Goal: Contribute content: Contribute content

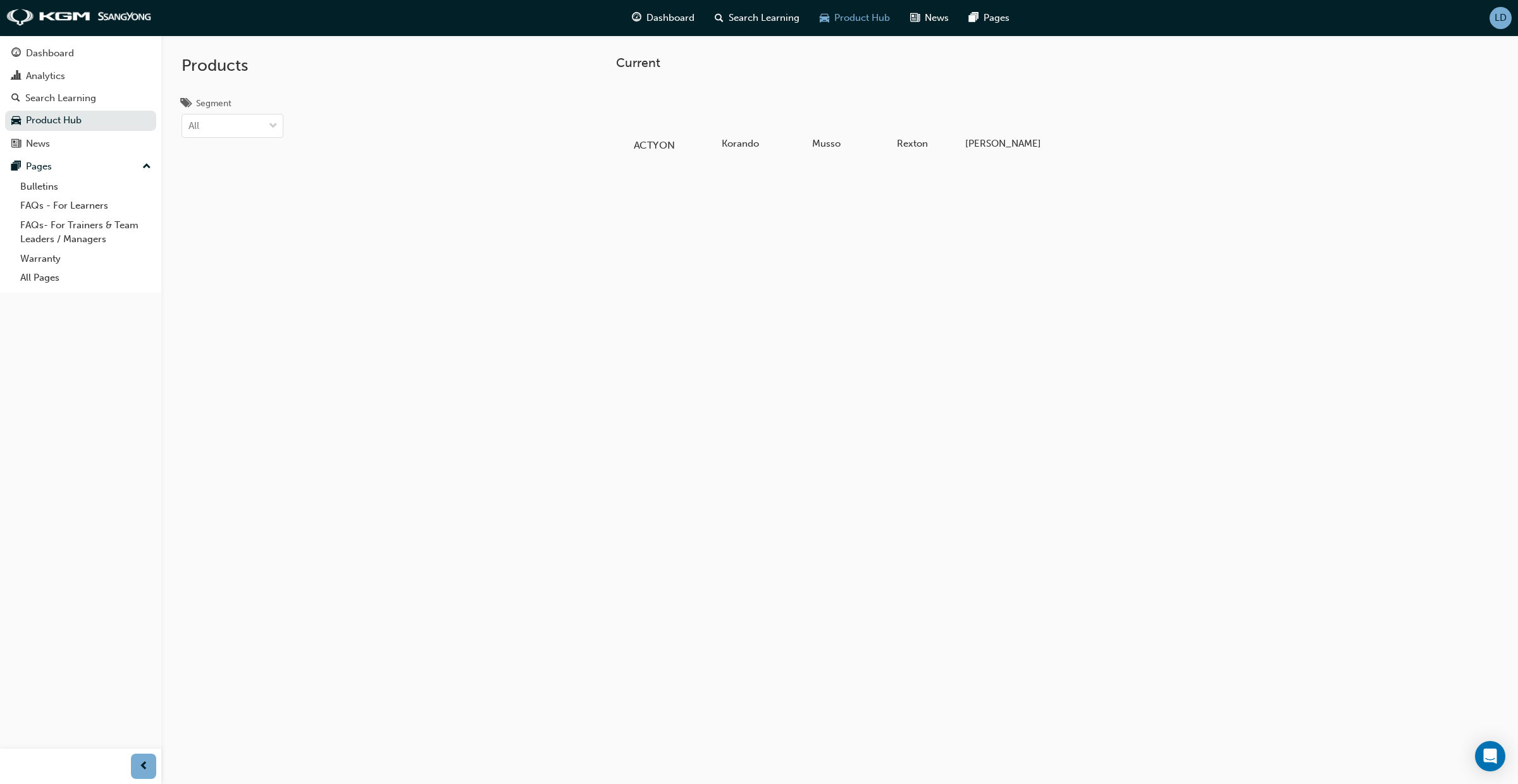
click at [657, 118] on div at bounding box center [653, 109] width 70 height 50
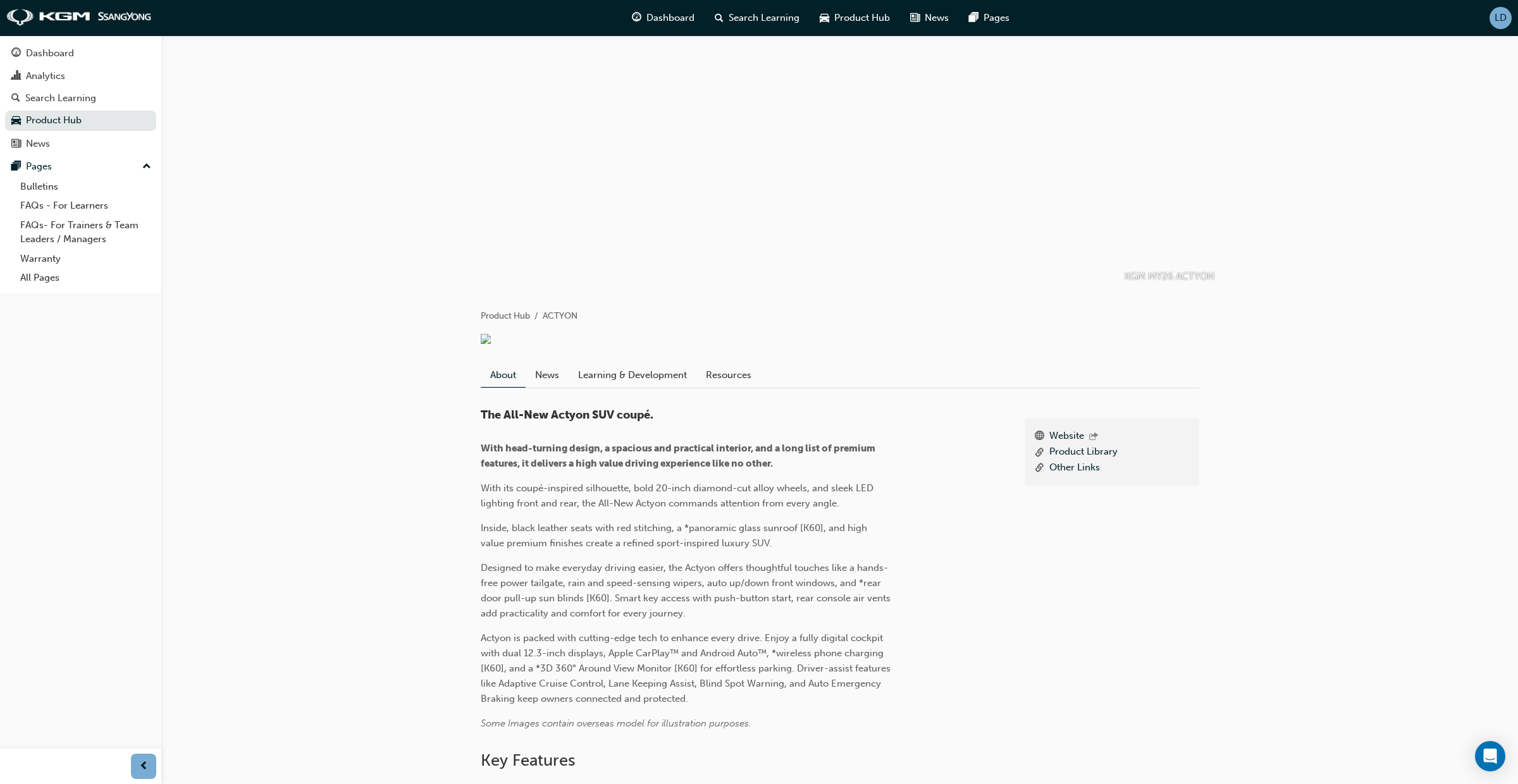
scroll to position [20, 0]
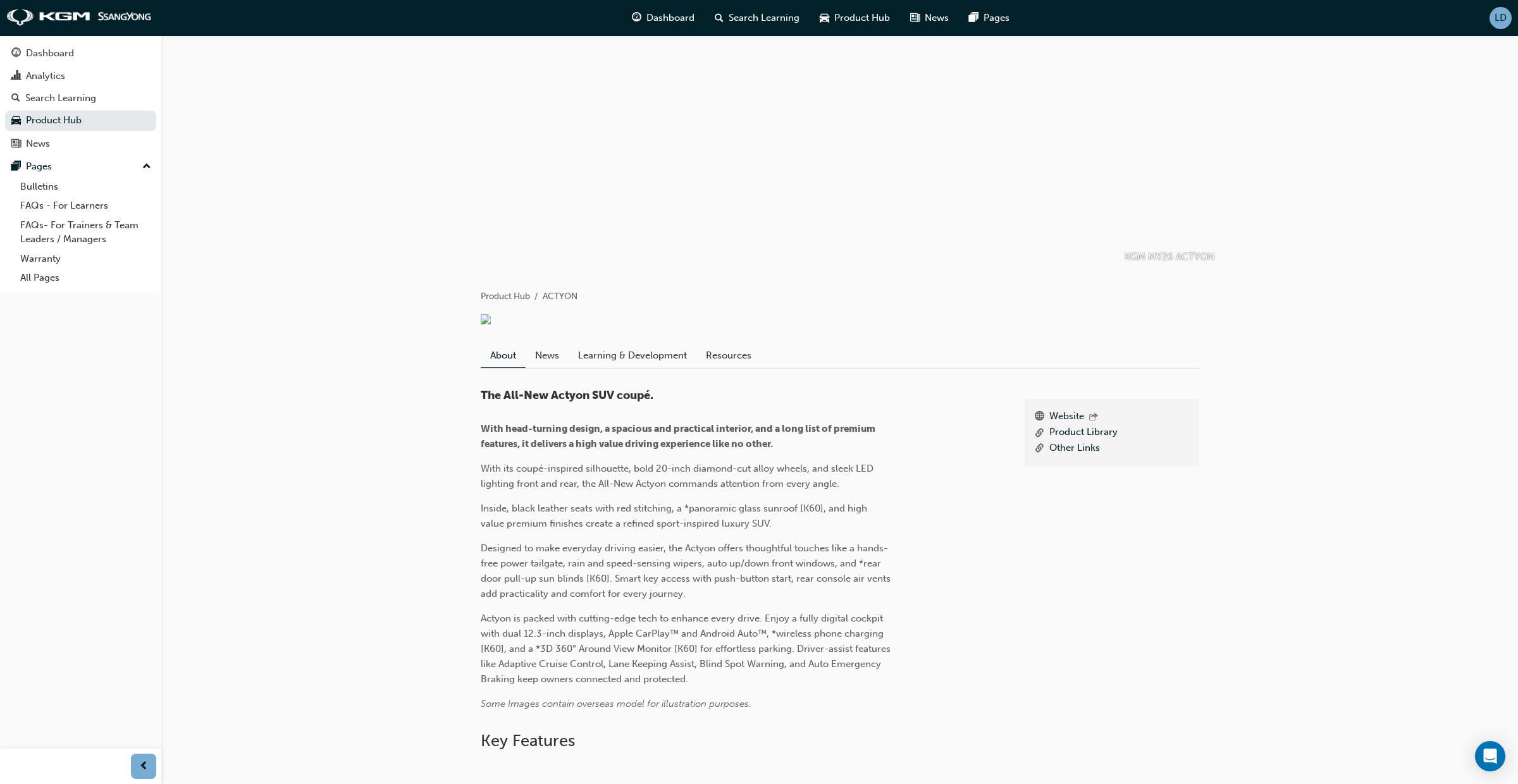
click at [723, 361] on link "Resources" at bounding box center [728, 355] width 64 height 24
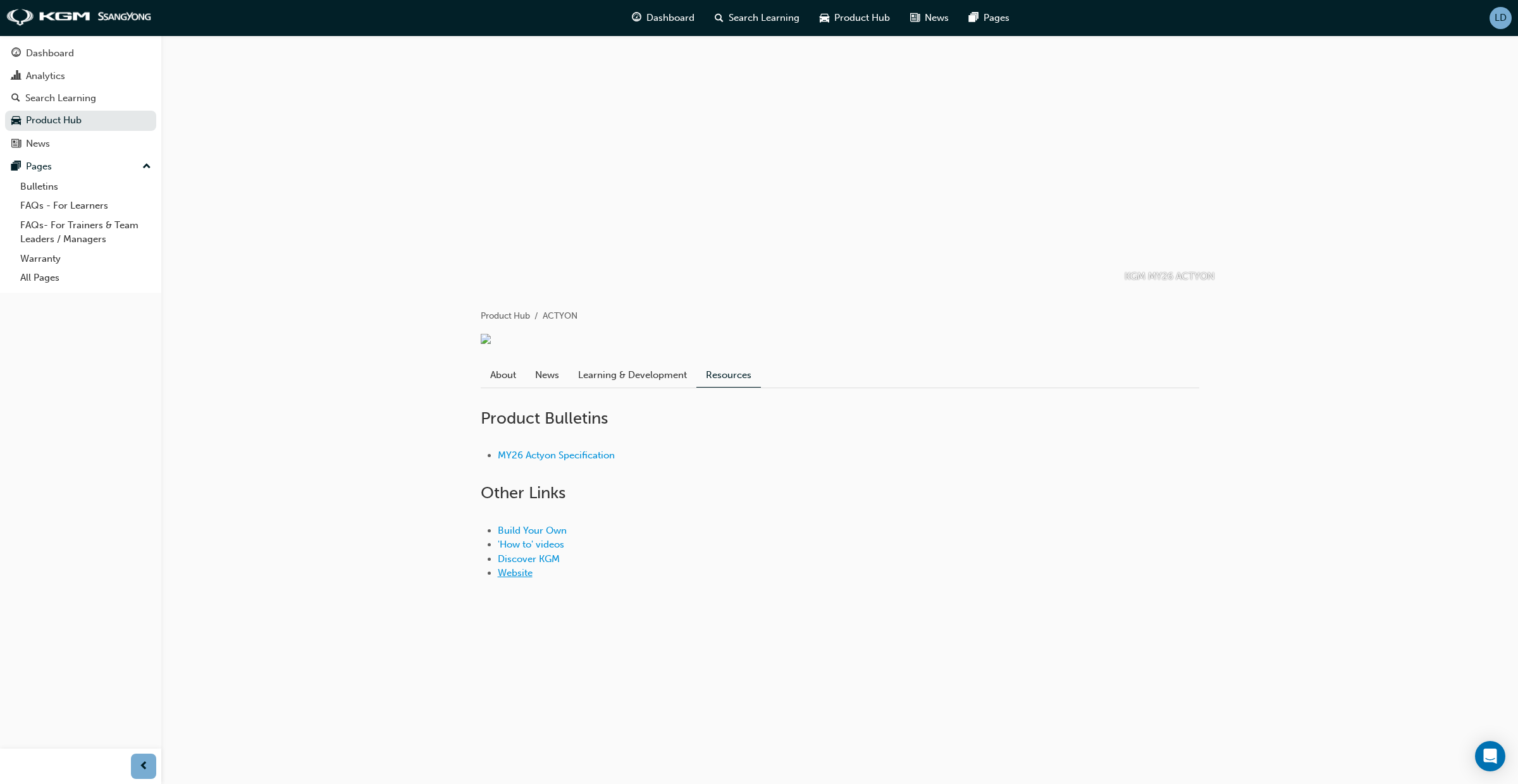
click at [520, 579] on link "Website" at bounding box center [515, 572] width 34 height 11
click at [1505, 16] on span "LD" at bounding box center [1500, 19] width 12 height 11
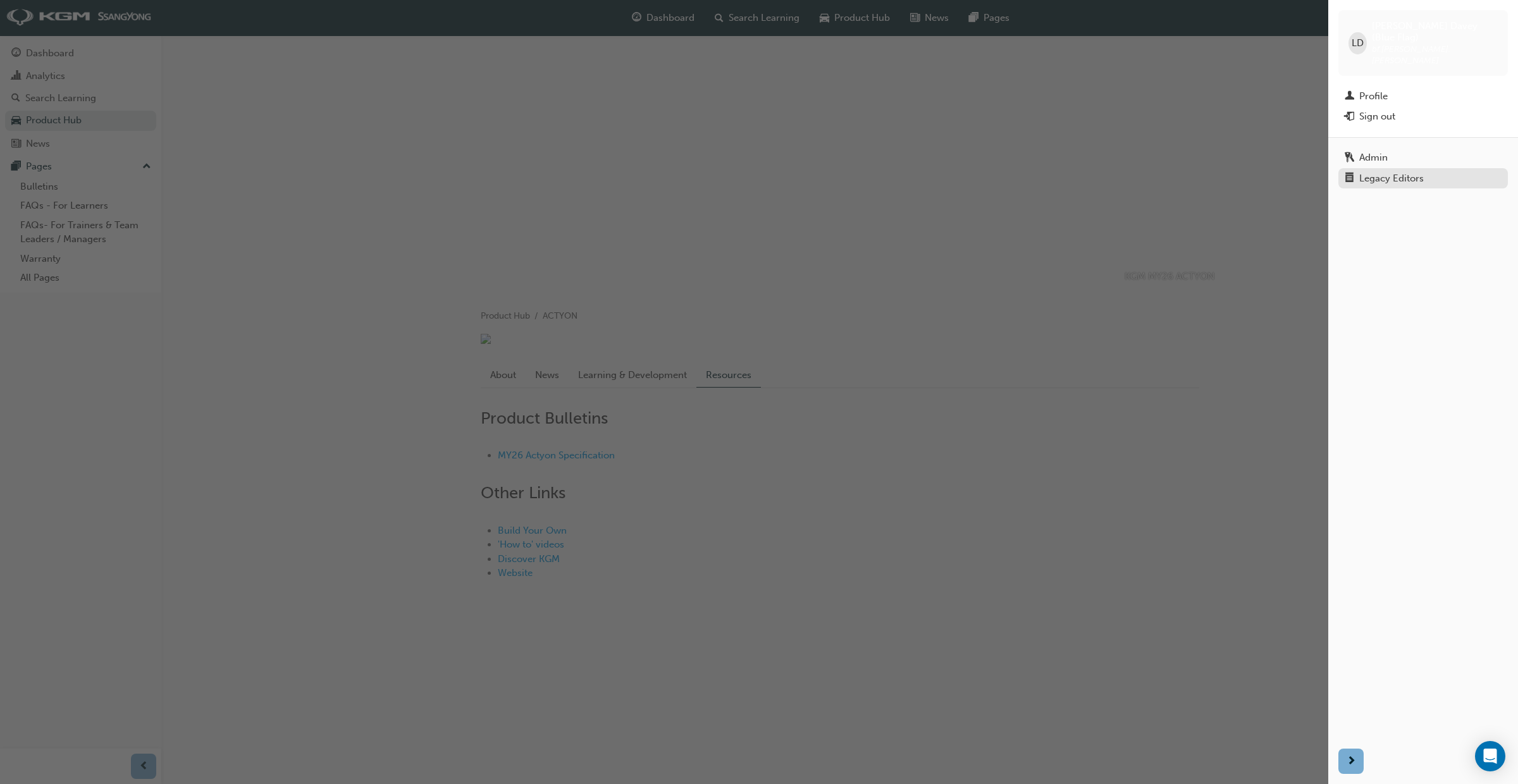
click at [1385, 173] on div "Legacy Editors" at bounding box center [1391, 179] width 64 height 11
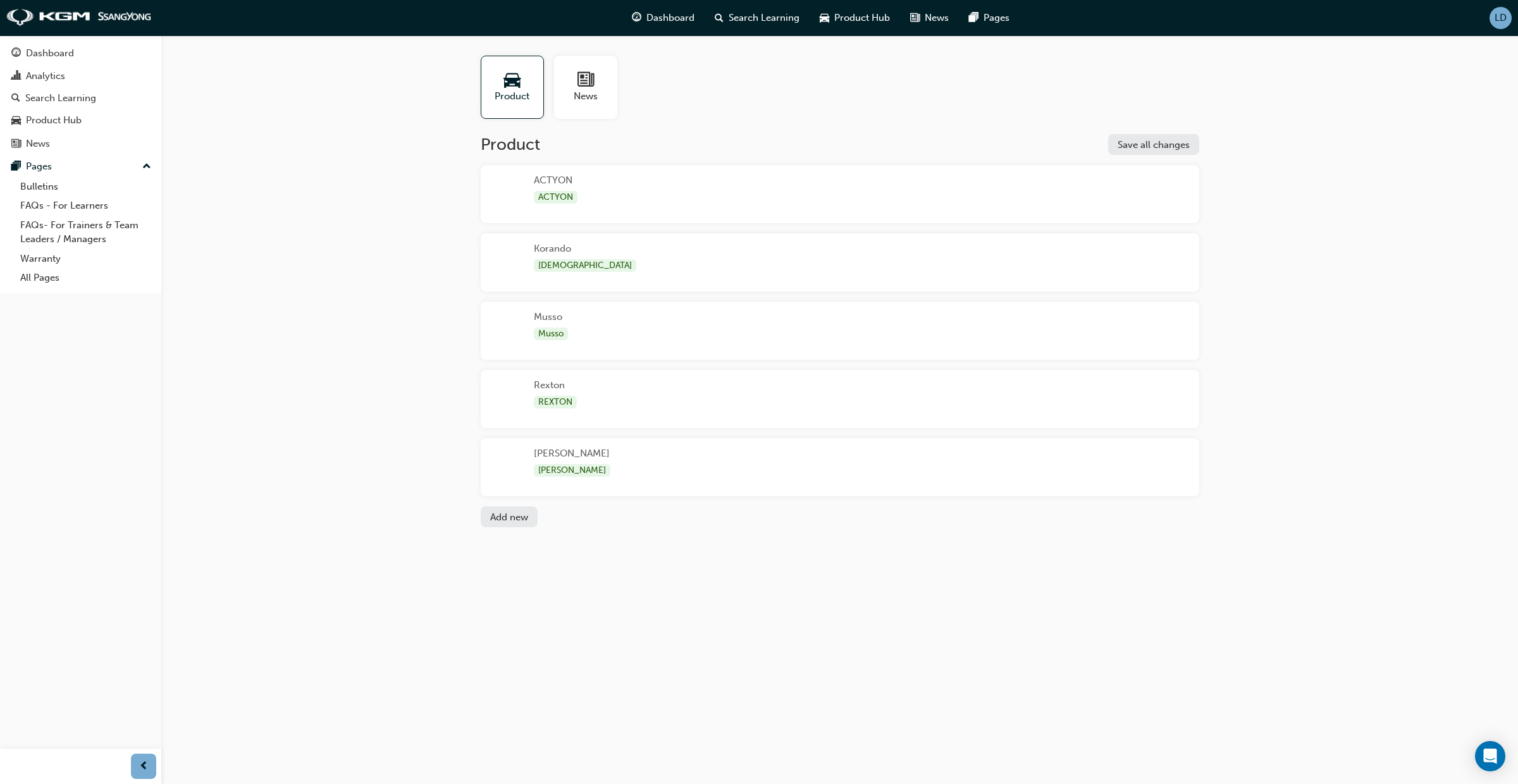
click at [504, 514] on button "Add new" at bounding box center [509, 516] width 57 height 21
click at [559, 523] on div "Unnamed" at bounding box center [555, 535] width 43 height 38
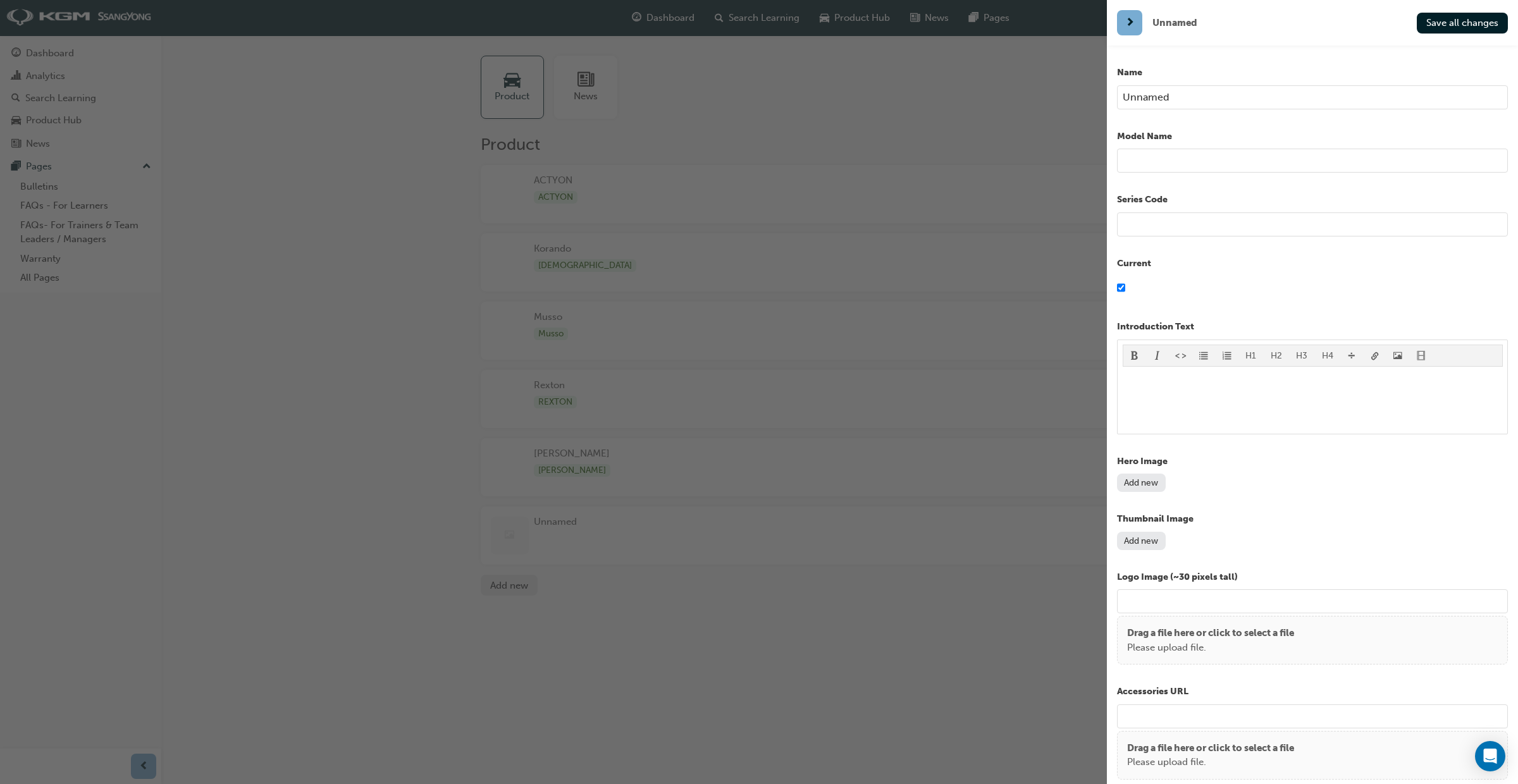
drag, startPoint x: 1184, startPoint y: 99, endPoint x: 1111, endPoint y: 93, distance: 73.2
click at [1111, 93] on div "Name Unnamed Model Name Series Code Current Introduction Text H1 H2 H3 H4 ﻿ Her…" at bounding box center [1312, 437] width 411 height 784
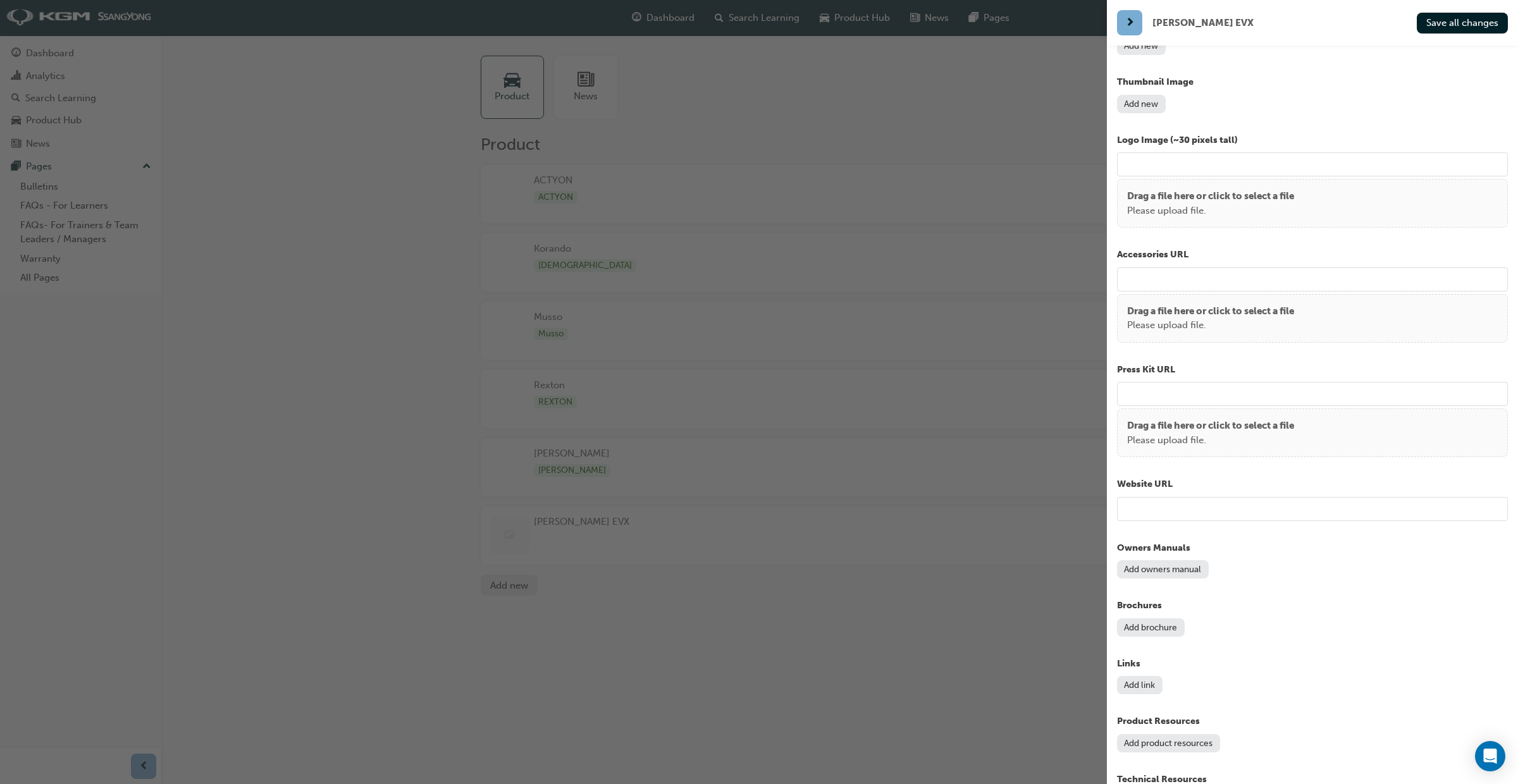
scroll to position [858, 0]
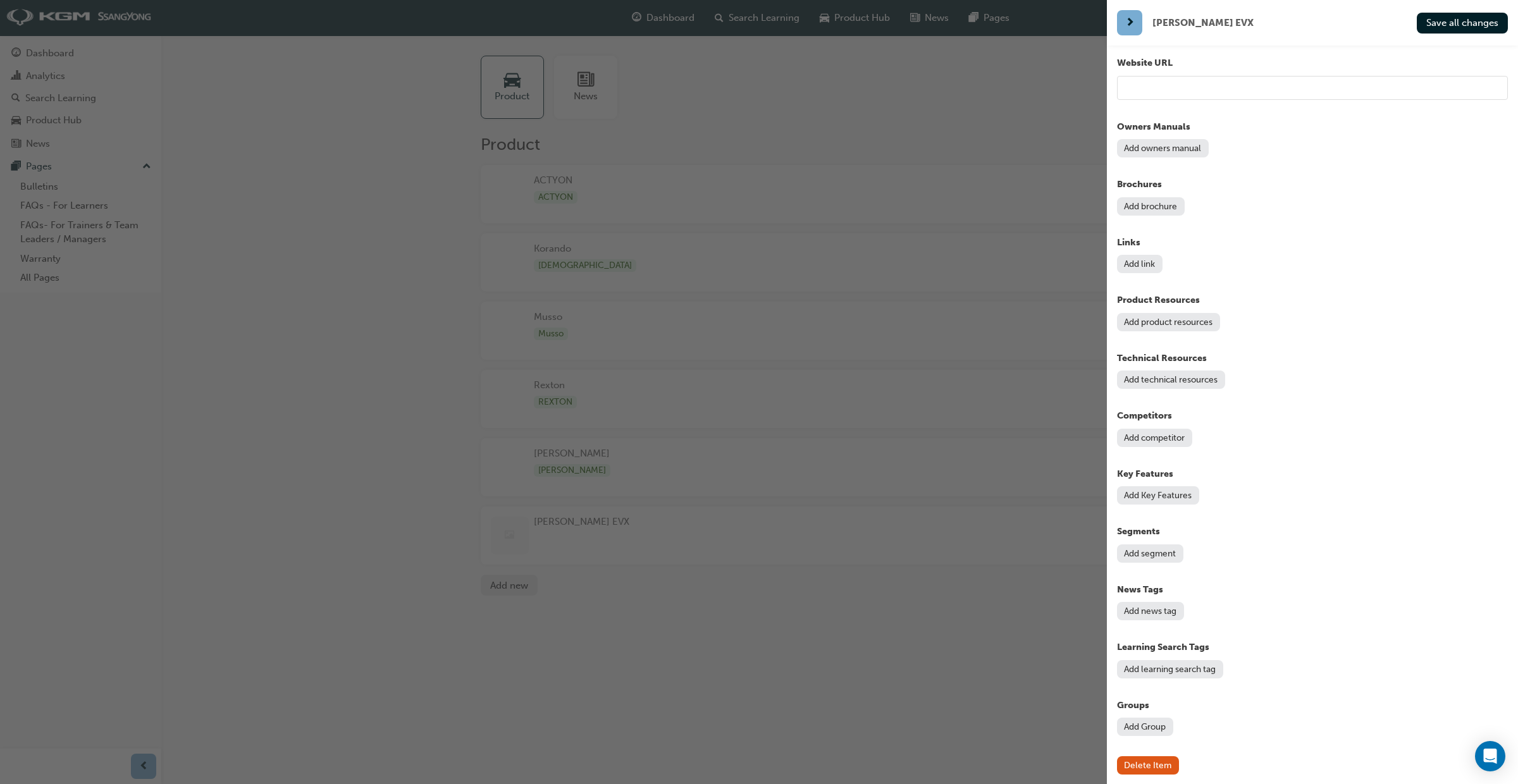
type input "Torres EVX"
click at [1204, 663] on button "Add learning search tag" at bounding box center [1170, 669] width 106 height 19
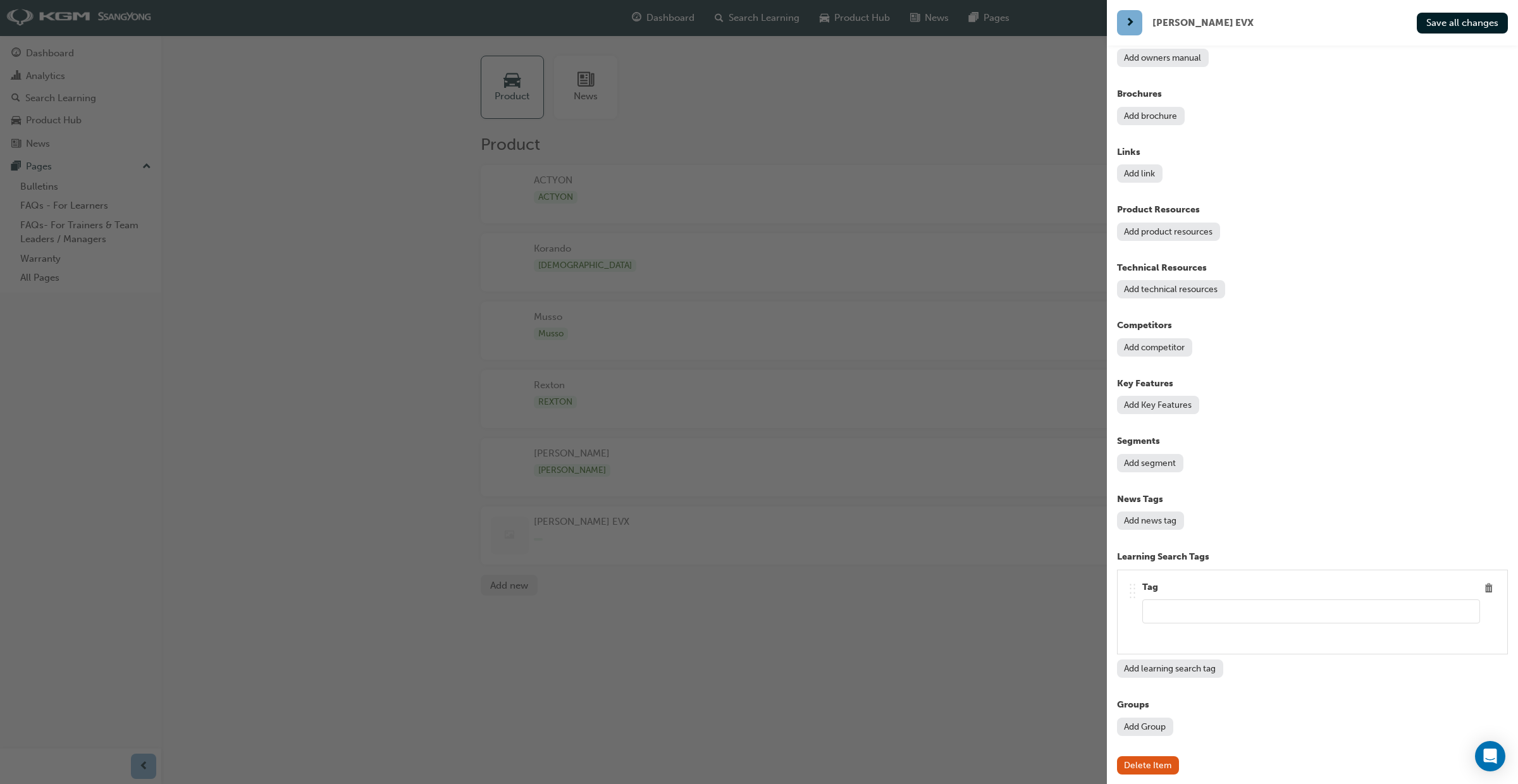
click at [1152, 722] on button "Add Group" at bounding box center [1145, 727] width 56 height 19
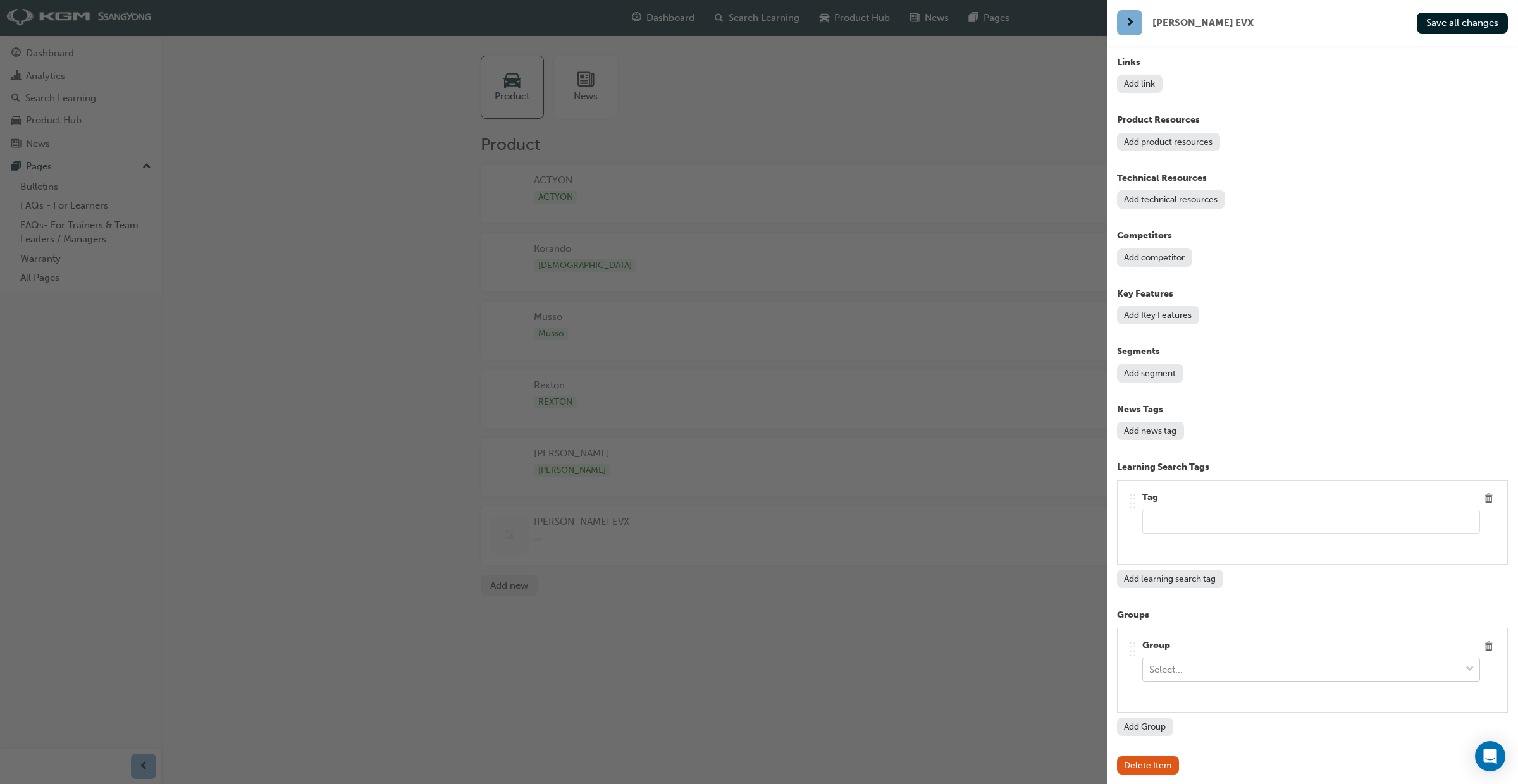
click at [1470, 671] on span "down-icon" at bounding box center [1470, 670] width 8 height 17
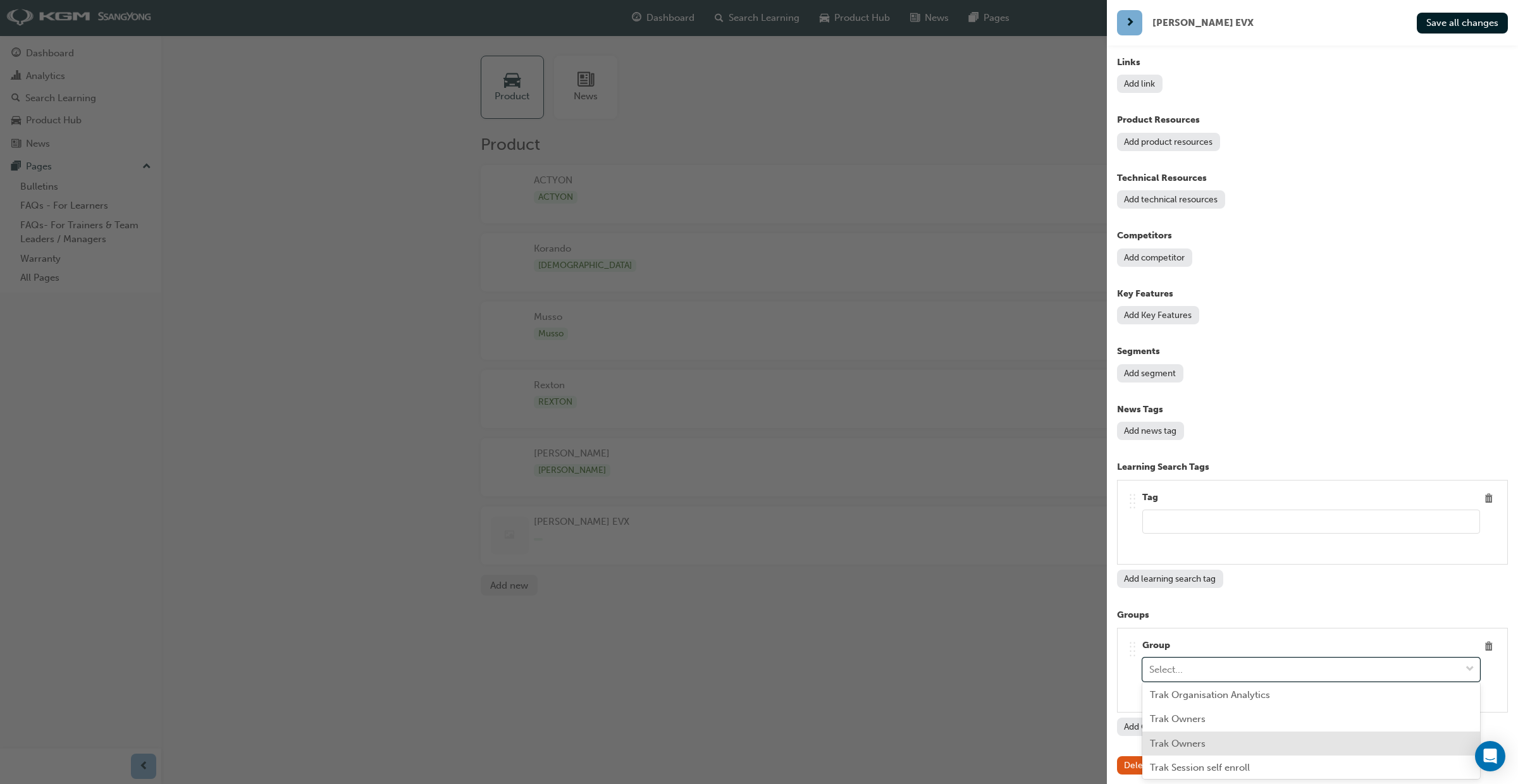
scroll to position [123, 0]
click at [1308, 726] on div "Trak Learning Administrators" at bounding box center [1311, 720] width 338 height 24
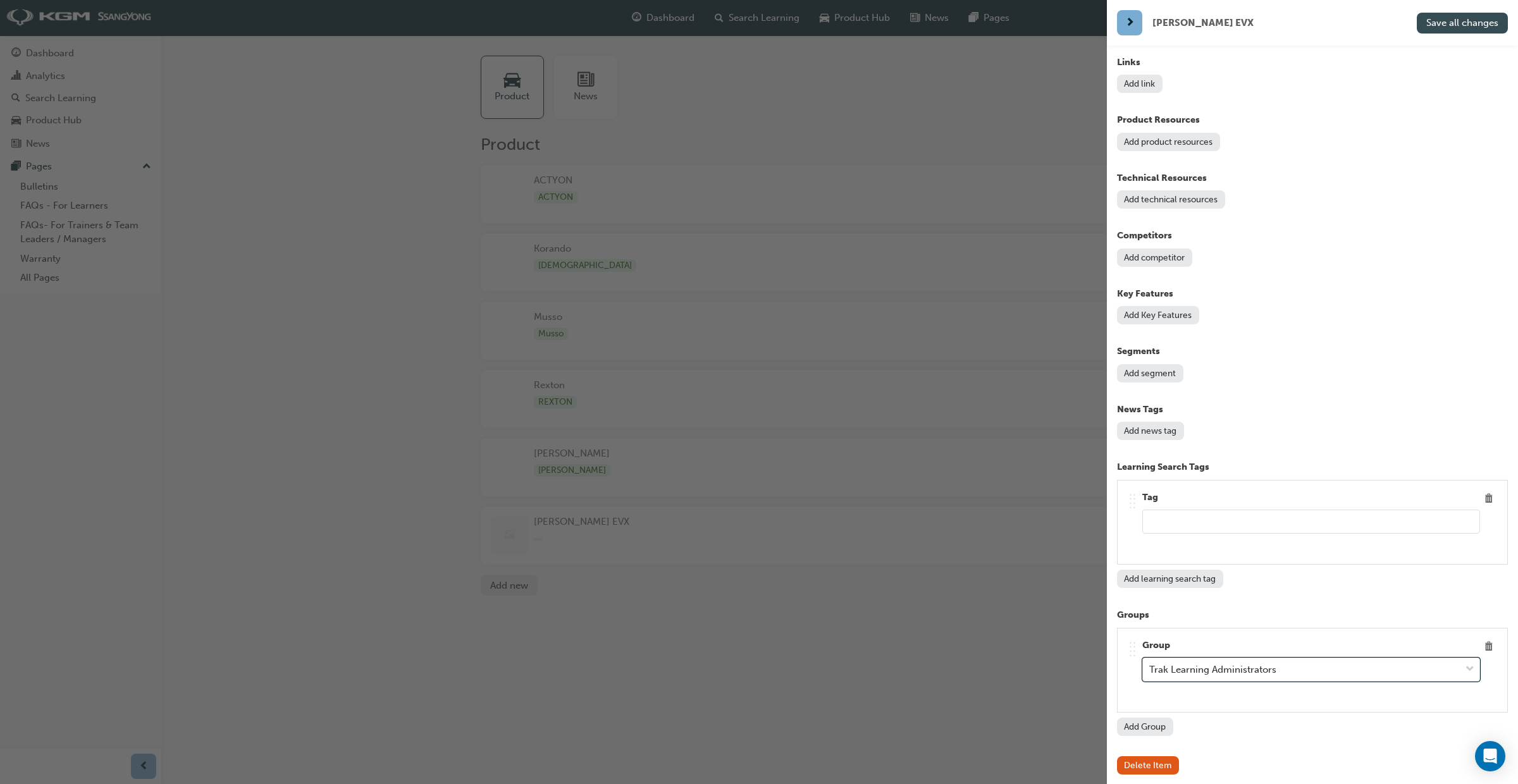
click at [1457, 22] on span "Save all changes" at bounding box center [1462, 22] width 72 height 11
click at [1021, 587] on div "button" at bounding box center [553, 392] width 1107 height 784
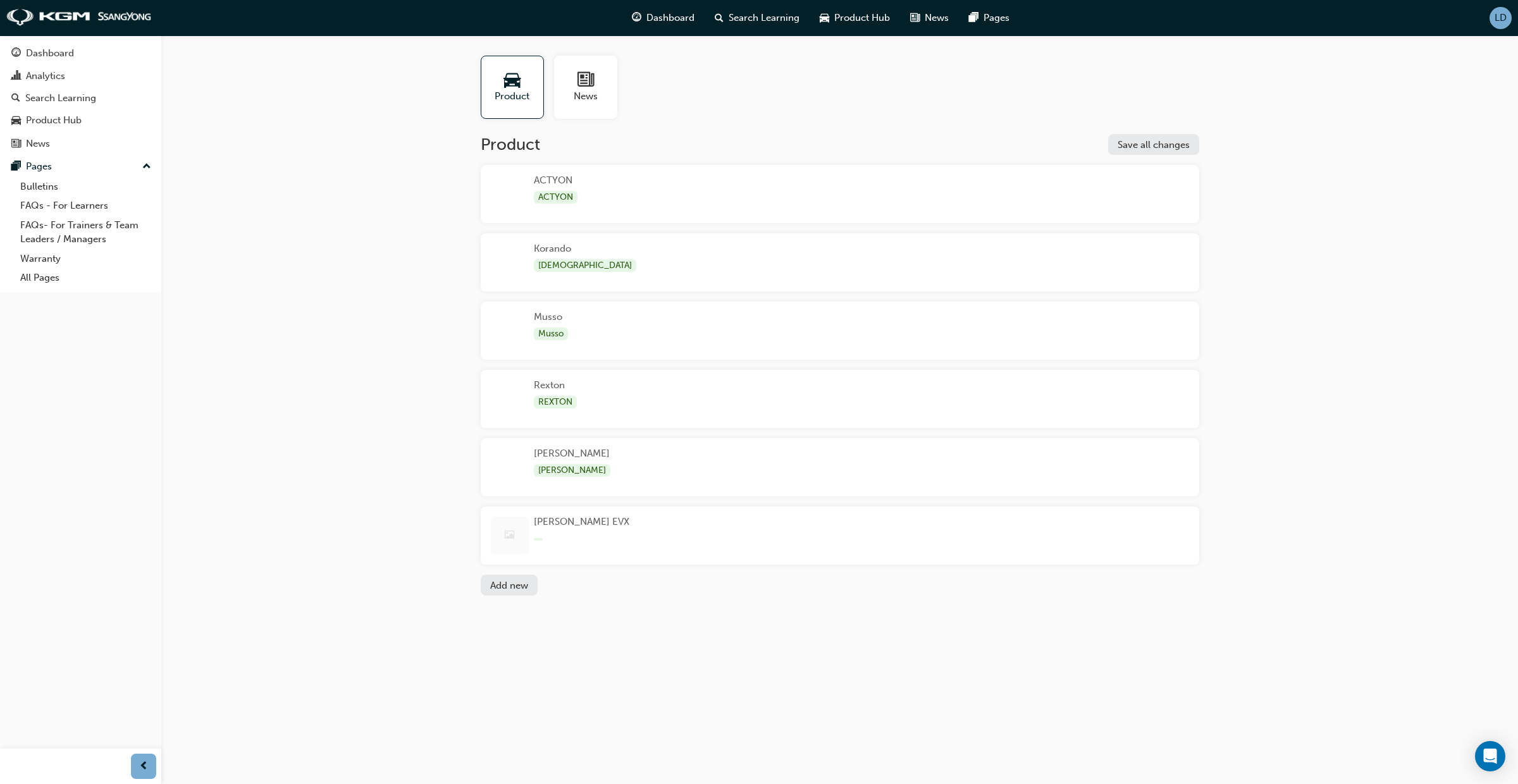
click at [632, 542] on div "Torres EVX" at bounding box center [840, 535] width 719 height 58
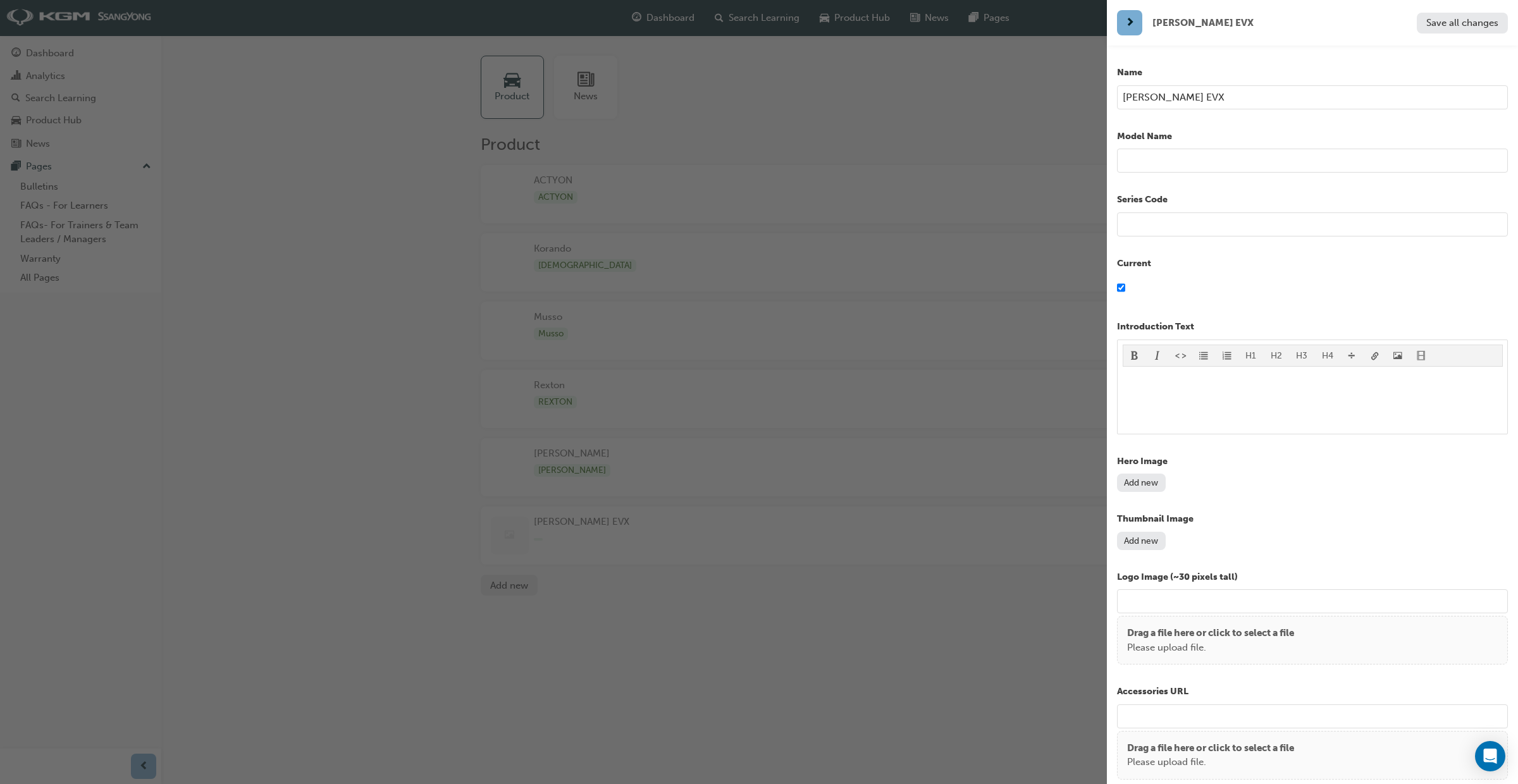
click at [930, 667] on div "button" at bounding box center [553, 392] width 1107 height 784
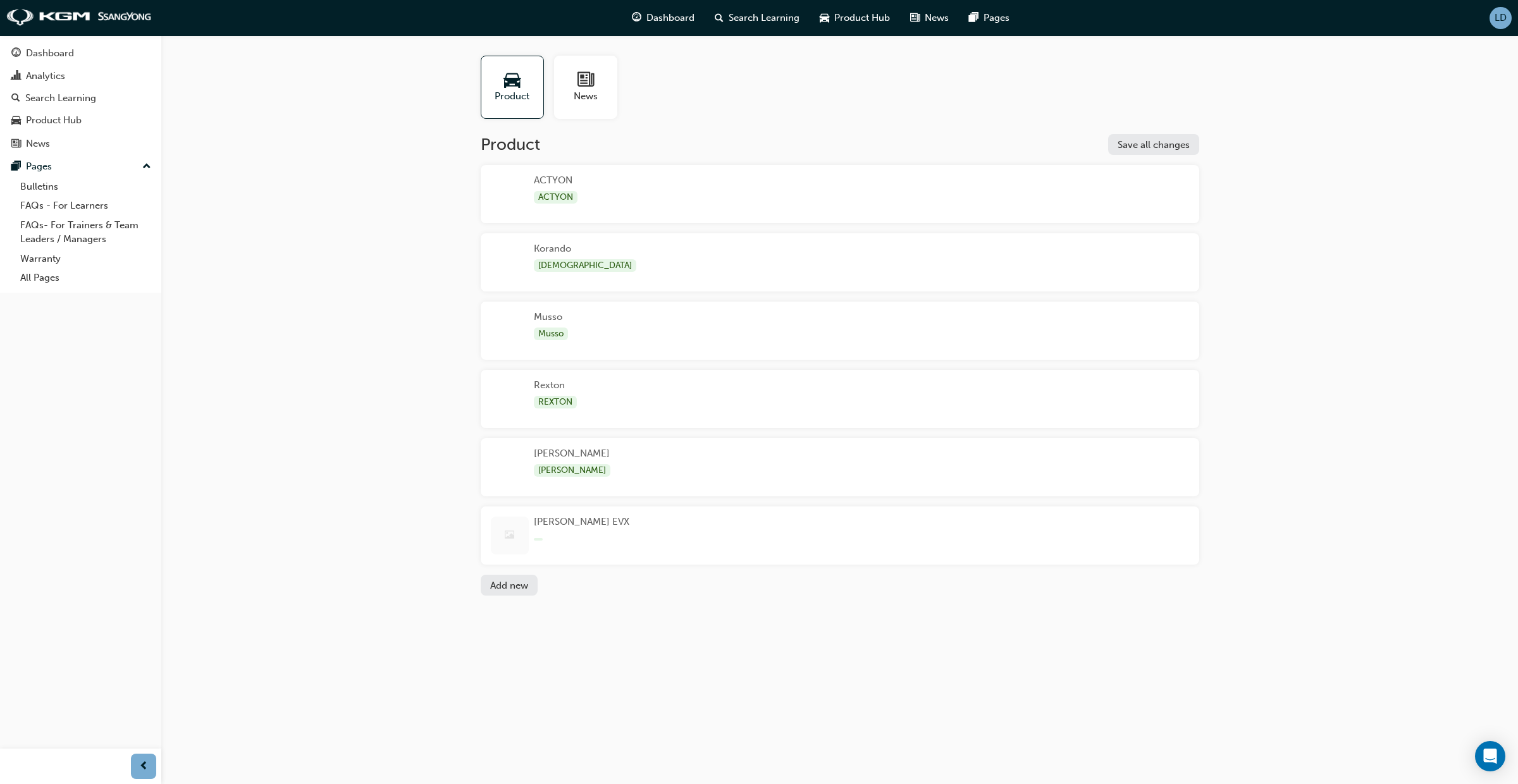
click at [575, 538] on div "button" at bounding box center [581, 538] width 95 height 11
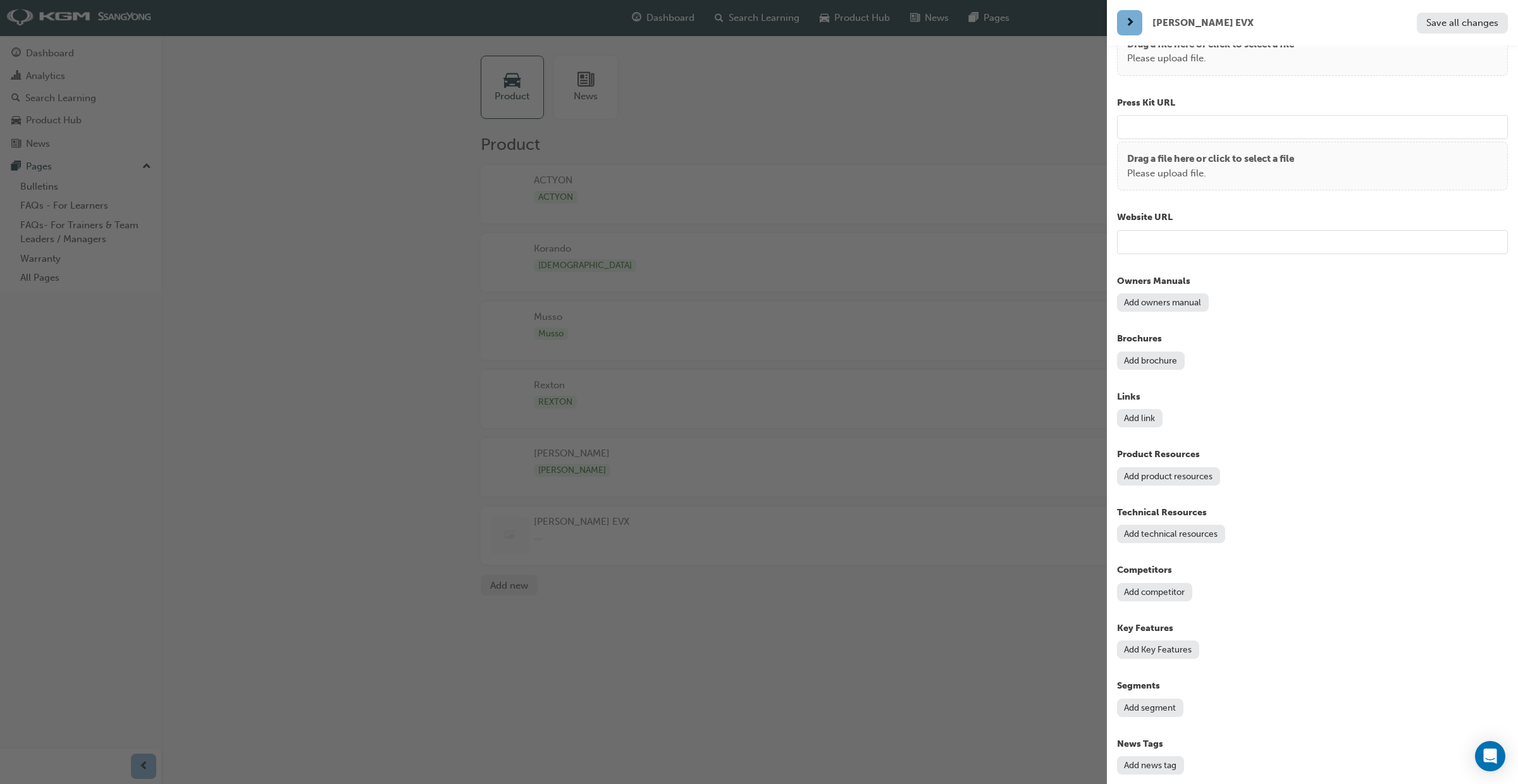
scroll to position [705, 0]
click at [1180, 474] on button "Add product resources" at bounding box center [1168, 475] width 104 height 19
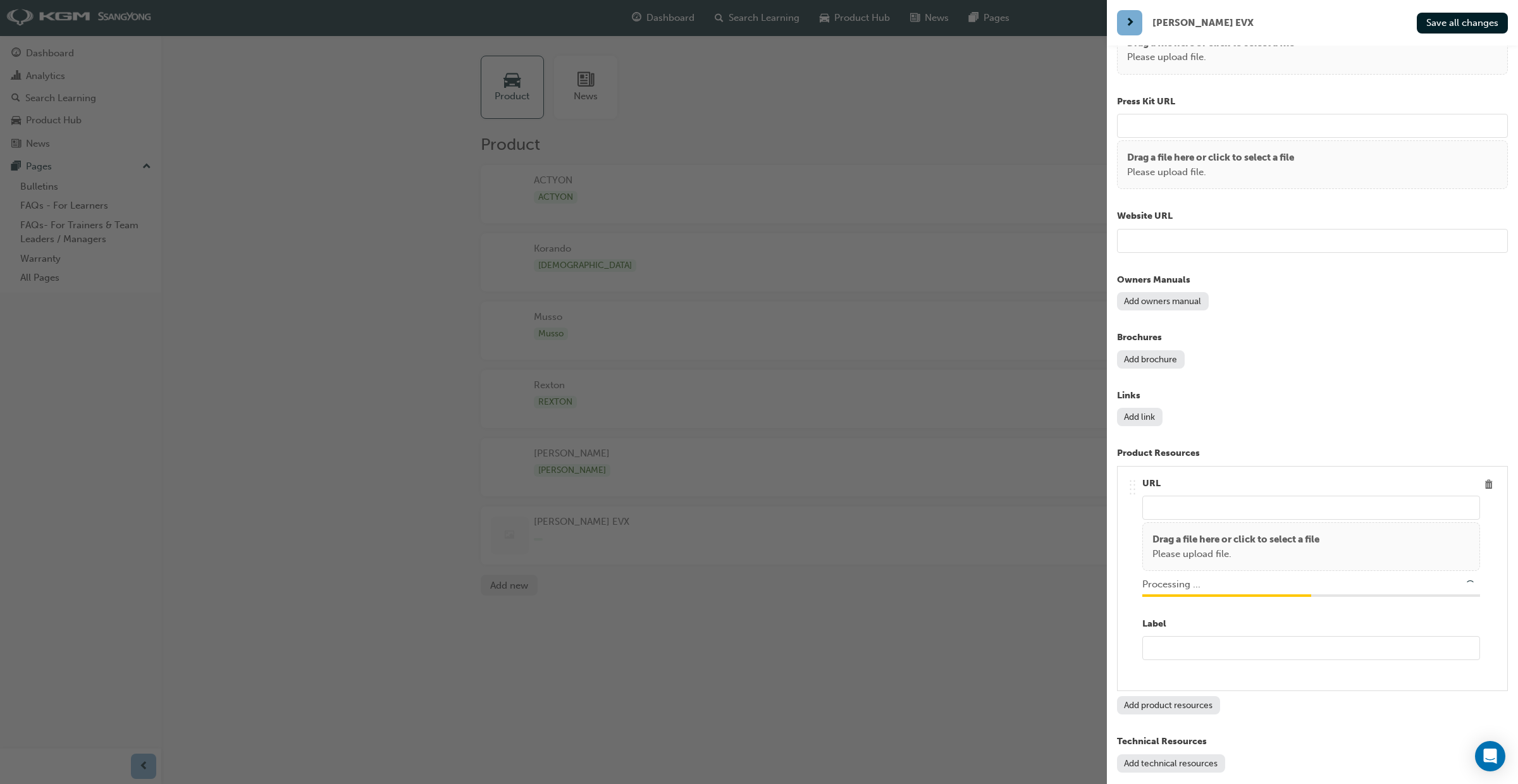
click at [1217, 653] on input "text" at bounding box center [1311, 648] width 338 height 24
type input "Torre"
type input "/upload/0f0235a3-3df0-4400-a309-17d886cc179f.xlsx"
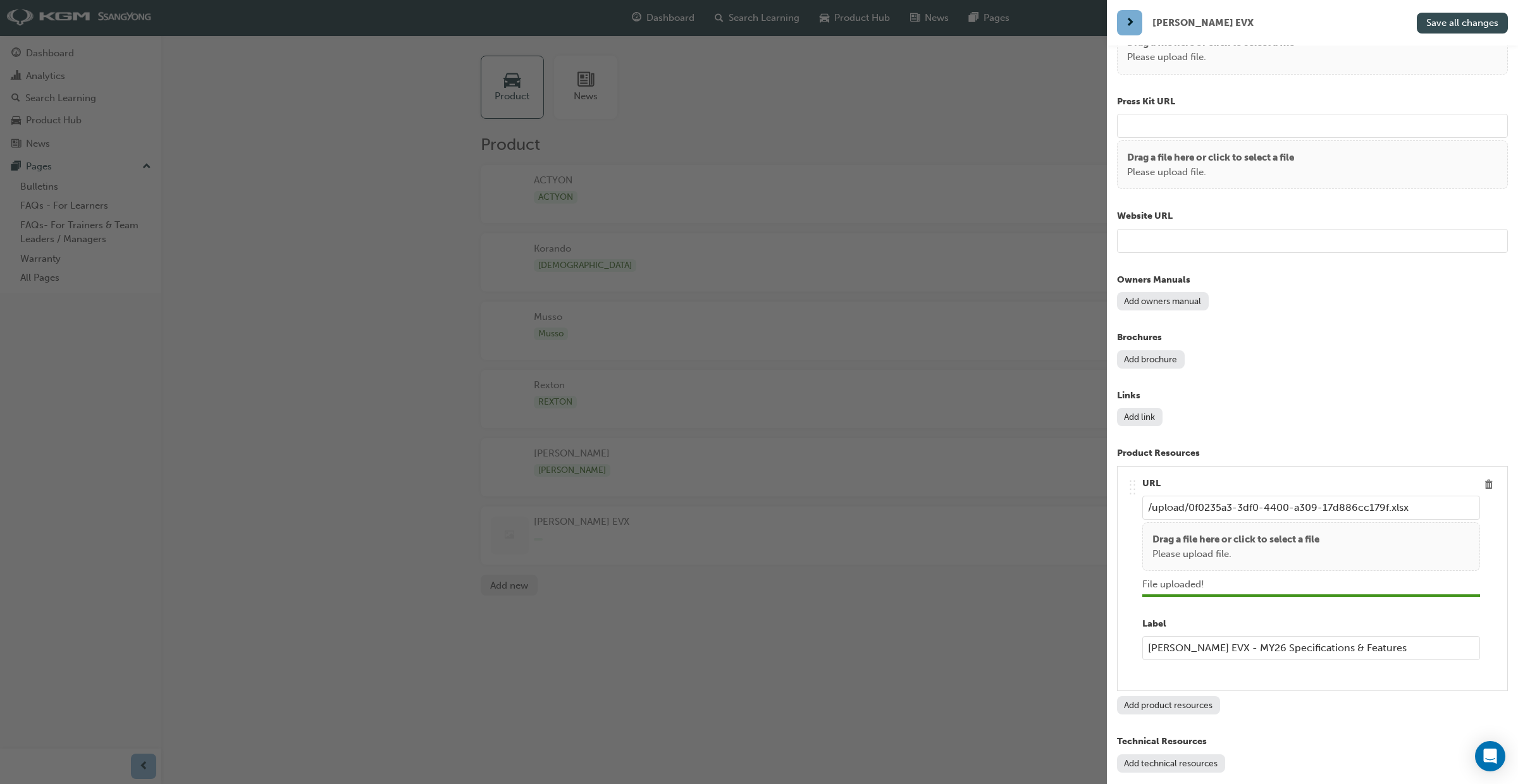
type input "Torres EVX - MY26 Specifications & Features"
click at [1469, 27] on span "Save all changes" at bounding box center [1462, 22] width 72 height 11
click at [864, 16] on div "button" at bounding box center [553, 392] width 1107 height 784
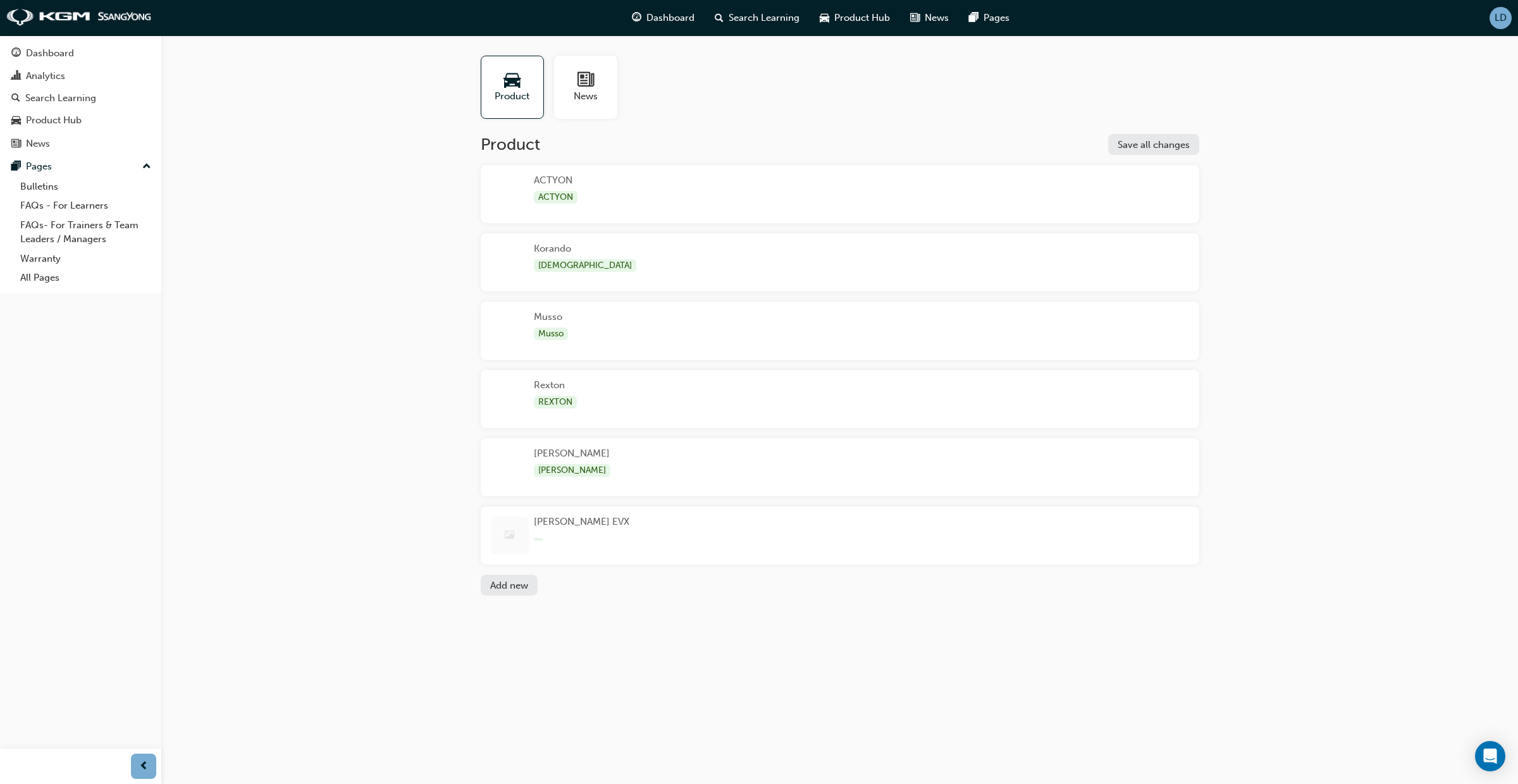
click at [864, 16] on span "Product Hub" at bounding box center [862, 19] width 56 height 15
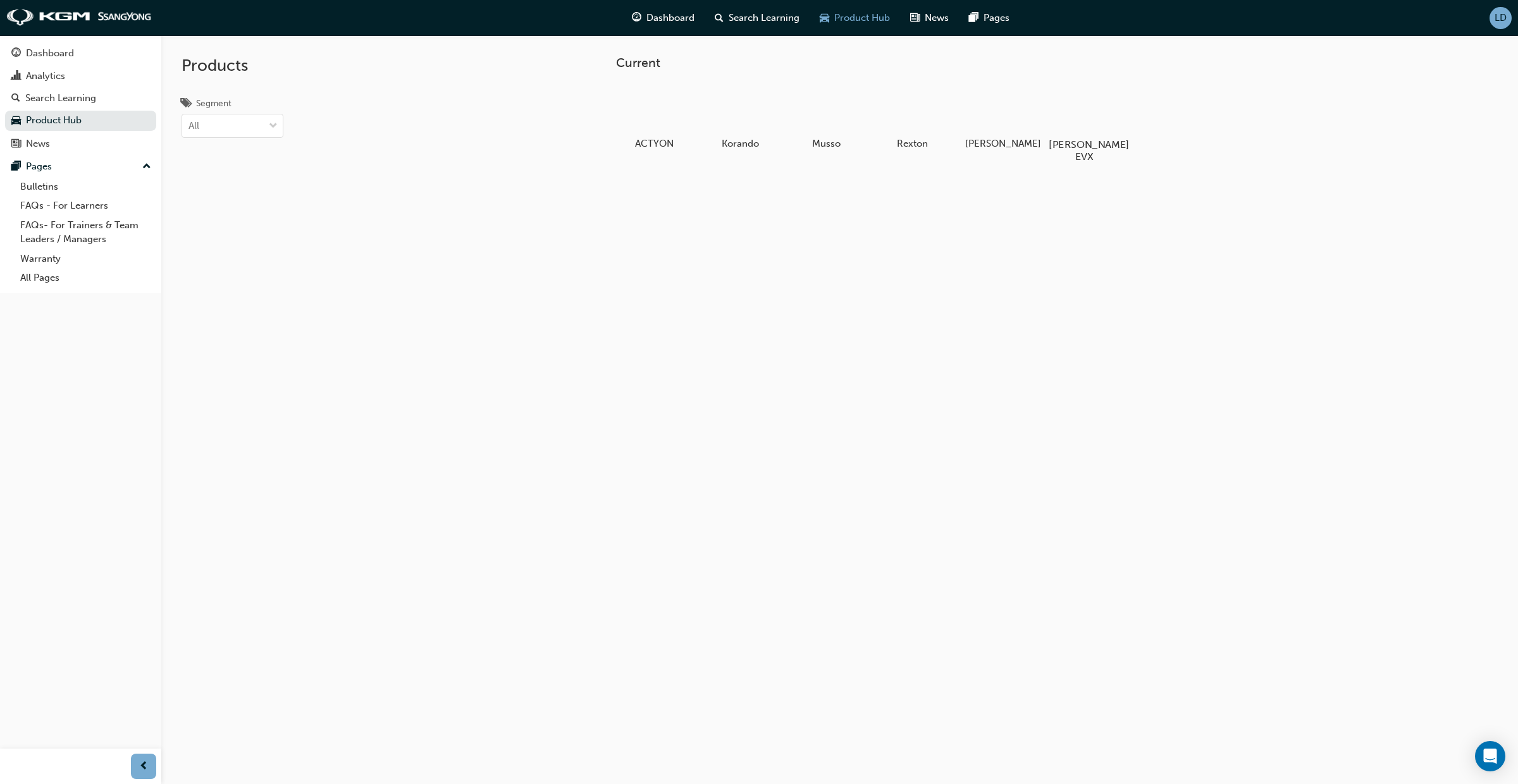
click at [1102, 132] on div at bounding box center [1083, 108] width 70 height 50
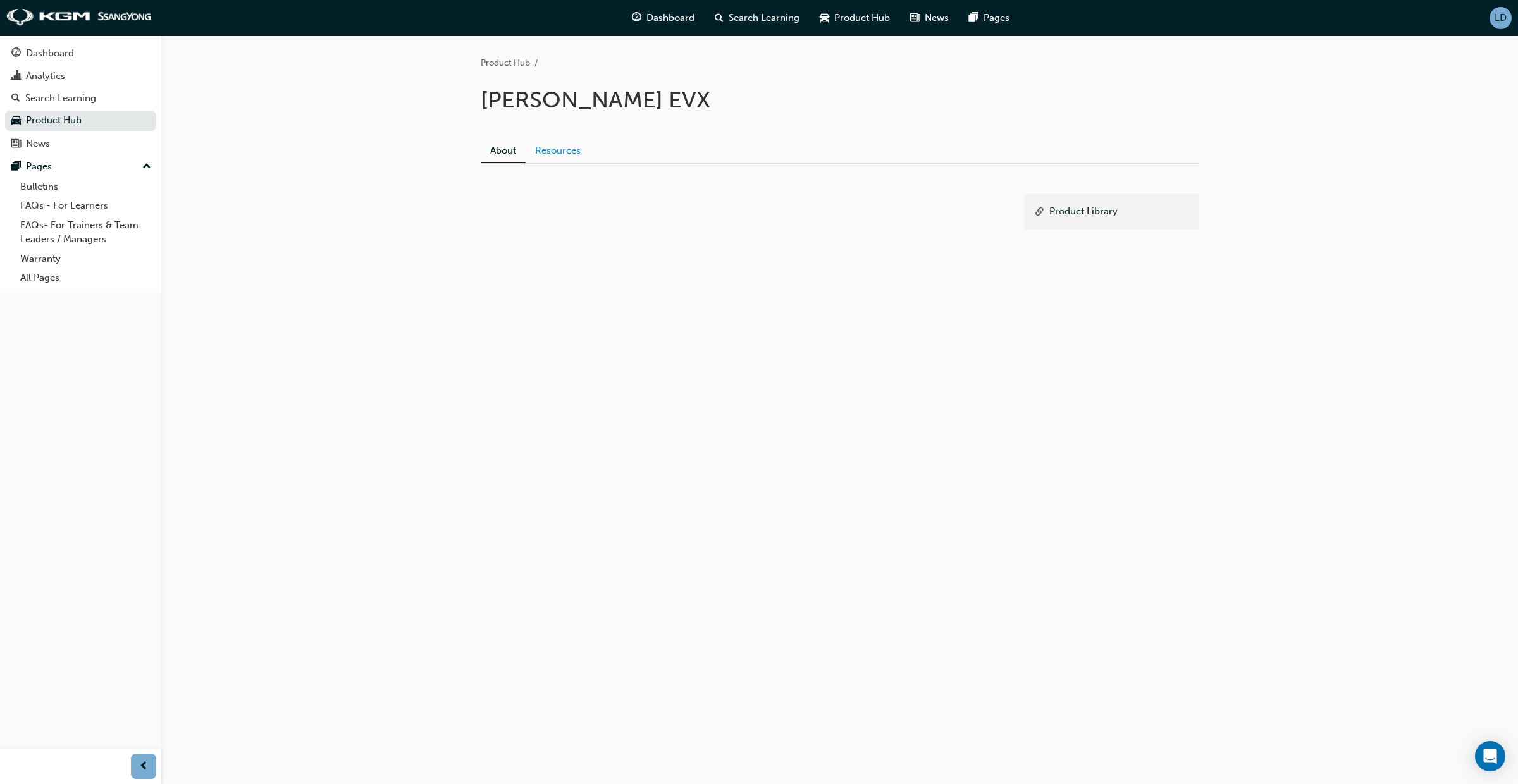
drag, startPoint x: 544, startPoint y: 146, endPoint x: 563, endPoint y: 171, distance: 31.4
click at [544, 147] on link "Resources" at bounding box center [558, 151] width 64 height 24
click at [567, 231] on link "Torres EVX - MY26 Specifications & Features" at bounding box center [619, 231] width 242 height 11
click at [874, 320] on div "Product Hub Torres EVX About Resources Product Bulletins Torres EVX - MY26 Spec…" at bounding box center [759, 392] width 1518 height 784
drag, startPoint x: 847, startPoint y: 21, endPoint x: 841, endPoint y: 34, distance: 14.3
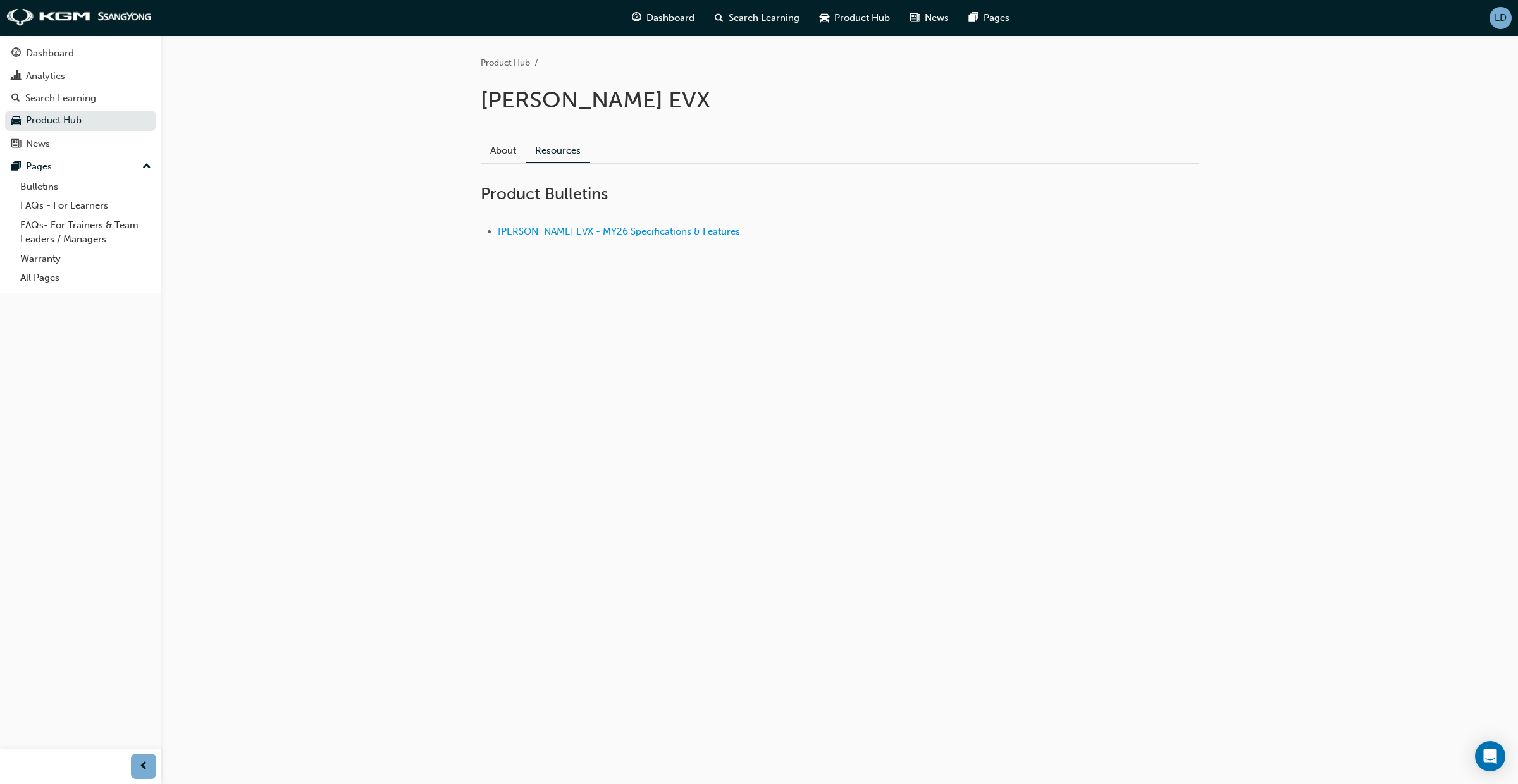
click at [846, 21] on span "Product Hub" at bounding box center [862, 19] width 56 height 15
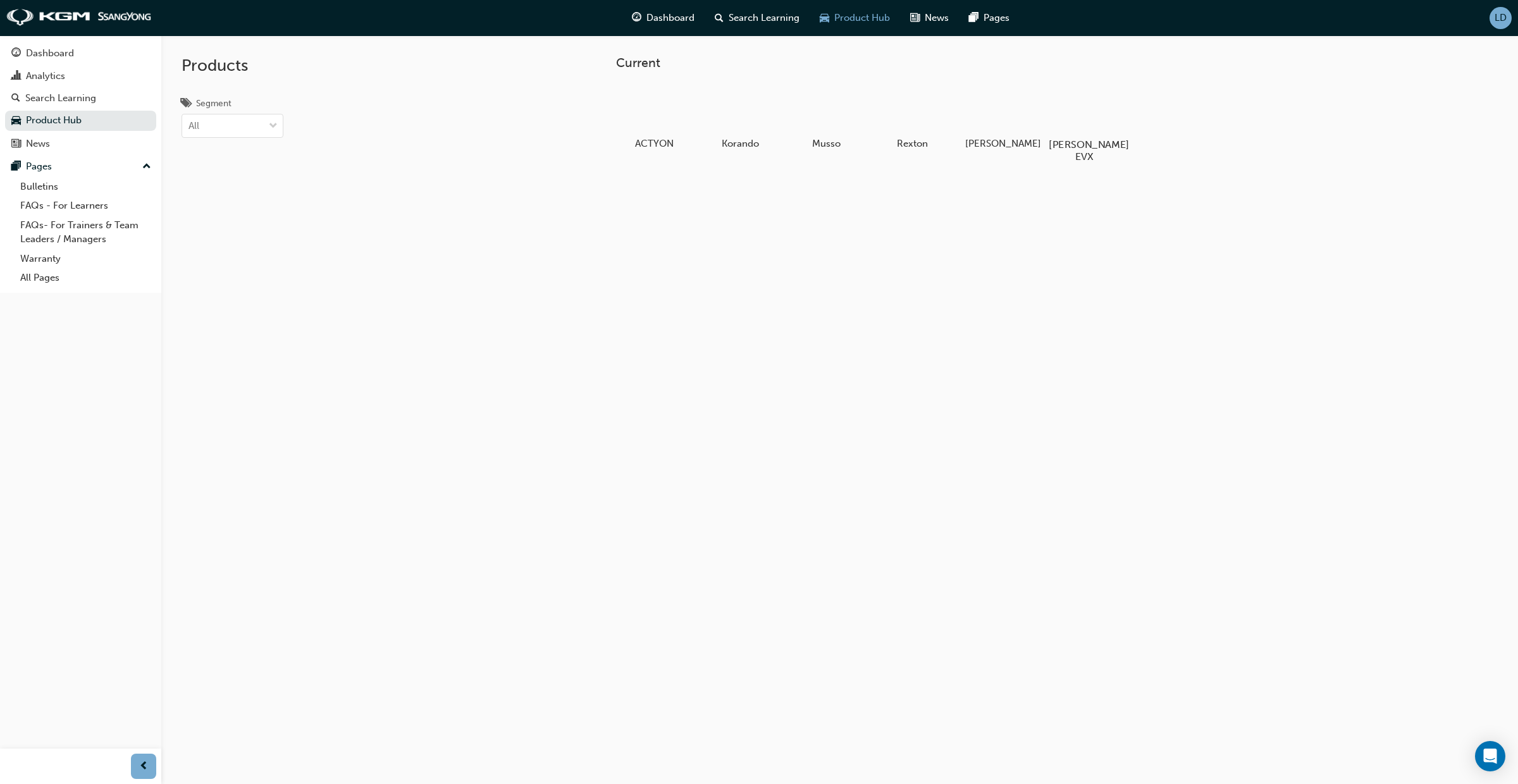
click at [1079, 134] on div "Torres EVX" at bounding box center [1083, 122] width 80 height 89
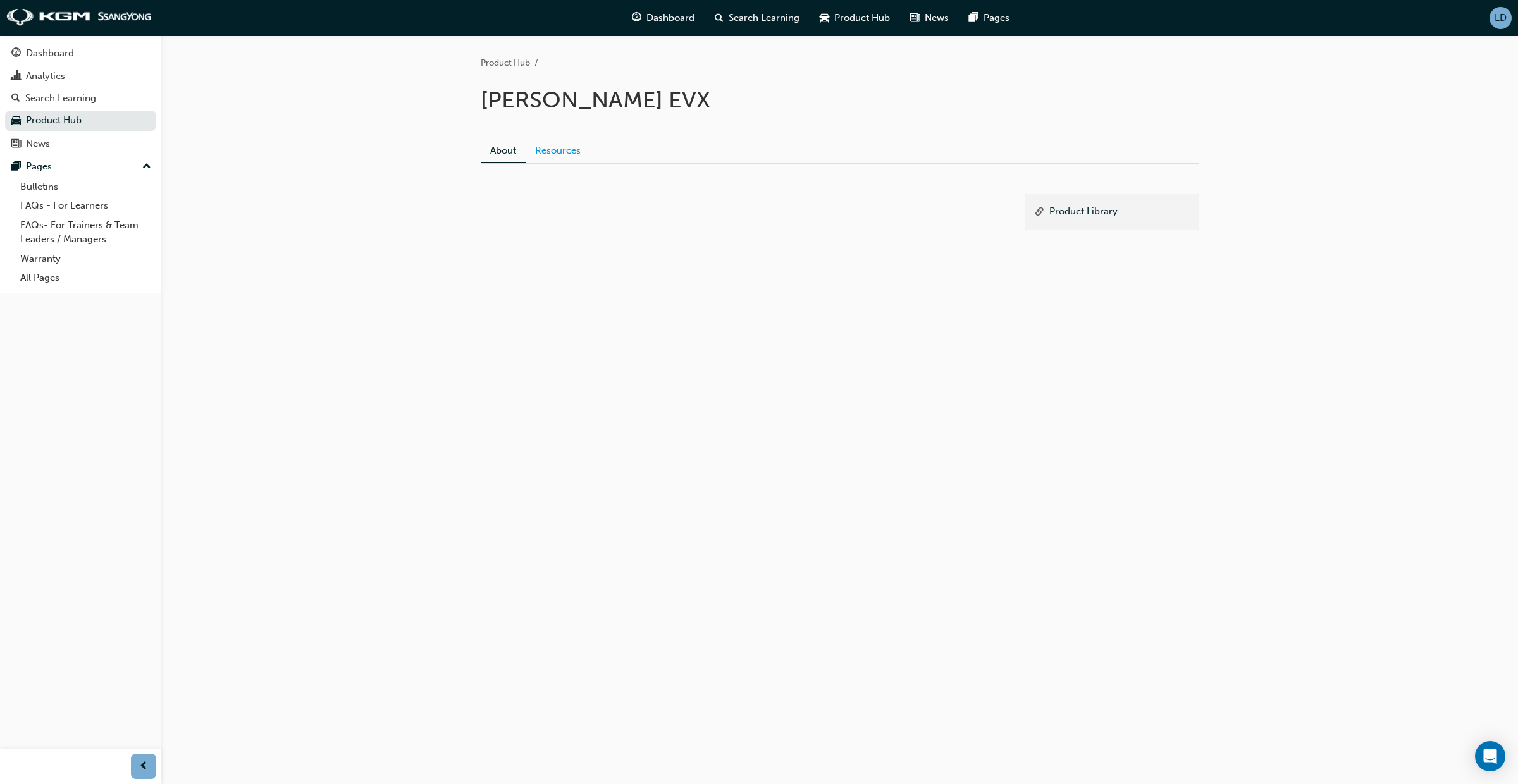
click at [569, 156] on link "Resources" at bounding box center [558, 151] width 64 height 24
click at [557, 235] on link "Torres EVX - MY26 Specifications & Features" at bounding box center [619, 231] width 242 height 11
click at [814, 306] on div "Product Hub Torres EVX About Resources Product Bulletins Torres EVX - MY26 Spec…" at bounding box center [759, 392] width 1518 height 784
click at [1045, 191] on h2 "Product Bulletins" at bounding box center [840, 194] width 719 height 21
click at [890, 26] on div "Product Hub" at bounding box center [854, 18] width 90 height 26
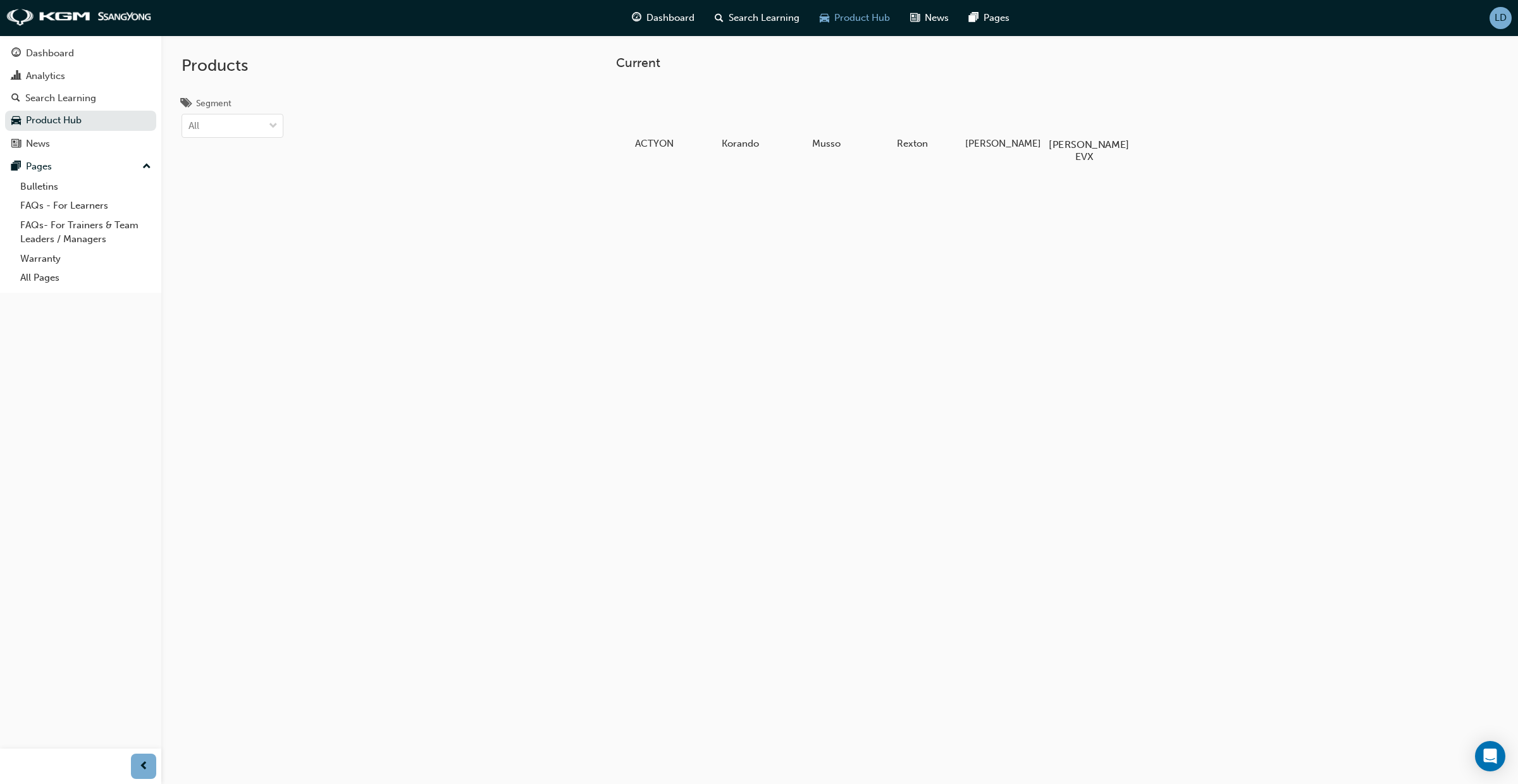
click at [1071, 129] on div at bounding box center [1083, 108] width 70 height 50
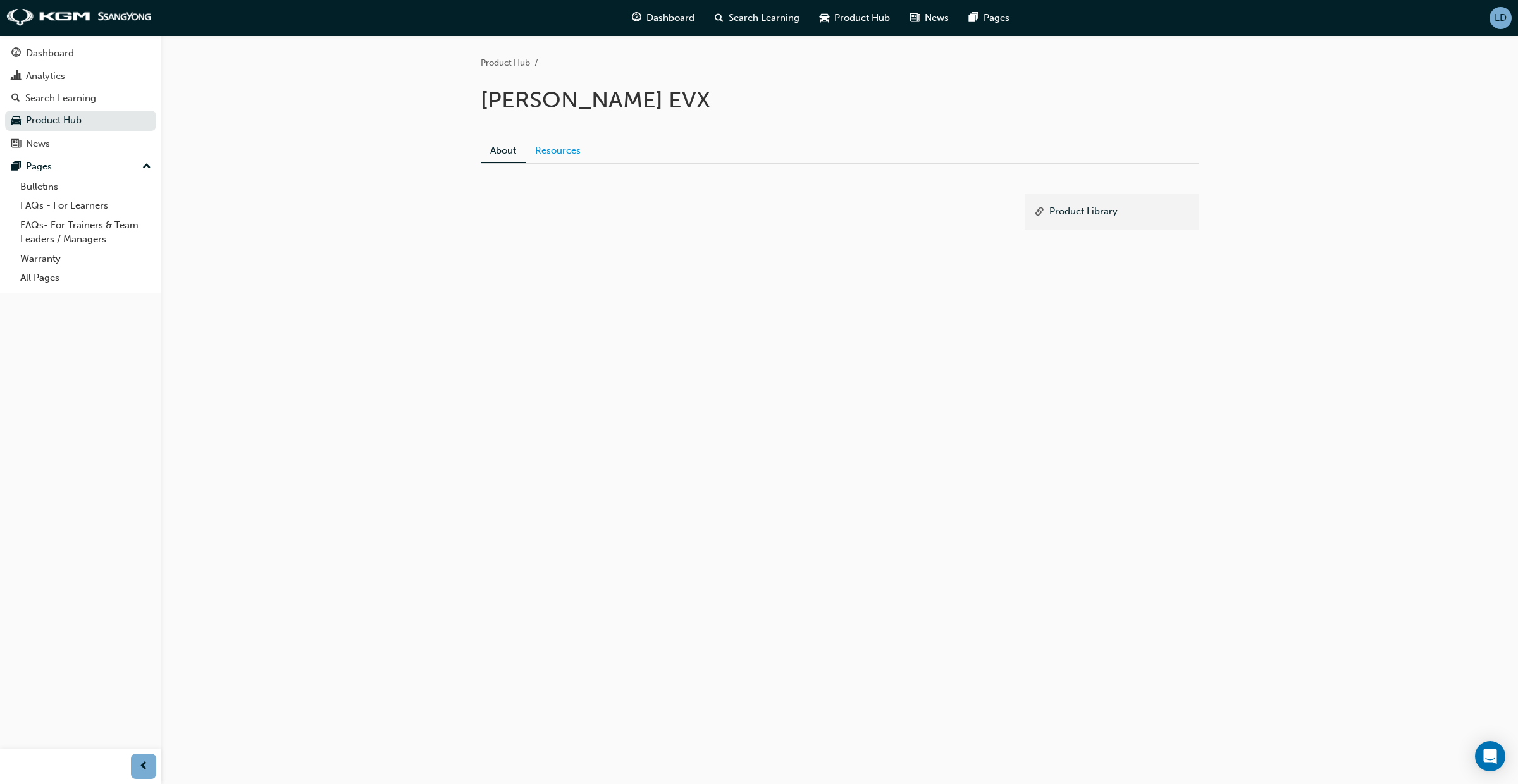
click at [533, 150] on link "Resources" at bounding box center [558, 151] width 64 height 24
click at [511, 148] on link "About" at bounding box center [504, 151] width 45 height 24
click at [556, 150] on link "Resources" at bounding box center [558, 151] width 64 height 24
click at [1503, 21] on span "LD" at bounding box center [1500, 19] width 12 height 11
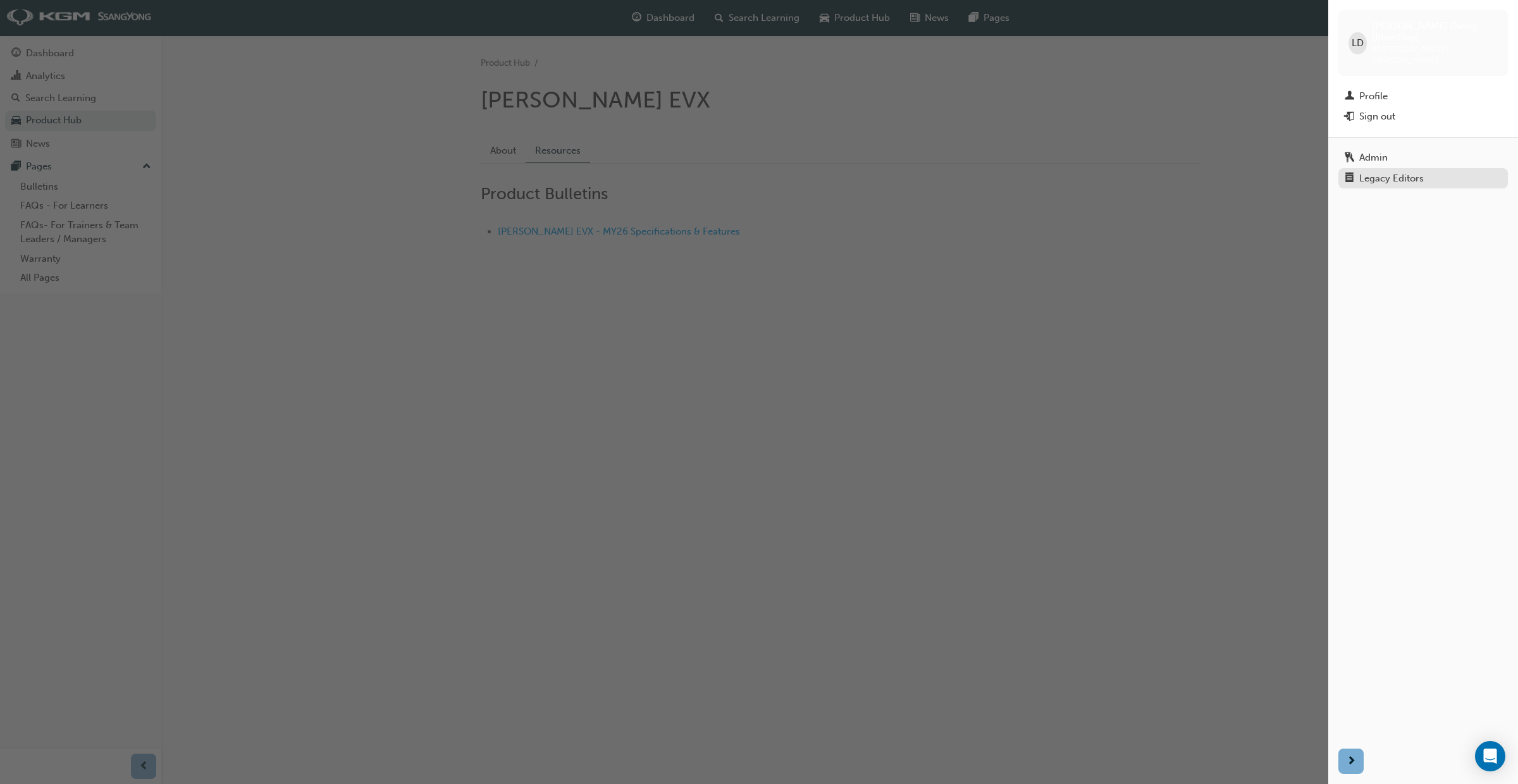
click at [1383, 173] on div "Legacy Editors" at bounding box center [1391, 179] width 64 height 11
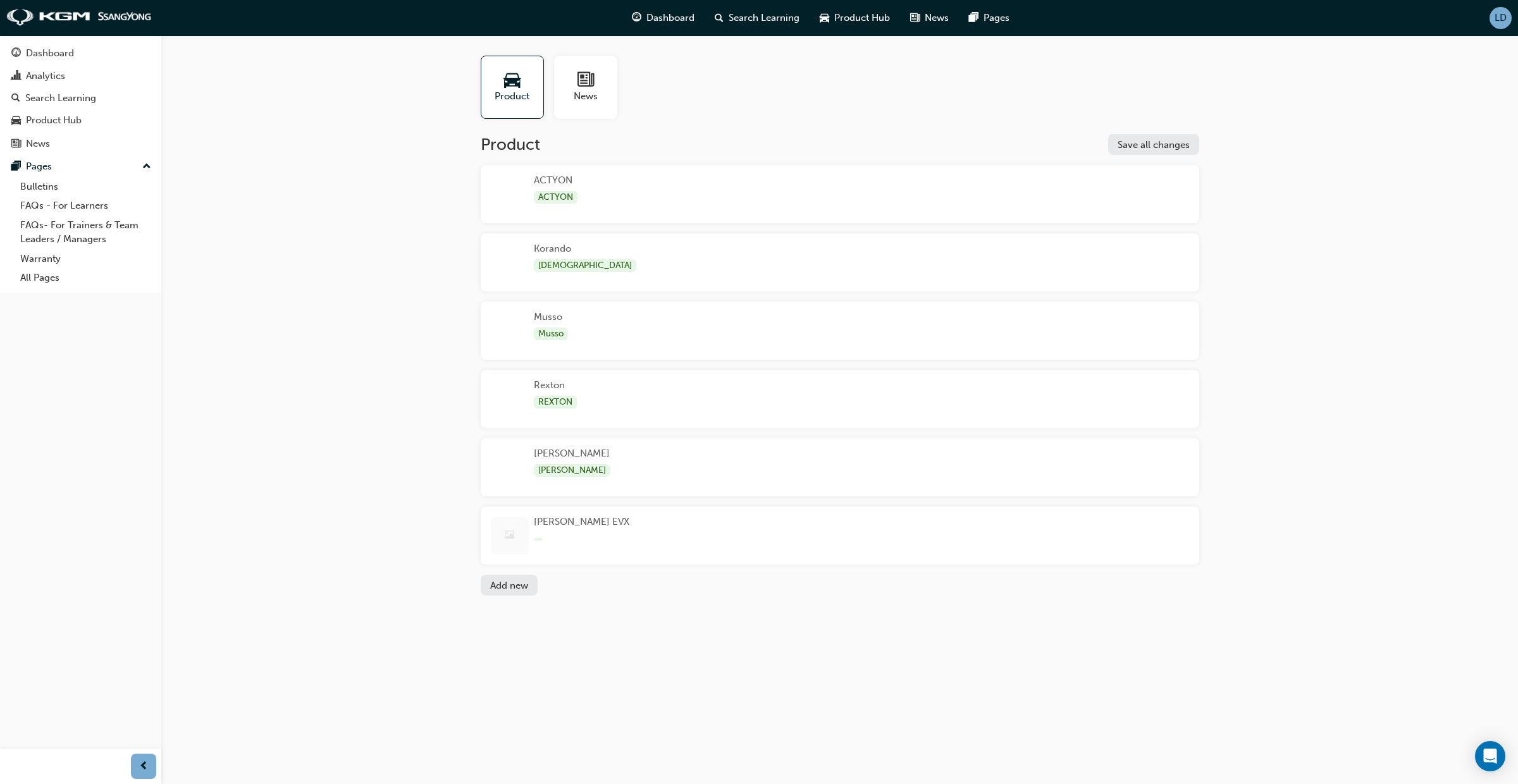
click at [874, 528] on div "Torres EVX" at bounding box center [840, 535] width 719 height 58
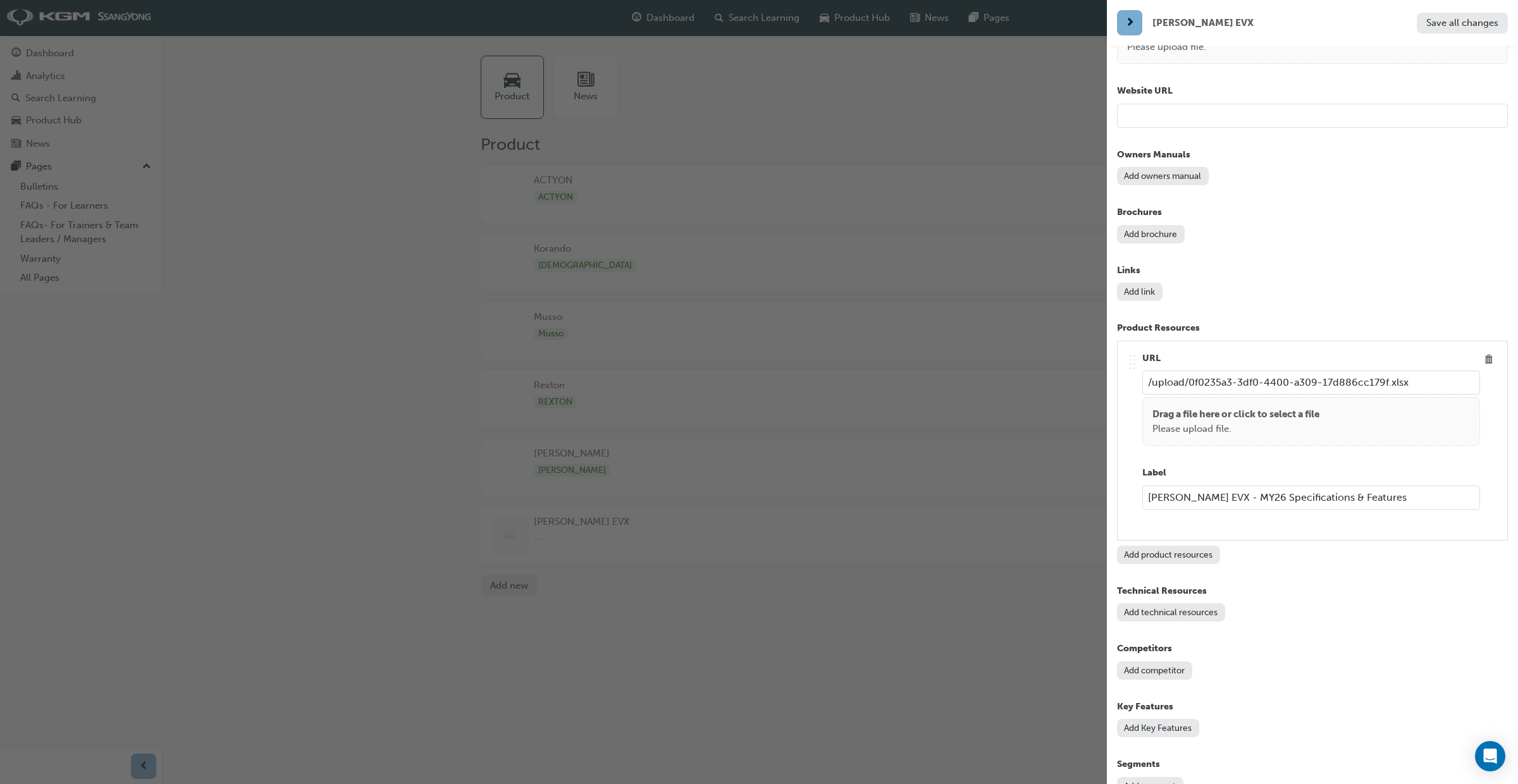
scroll to position [832, 0]
click at [1026, 612] on div "button" at bounding box center [553, 392] width 1107 height 784
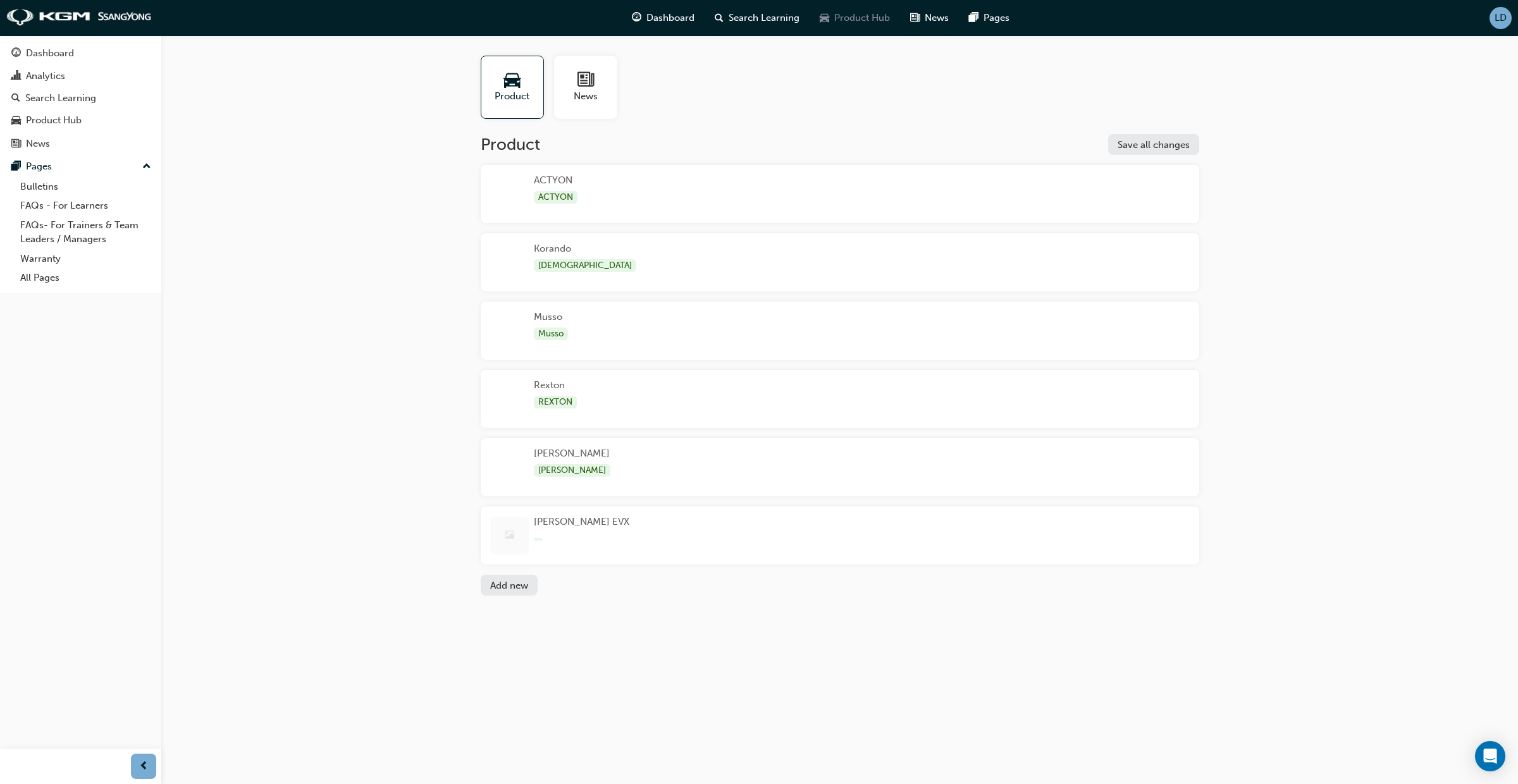
click at [850, 11] on span "Product Hub" at bounding box center [862, 19] width 56 height 15
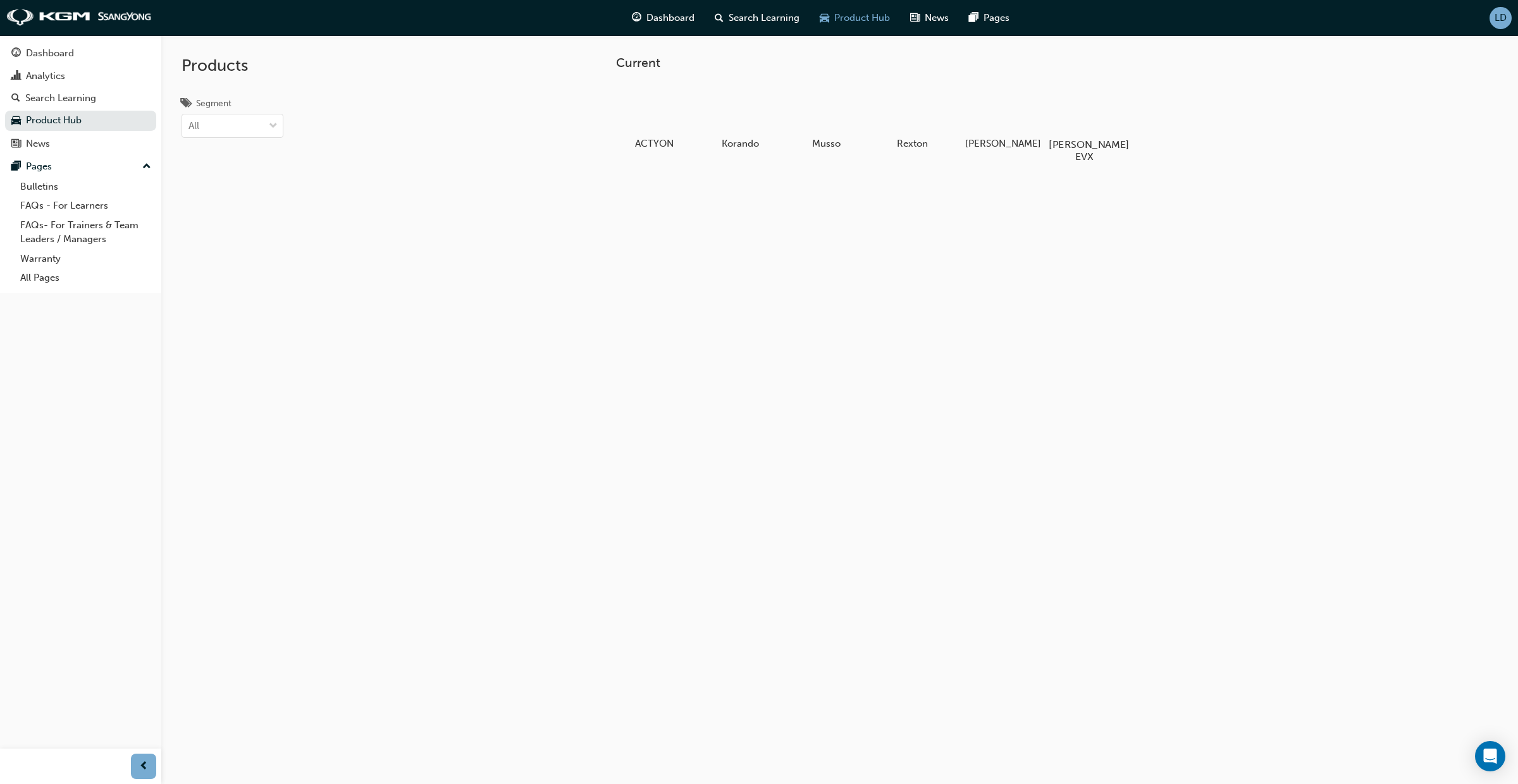
click at [1094, 109] on div at bounding box center [1083, 108] width 70 height 50
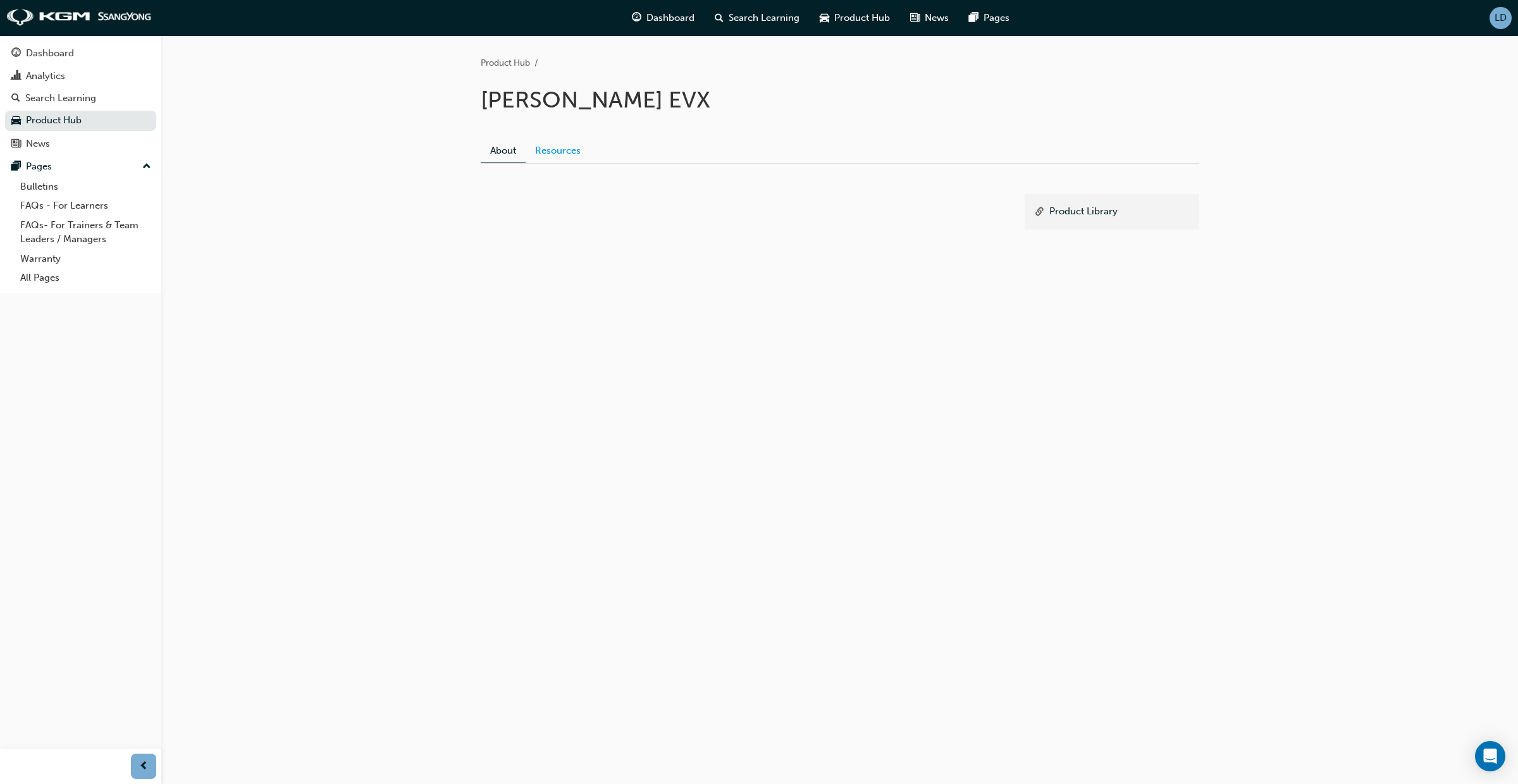
click at [563, 143] on link "Resources" at bounding box center [558, 151] width 64 height 24
click at [1497, 22] on span "LD" at bounding box center [1500, 19] width 12 height 11
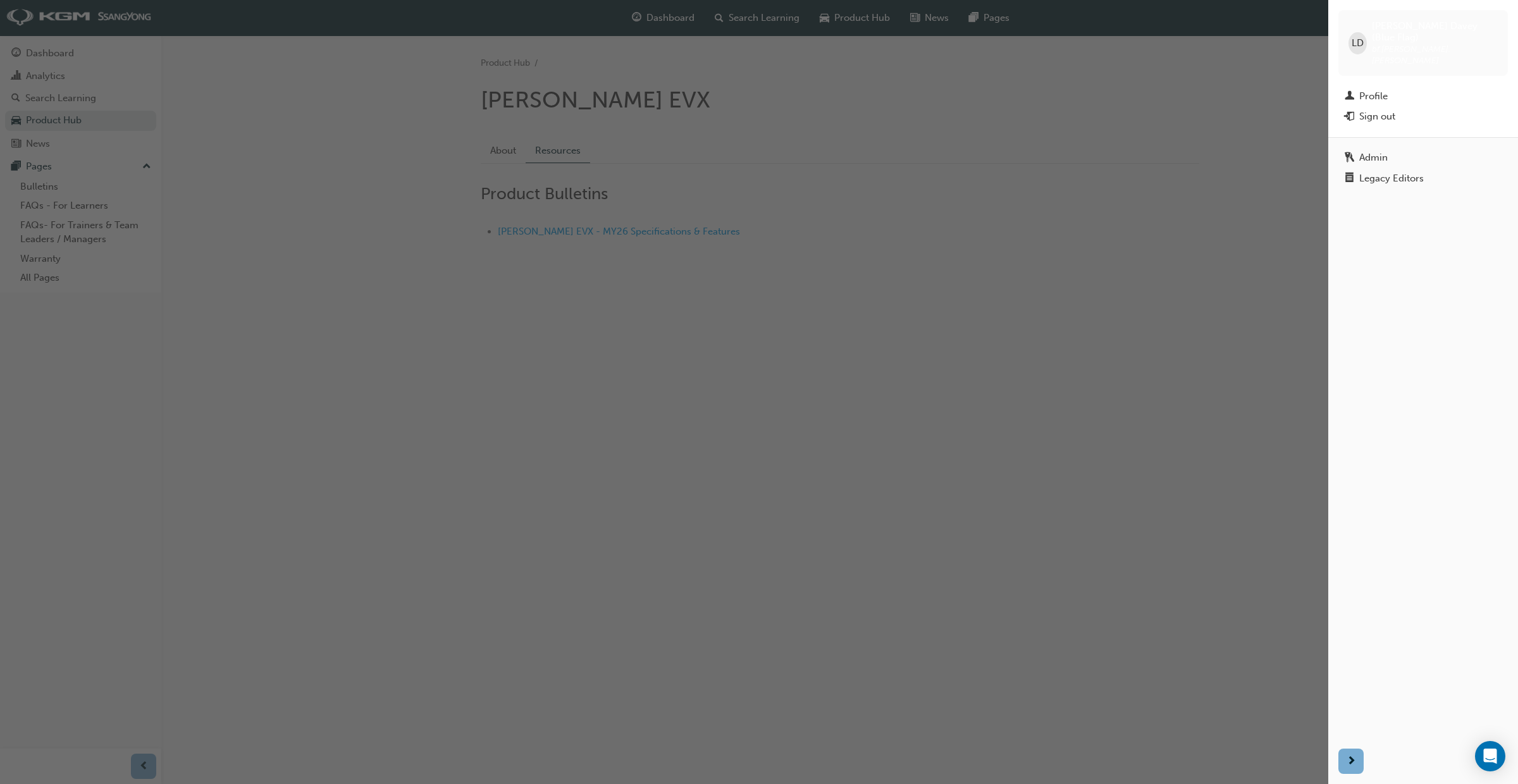
drag, startPoint x: 1413, startPoint y: 156, endPoint x: 1400, endPoint y: 191, distance: 37.3
click at [1413, 173] on div "Legacy Editors" at bounding box center [1391, 179] width 64 height 11
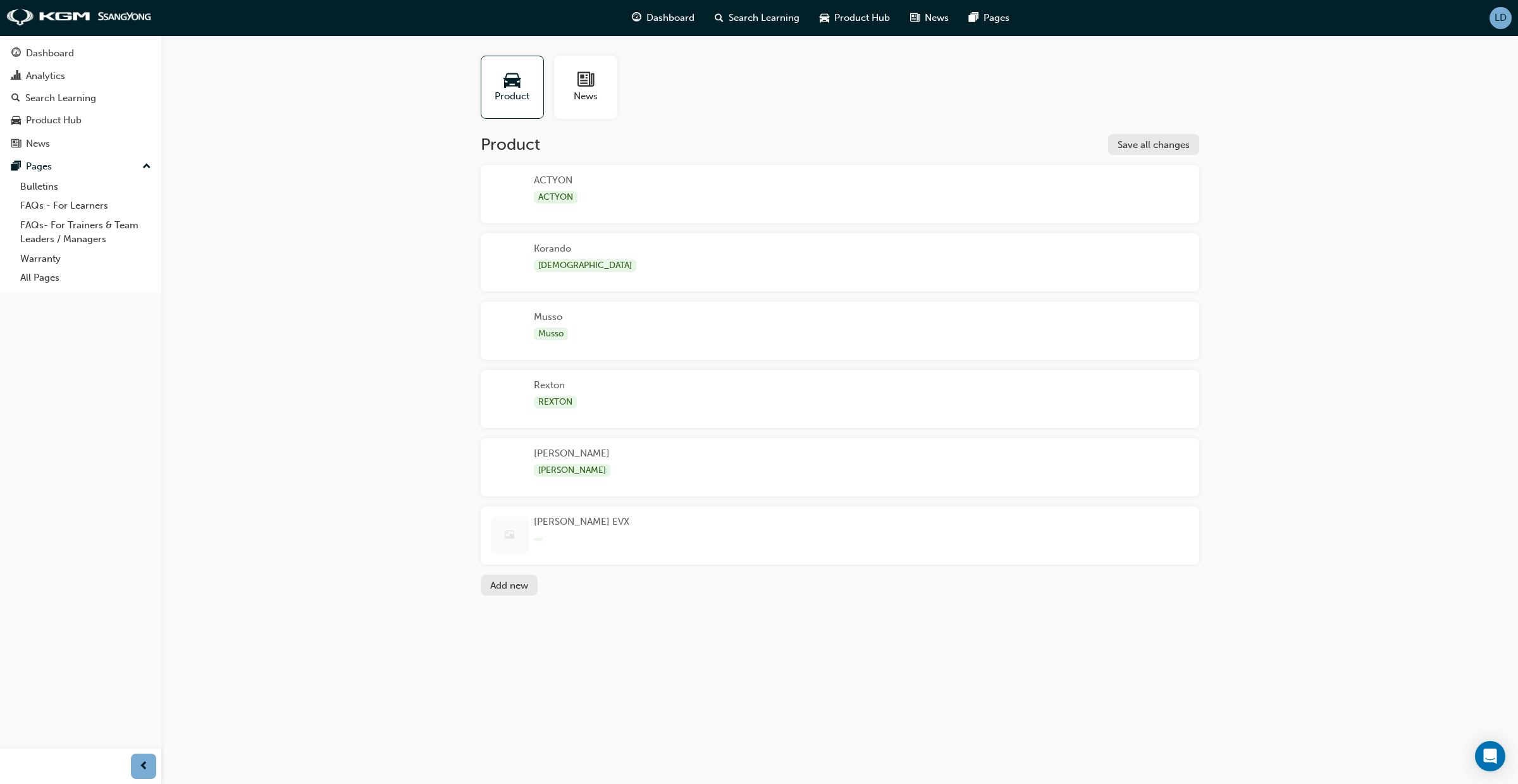
click at [638, 516] on div "Torres EVX" at bounding box center [840, 535] width 719 height 58
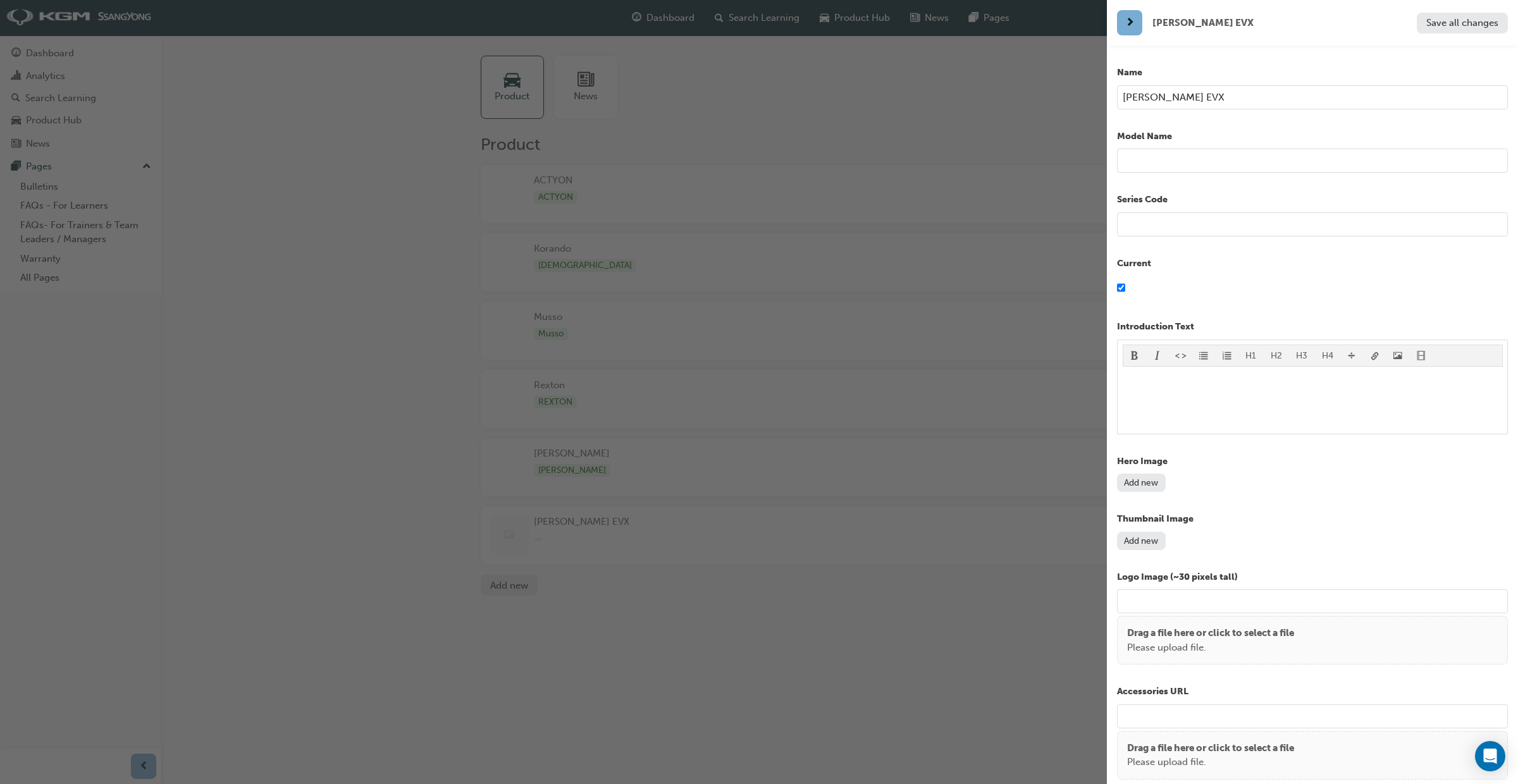
click at [1151, 157] on input "text" at bounding box center [1312, 160] width 391 height 24
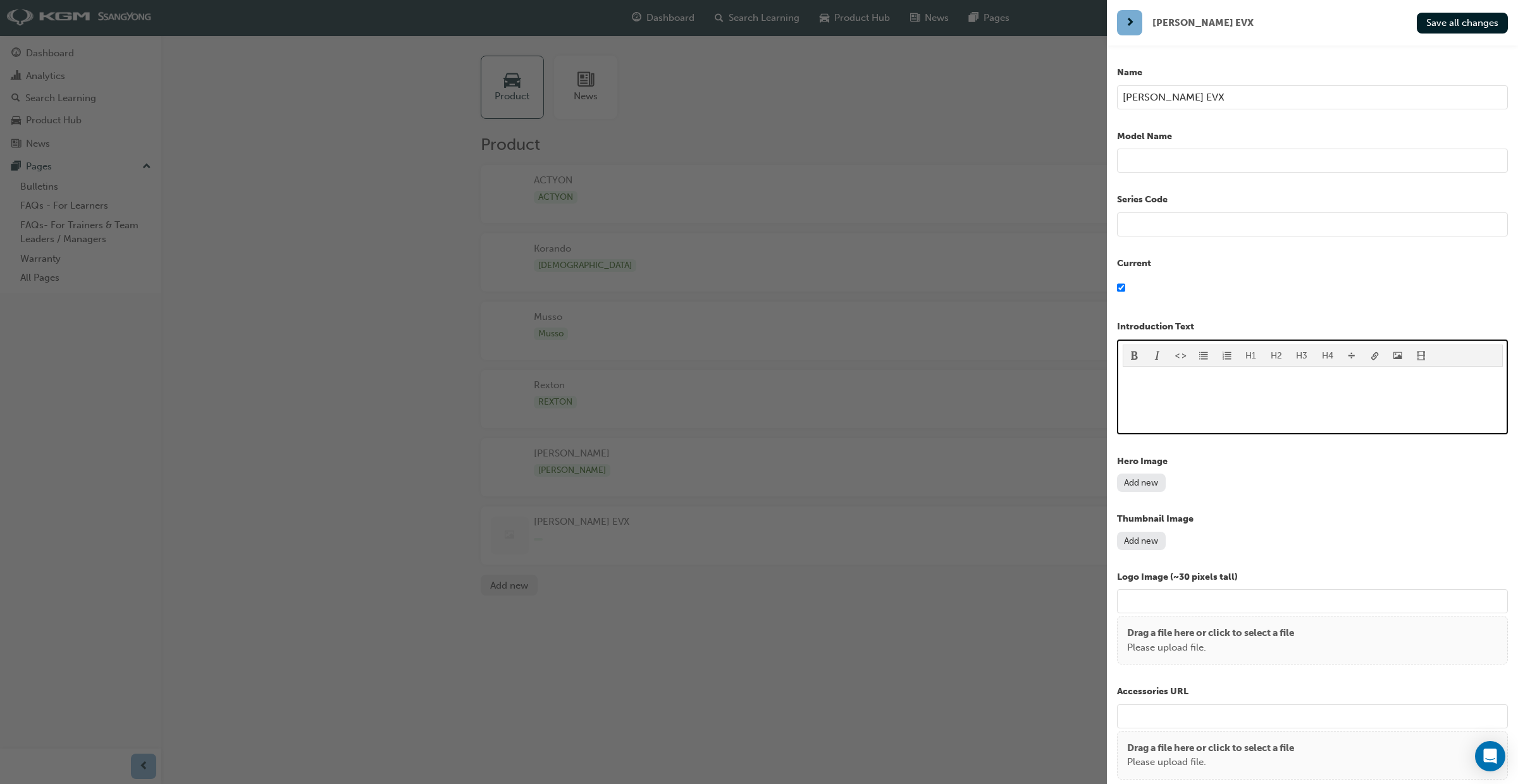
click at [1176, 394] on div "﻿" at bounding box center [1313, 400] width 380 height 57
click at [1120, 378] on div "H1 H2 H3 H4 COMING SOON" at bounding box center [1312, 387] width 391 height 95
click at [1124, 380] on span "COMING SOON" at bounding box center [1157, 379] width 69 height 11
click at [1198, 377] on span "**COMING SOON" at bounding box center [1161, 379] width 77 height 11
drag, startPoint x: 1235, startPoint y: 380, endPoint x: 1125, endPoint y: 378, distance: 110.0
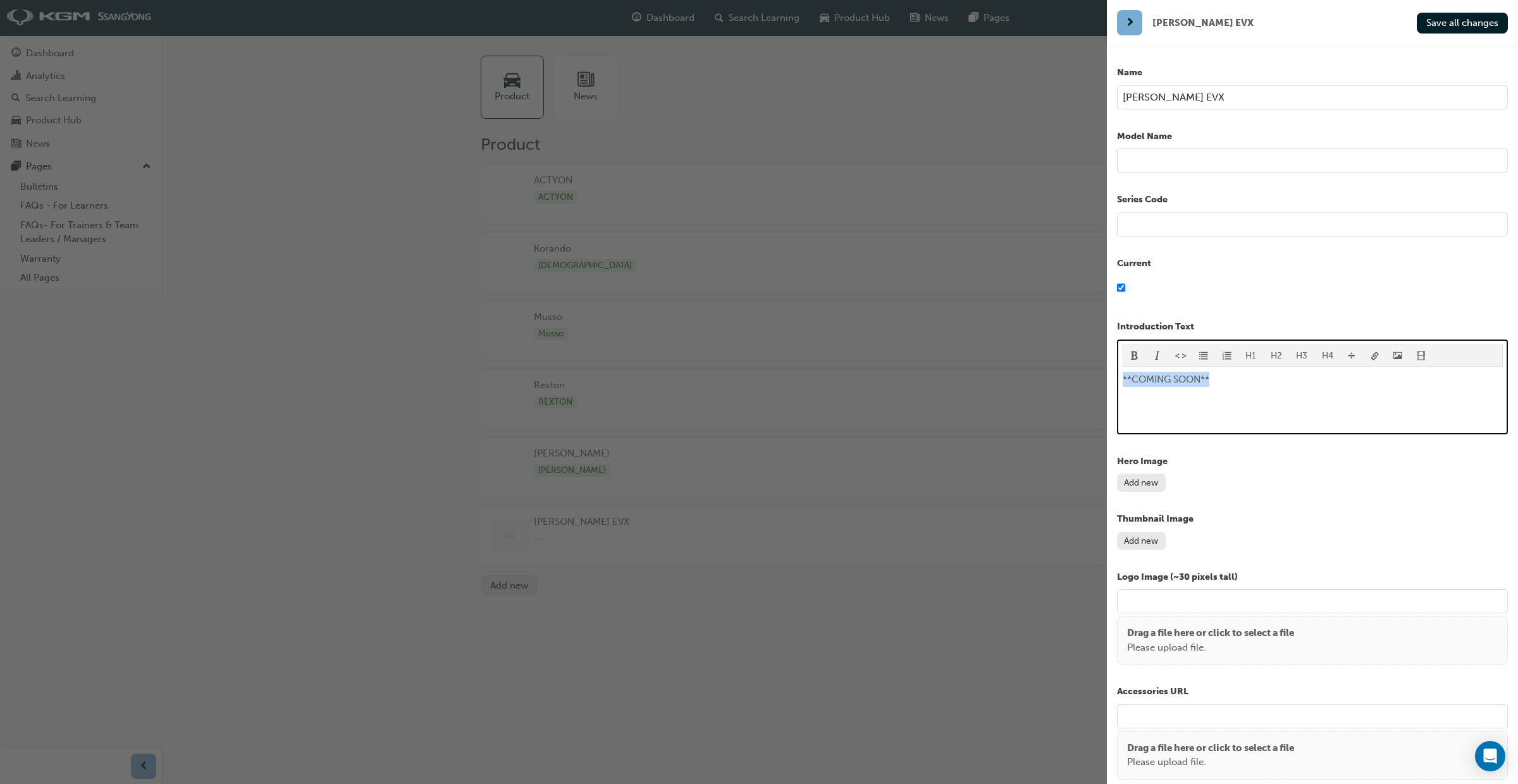
click at [1117, 378] on div "H1 H2 H3 H4 **COMING SOON**" at bounding box center [1312, 387] width 391 height 95
copy span "**COMING SOON**"
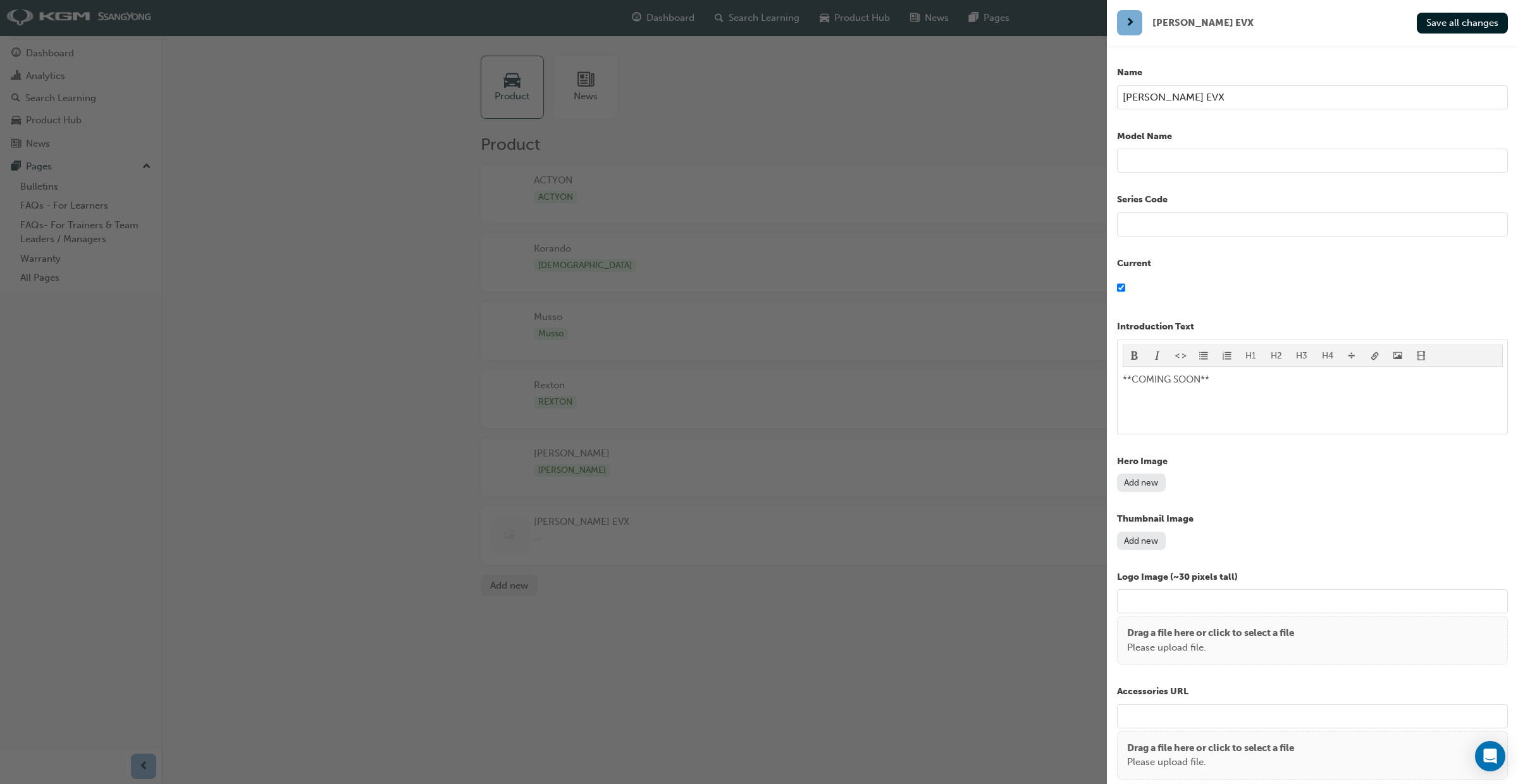
click at [1137, 163] on input "text" at bounding box center [1312, 160] width 391 height 24
paste input "**COMING SOON**"
type input "**COMING SOON**"
click at [1158, 539] on button "Add new" at bounding box center [1141, 541] width 48 height 19
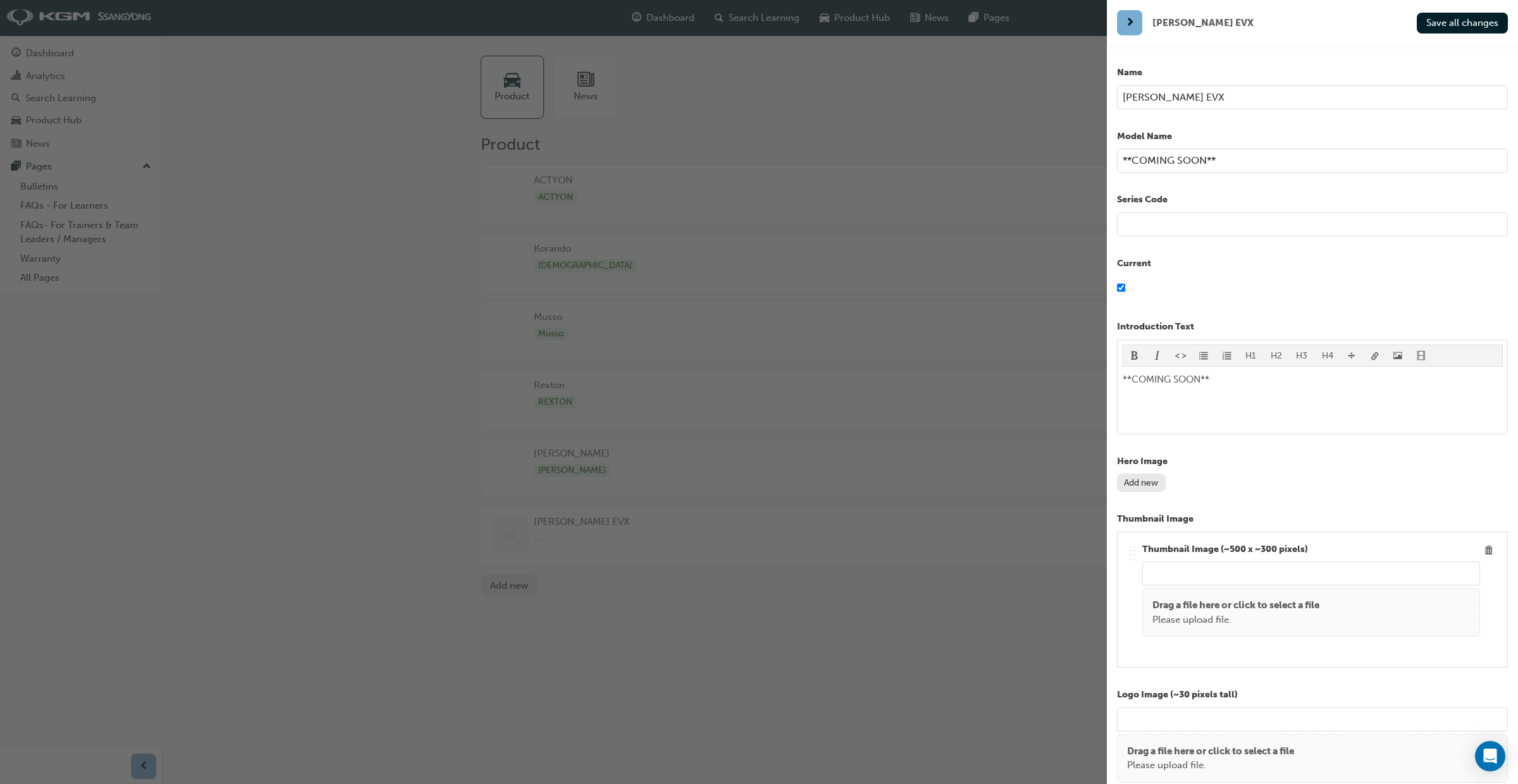
scroll to position [38, 0]
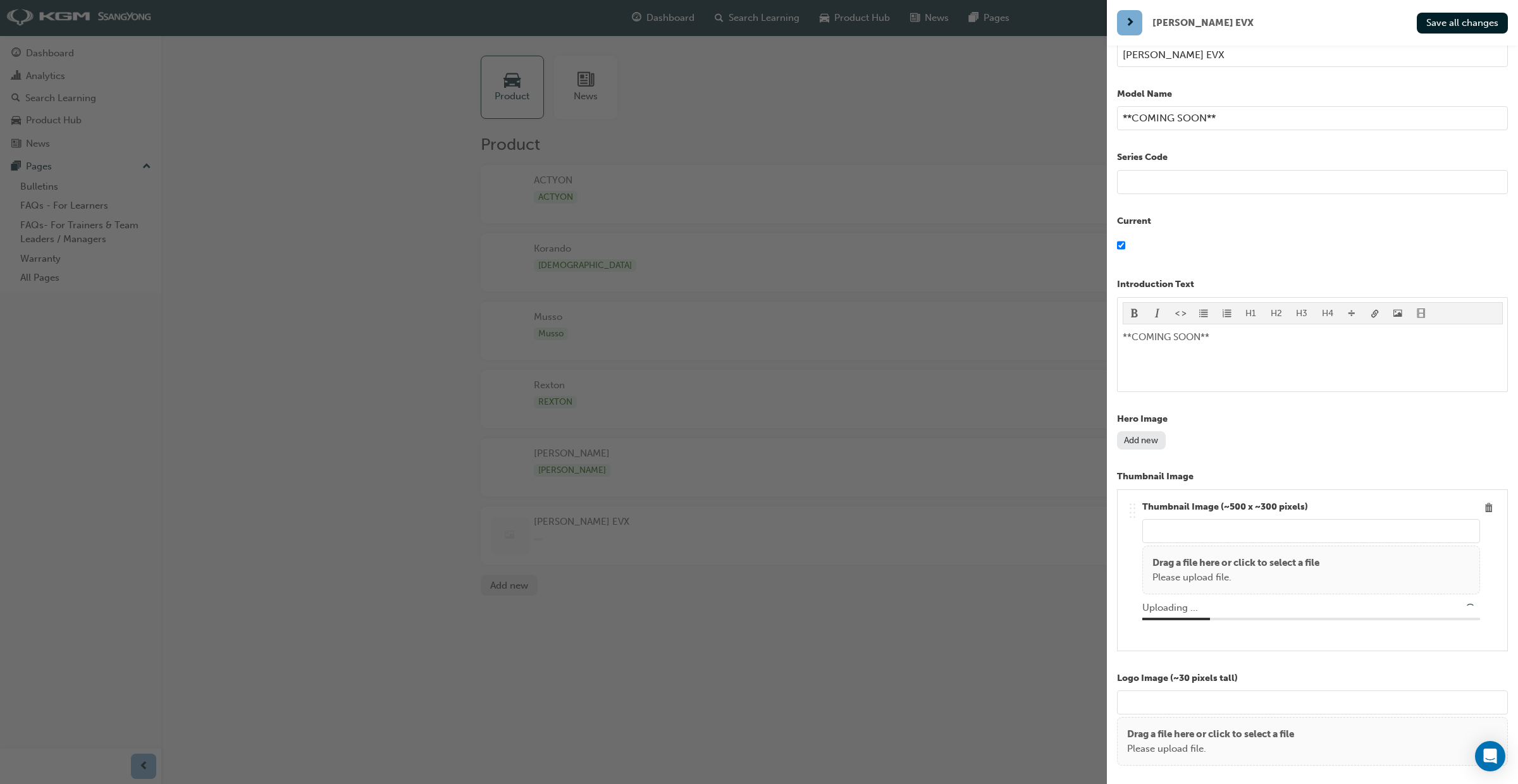
click at [1201, 542] on input "url" at bounding box center [1311, 531] width 338 height 24
drag, startPoint x: 1227, startPoint y: 123, endPoint x: 1122, endPoint y: 117, distance: 105.2
click at [1122, 117] on input "**COMING SOON**" at bounding box center [1312, 119] width 391 height 24
type input "/upload/eda53d84-bcf4-436b-8b2e-cd8dfa826b47.png"
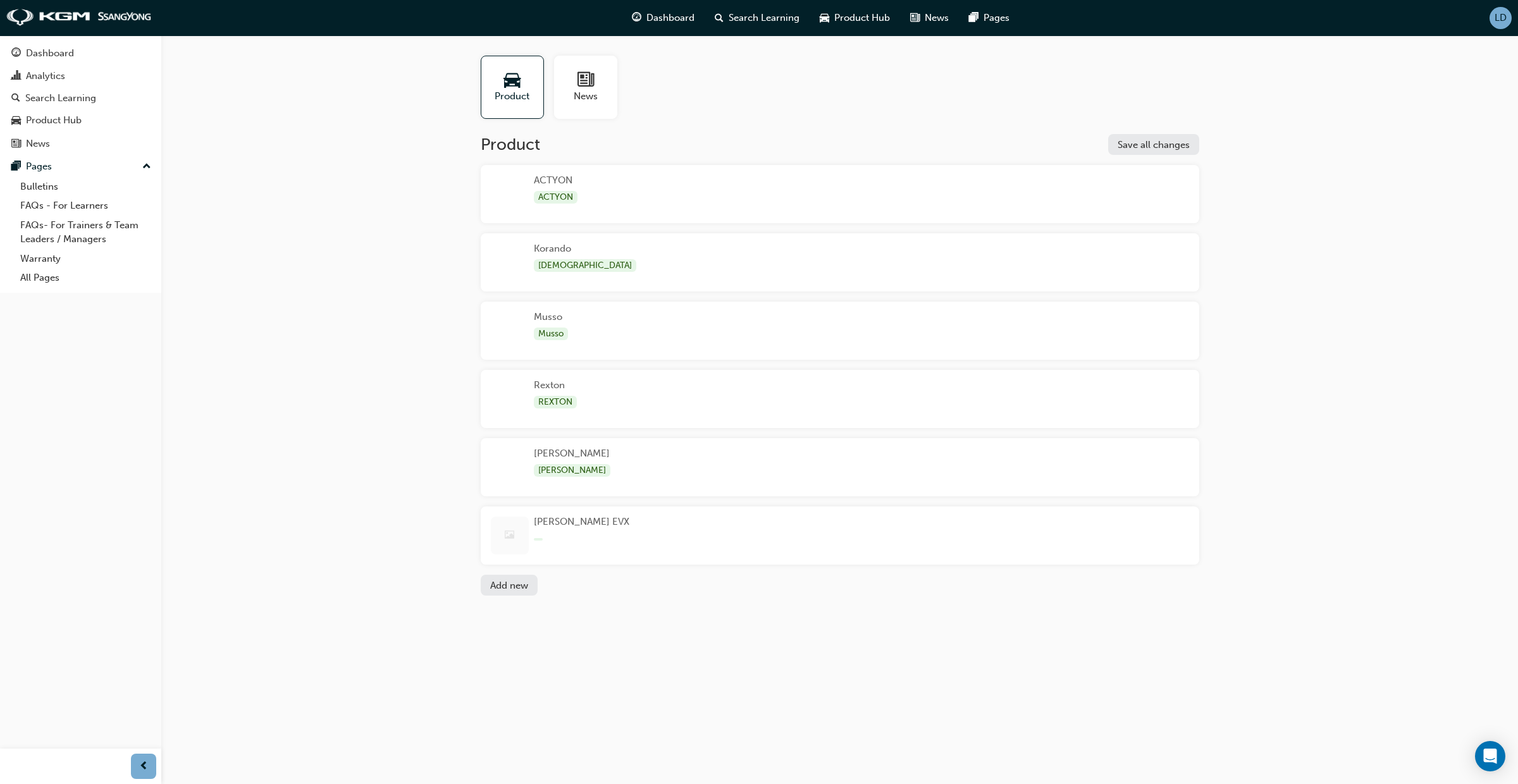
click at [529, 538] on div "button" at bounding box center [512, 535] width 43 height 38
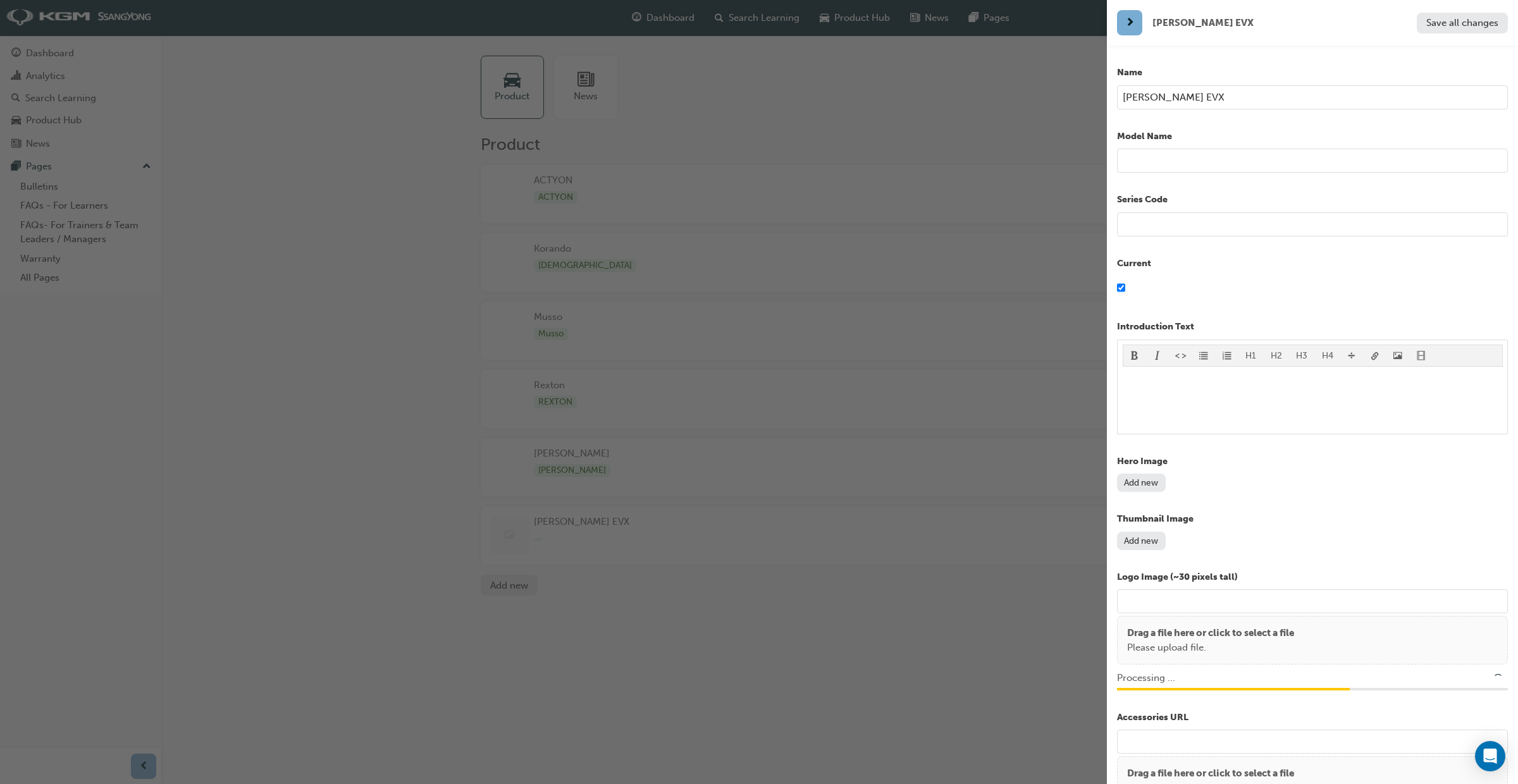
click at [1191, 597] on input "url" at bounding box center [1312, 601] width 391 height 24
type input "/upload/a1b2e176-60ed-4dd6-a6c9-46d82cc20b08.png"
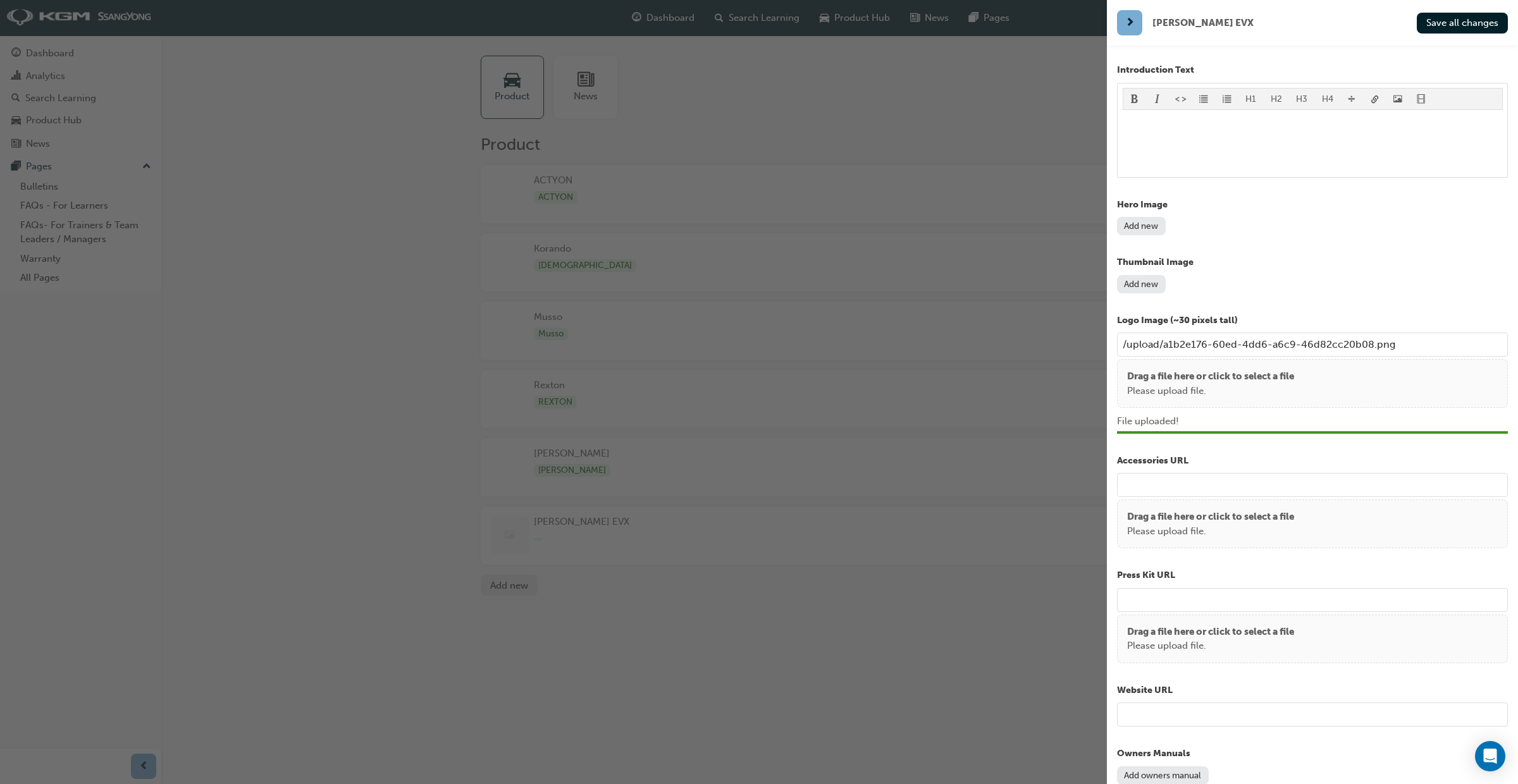
scroll to position [257, 0]
click at [1451, 31] on button "Save all changes" at bounding box center [1462, 23] width 91 height 21
click at [1141, 284] on button "Add new" at bounding box center [1141, 283] width 48 height 19
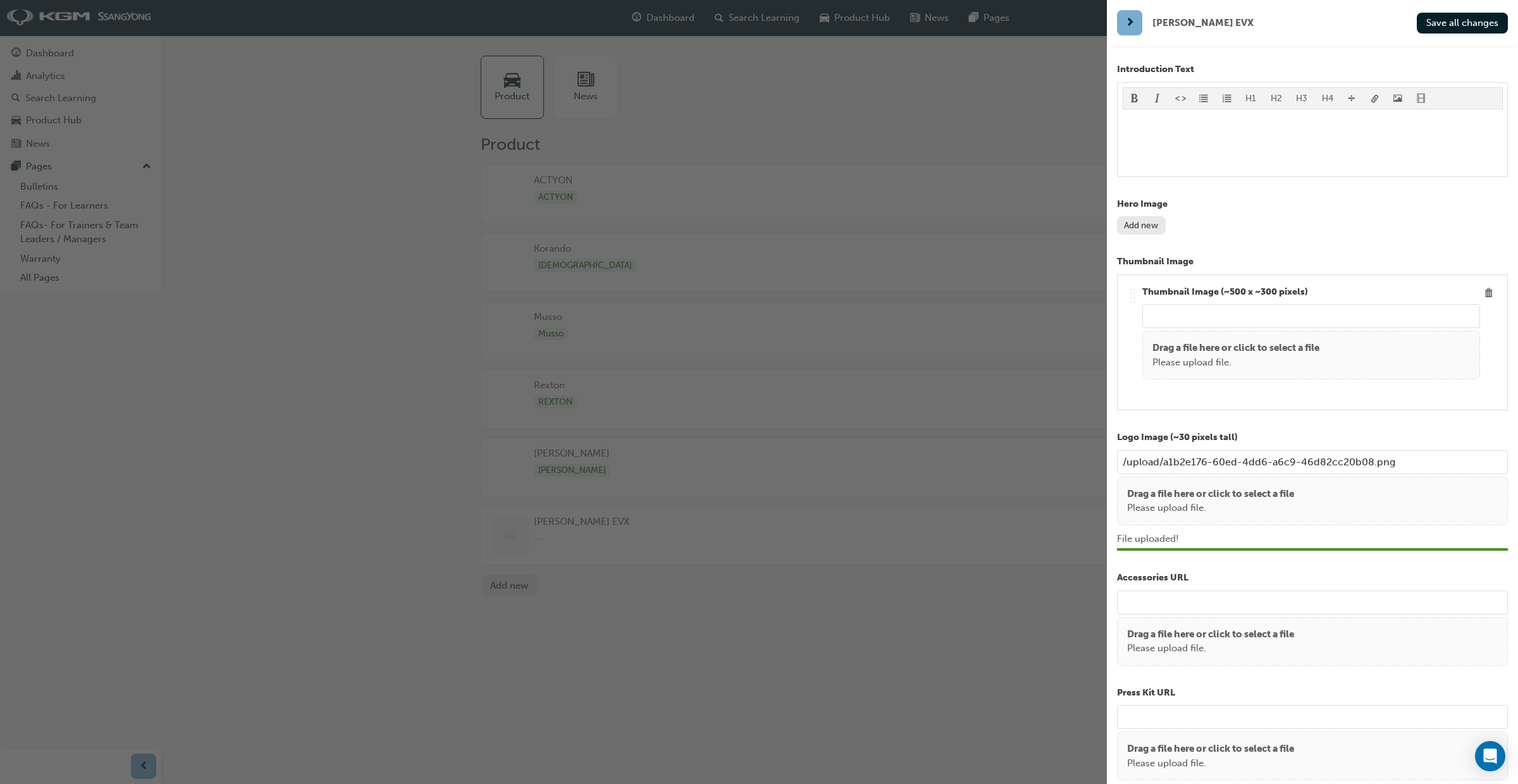
drag, startPoint x: 1398, startPoint y: 463, endPoint x: 1063, endPoint y: 455, distance: 335.1
click at [1062, 455] on div "Torres EVX Save all changes Name Torres EVX Model Name Series Code Current Intr…" at bounding box center [759, 392] width 1518 height 784
click at [1202, 320] on input "url" at bounding box center [1311, 316] width 338 height 24
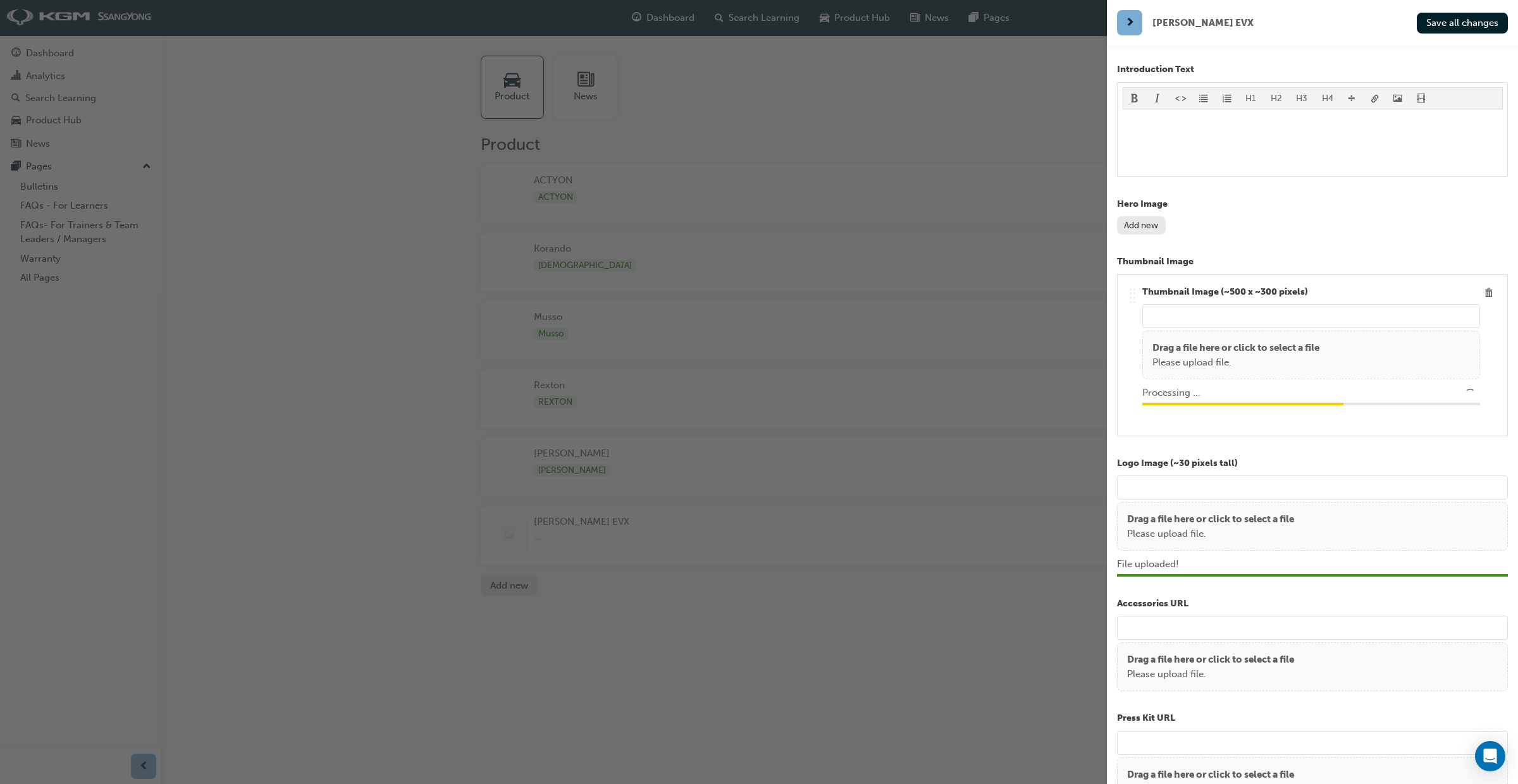
type input "/upload/48739b87-e2f1-4f01-b990-9497bcc75a7d.png"
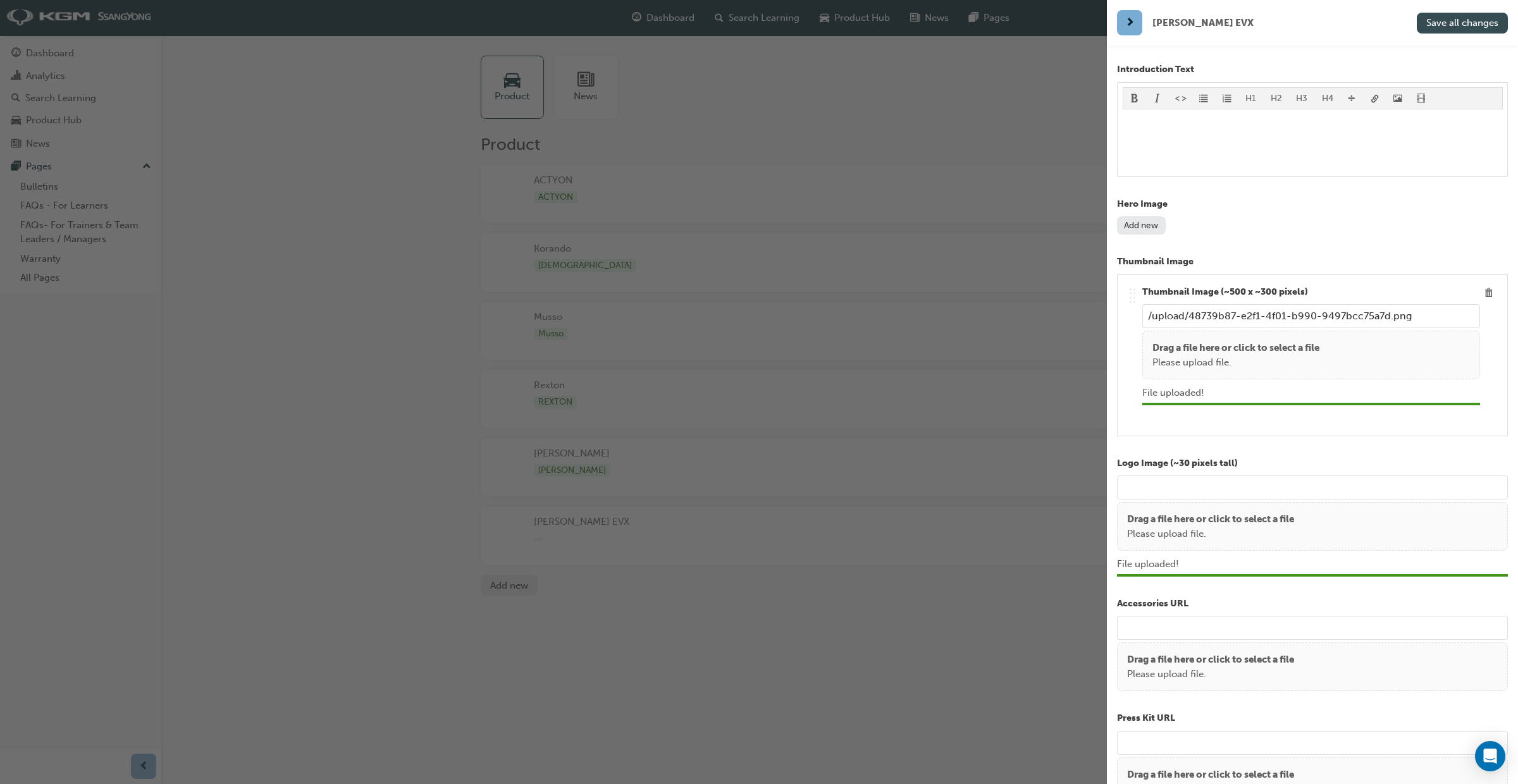
click at [1446, 31] on button "Save all changes" at bounding box center [1462, 23] width 91 height 21
click at [1135, 33] on div "button" at bounding box center [1129, 22] width 25 height 25
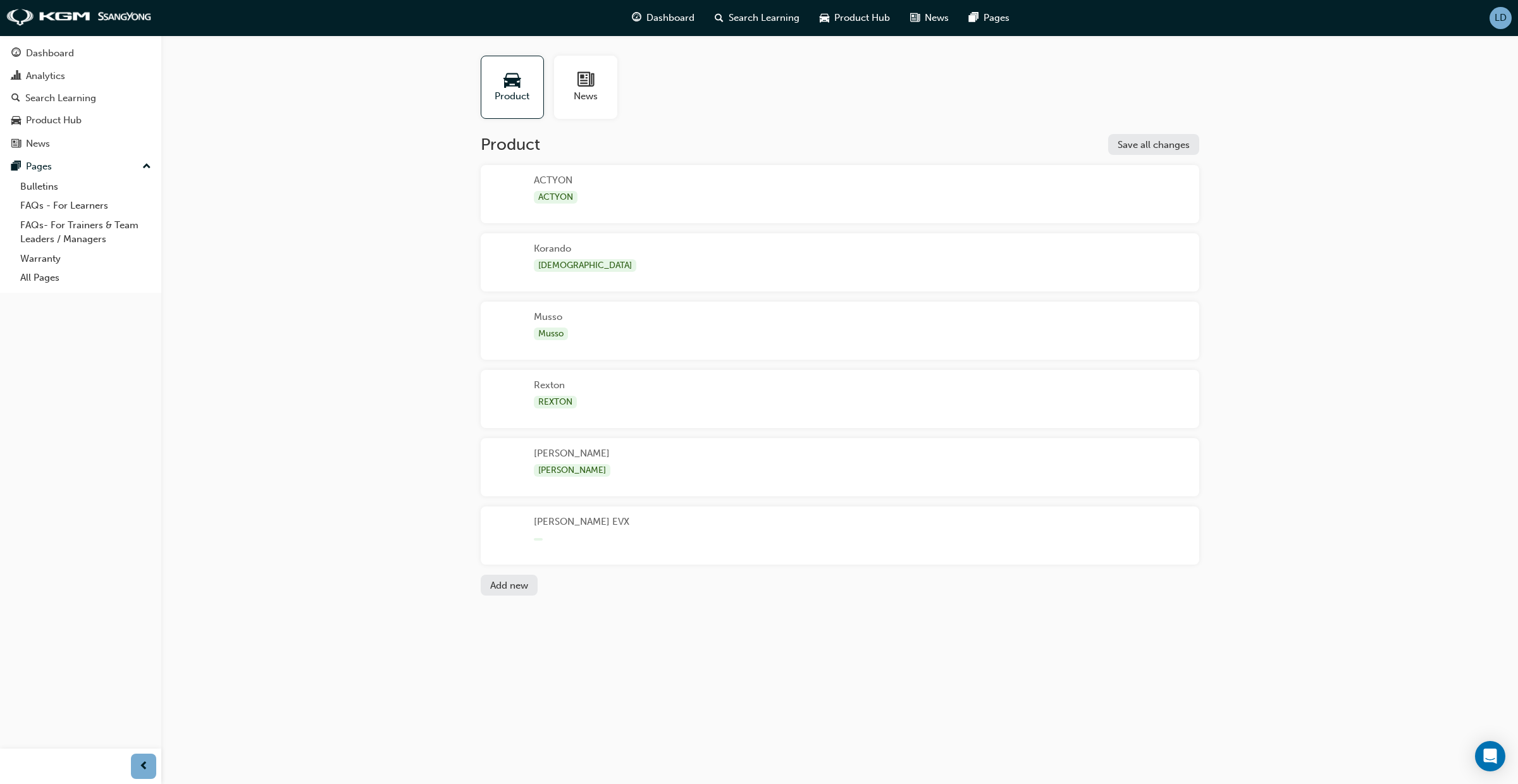
drag, startPoint x: 859, startPoint y: 24, endPoint x: 870, endPoint y: 31, distance: 13.0
click at [860, 24] on div "Product Hub" at bounding box center [854, 18] width 90 height 26
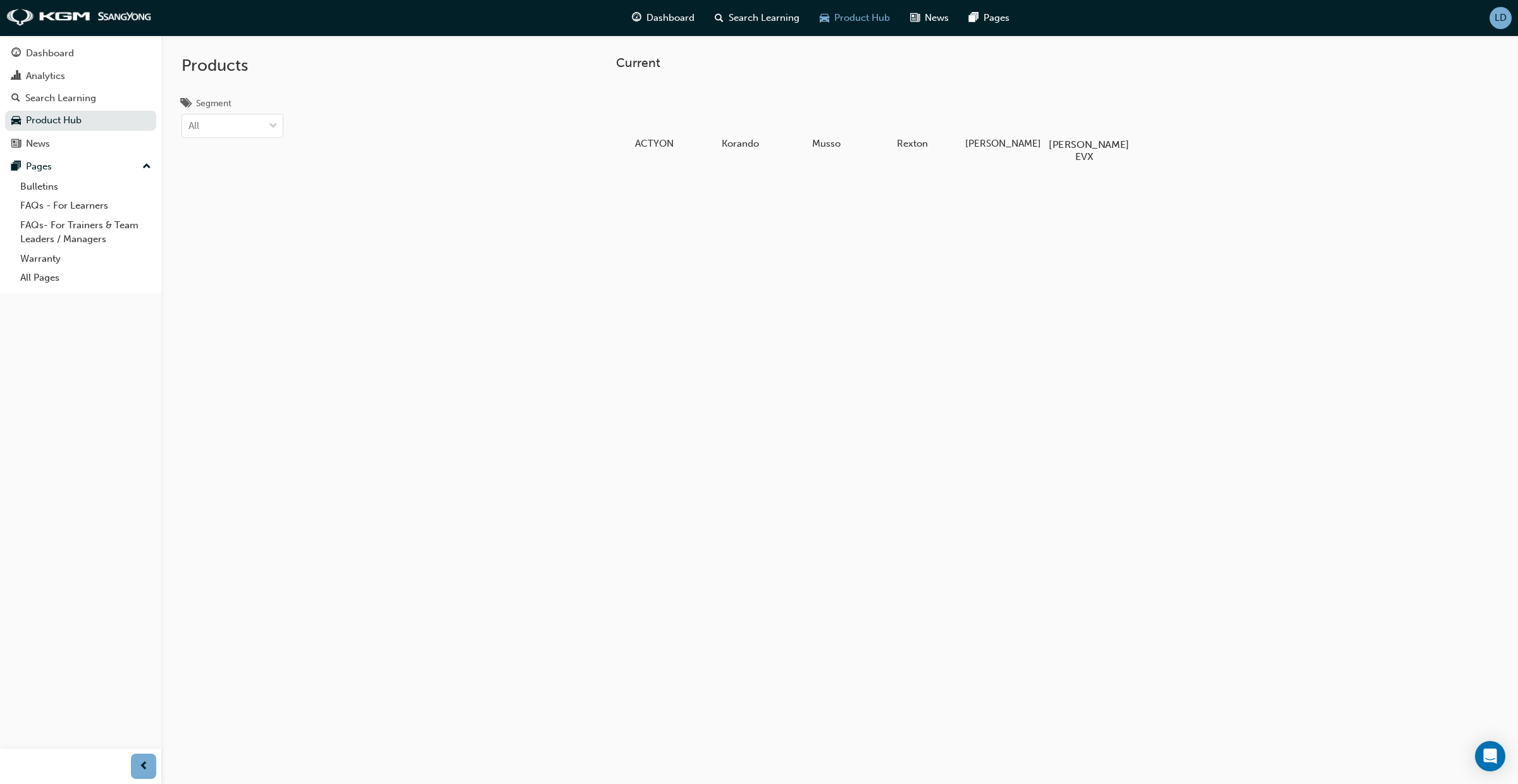
click at [1085, 126] on div at bounding box center [1083, 108] width 70 height 50
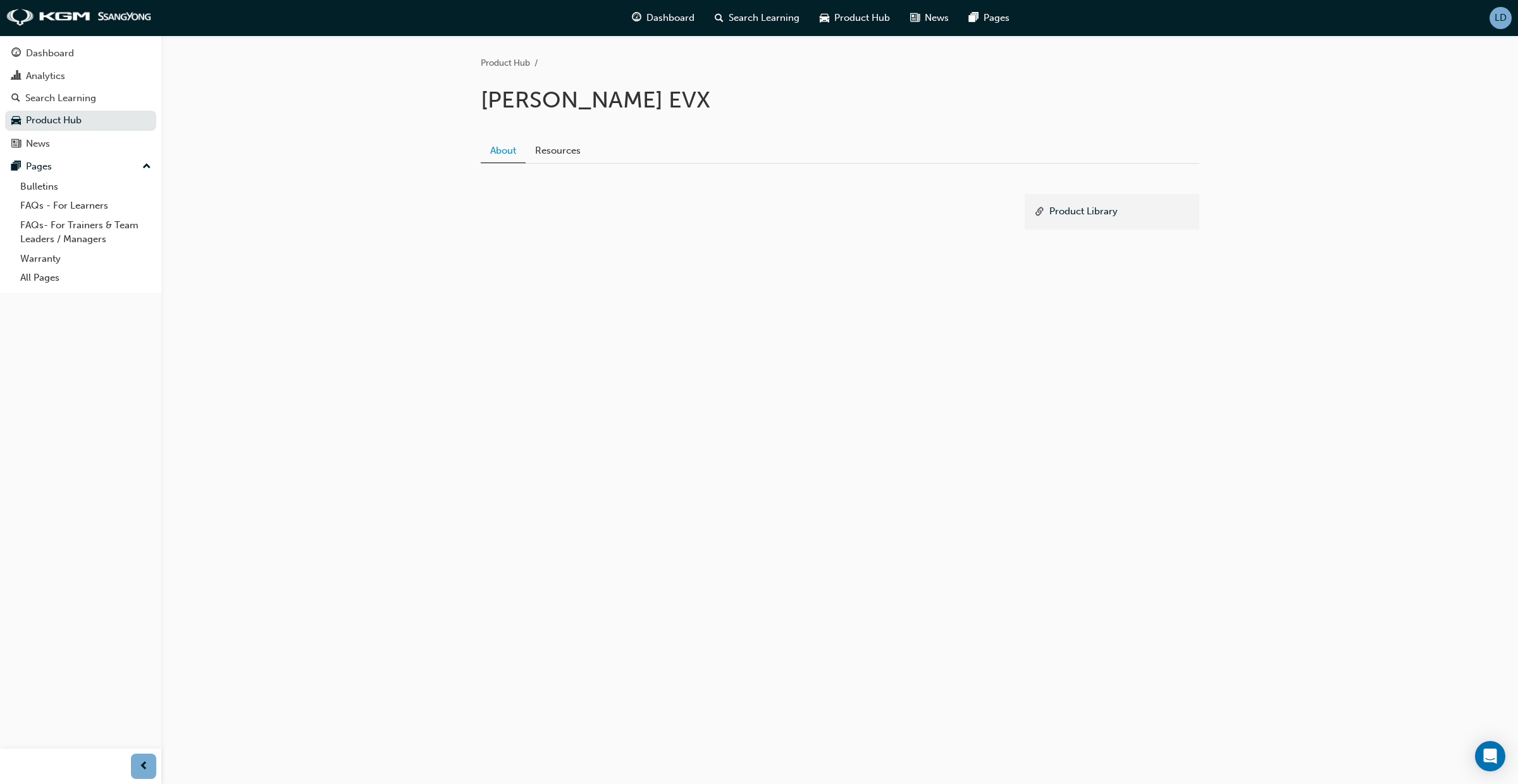
click at [523, 151] on link "About" at bounding box center [504, 151] width 45 height 24
click at [549, 152] on link "Resources" at bounding box center [558, 151] width 64 height 24
click at [499, 148] on link "About" at bounding box center [504, 151] width 45 height 24
click at [1505, 24] on div "LD" at bounding box center [1500, 18] width 22 height 22
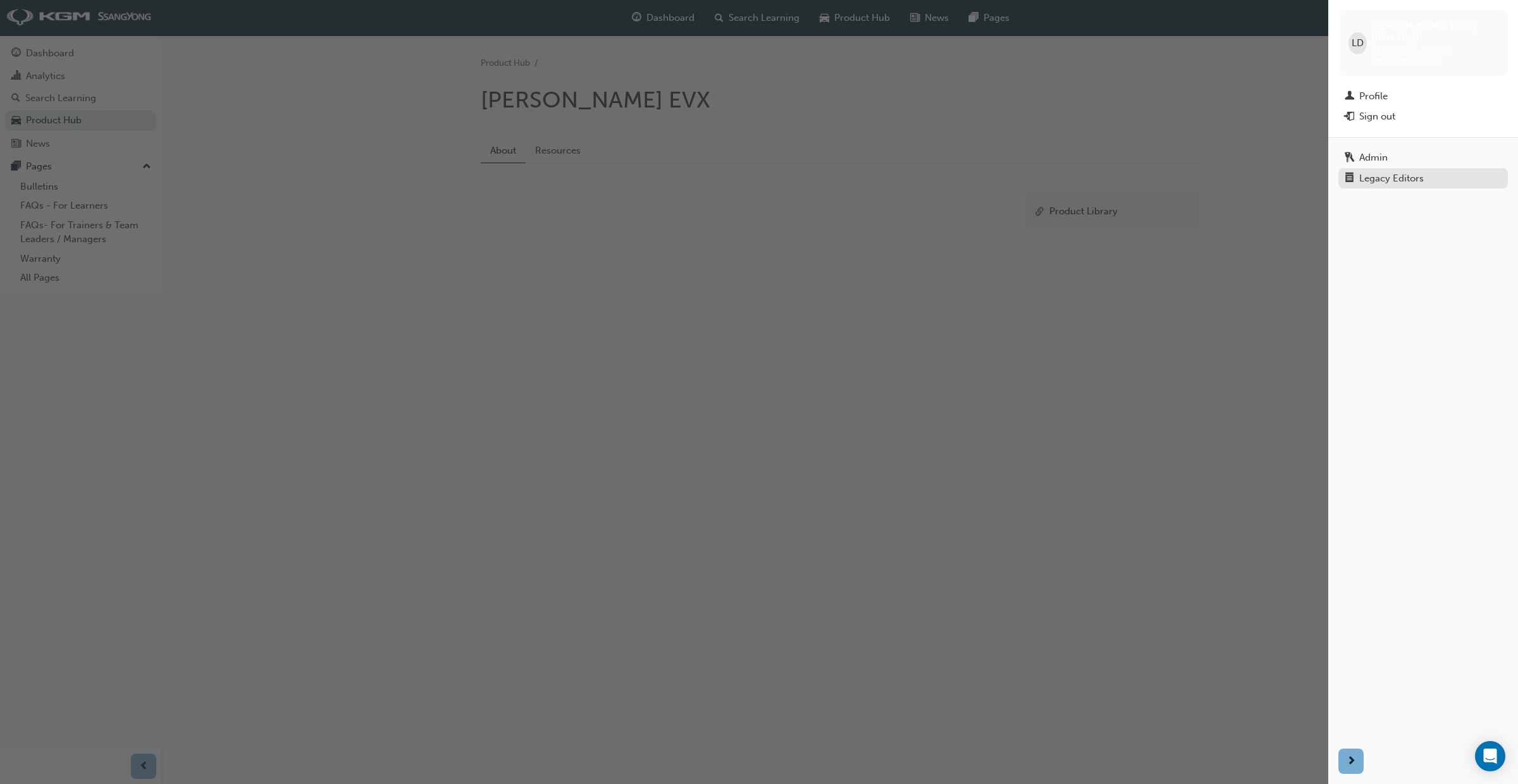
click at [1371, 173] on div "Legacy Editors" at bounding box center [1391, 179] width 64 height 11
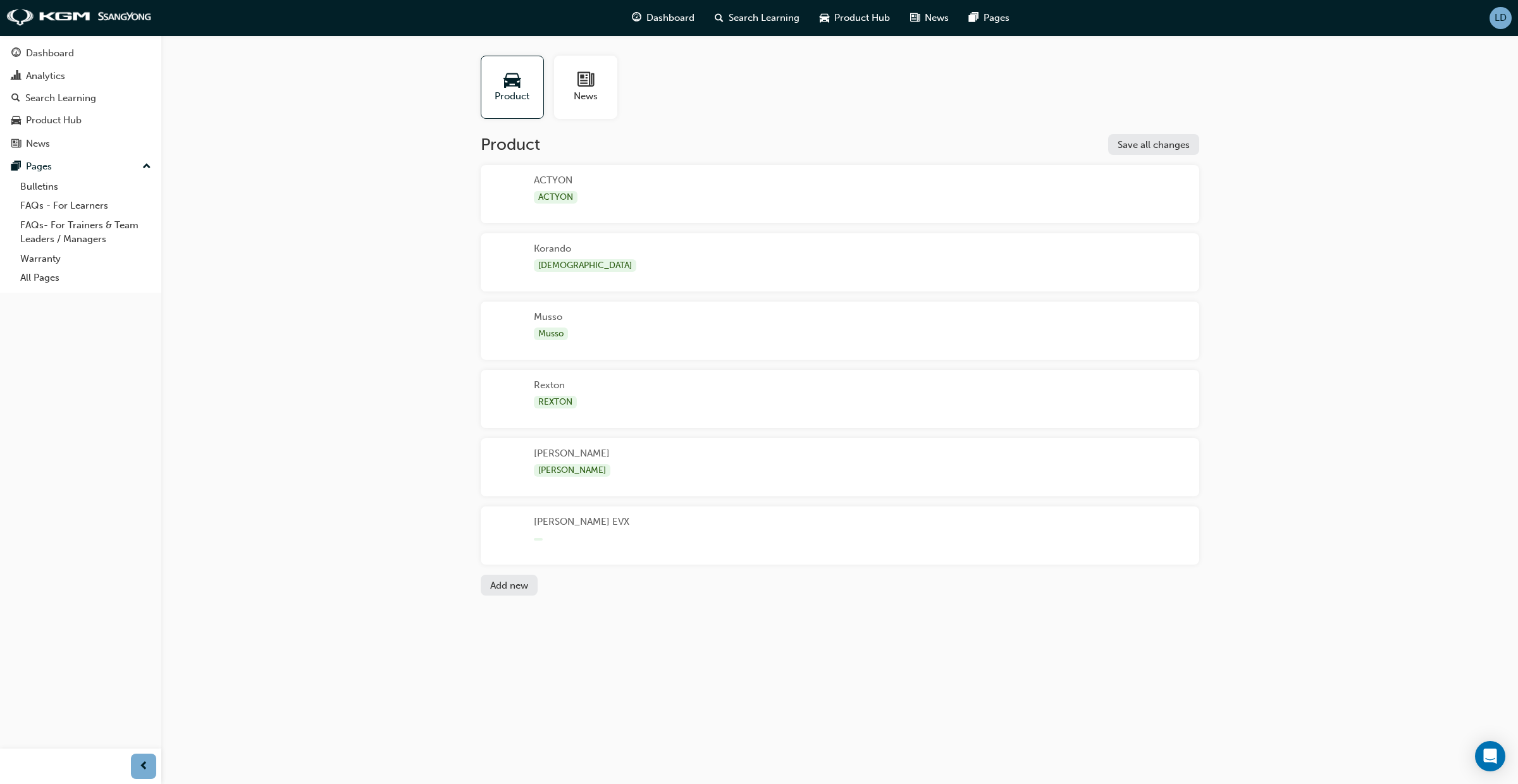
click at [671, 547] on div "Torres EVX" at bounding box center [840, 535] width 719 height 58
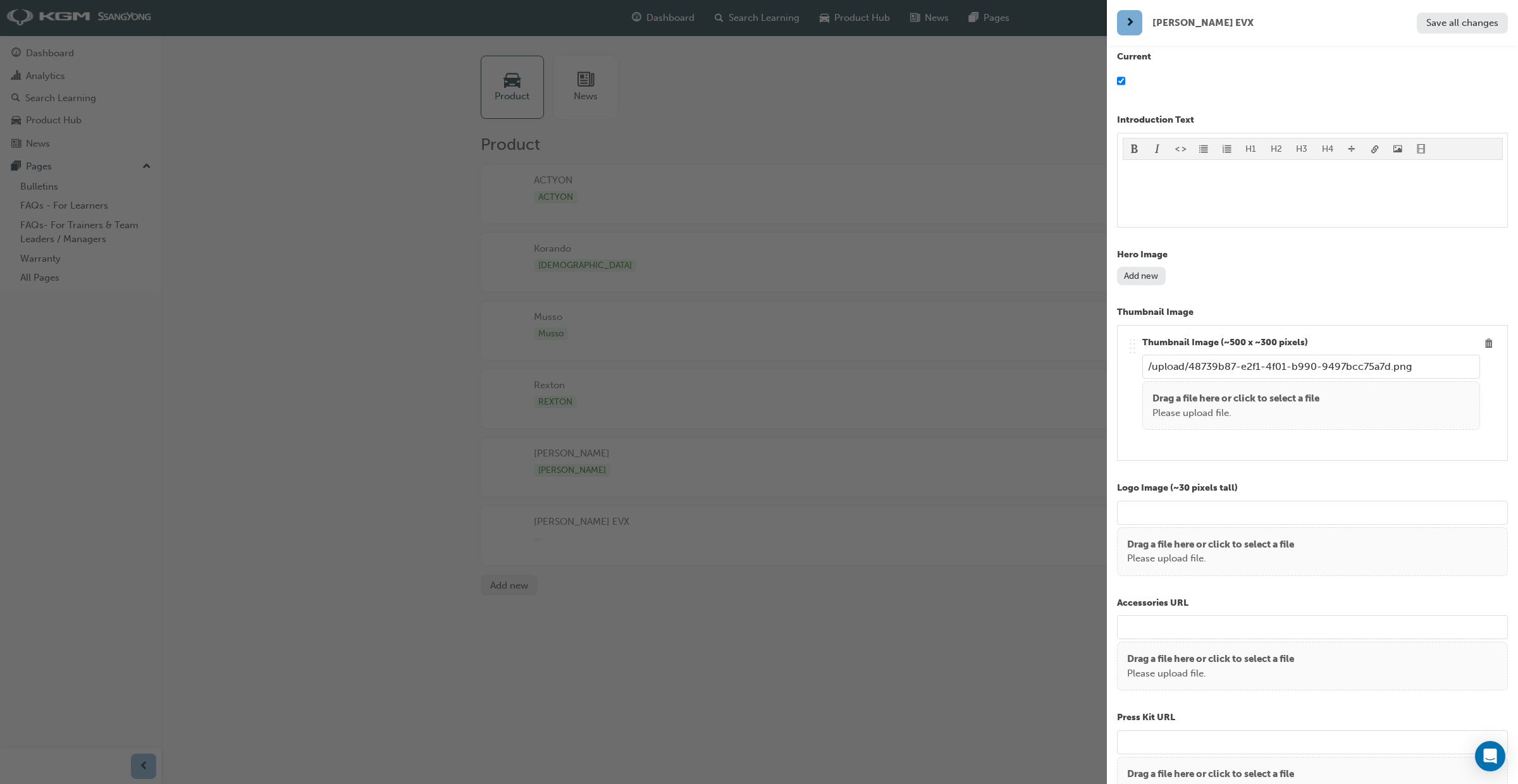
scroll to position [207, 0]
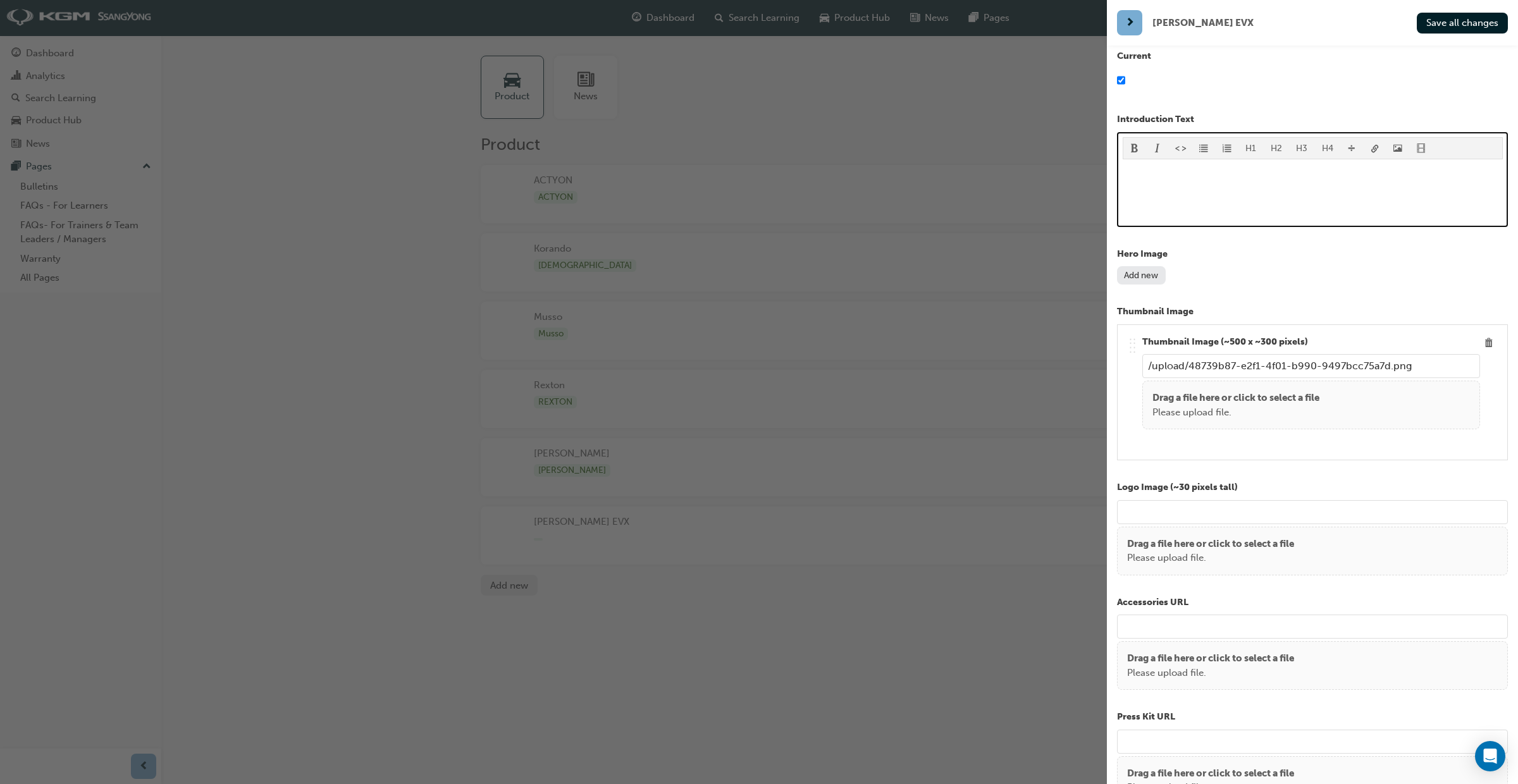
click at [1165, 188] on div "﻿" at bounding box center [1313, 192] width 380 height 57
drag, startPoint x: 1237, startPoint y: 180, endPoint x: 1087, endPoint y: 170, distance: 150.3
click at [1087, 170] on div "Torres EVX Save all changes Name Torres EVX Model Name Series Code Current Intr…" at bounding box center [759, 392] width 1518 height 784
copy span "**COMING SOON**"
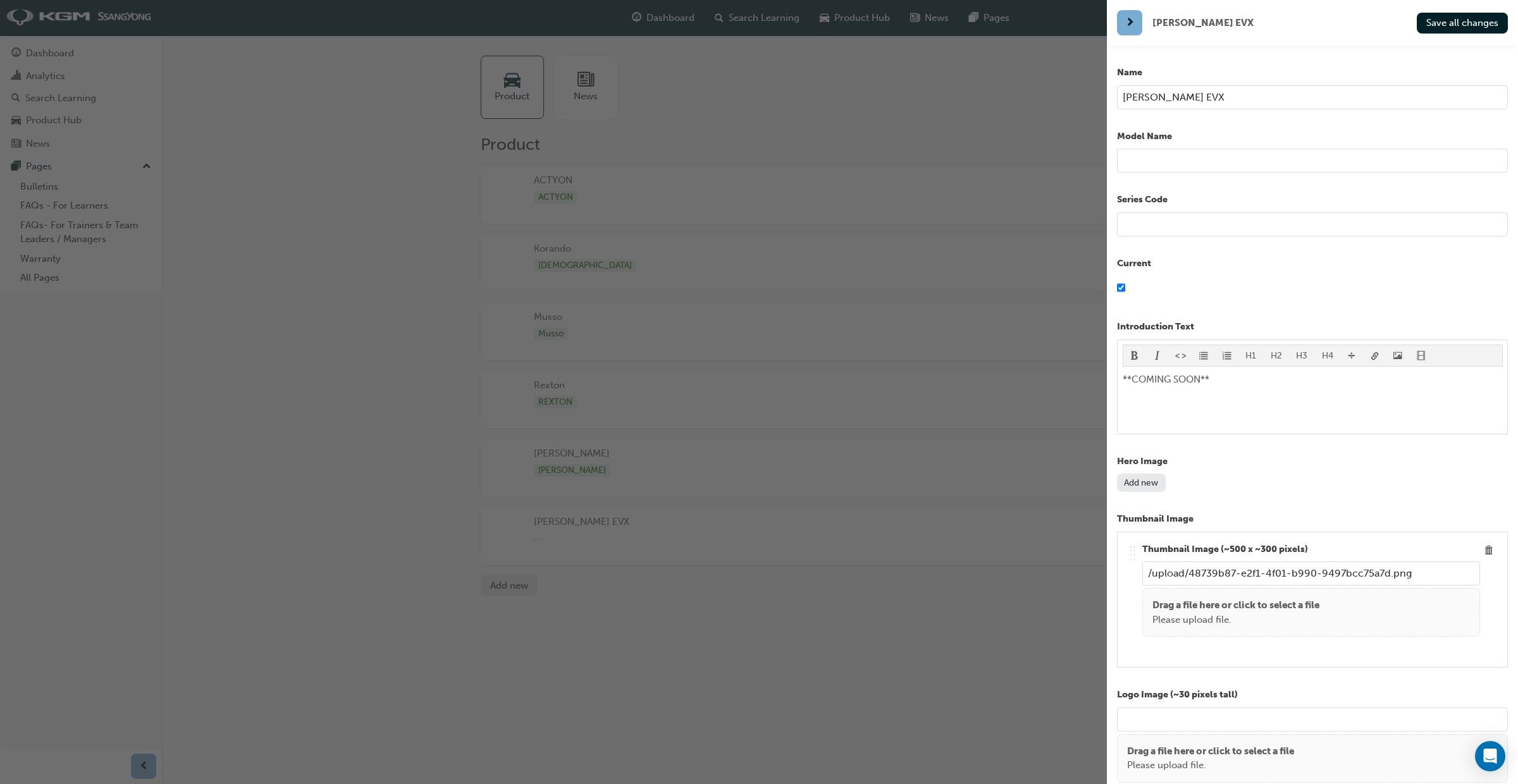
click at [1177, 158] on input "text" at bounding box center [1312, 160] width 391 height 24
paste input "**COMING SOON**"
type input "**COMING SOON**"
click at [1479, 24] on span "Save all changes" at bounding box center [1462, 22] width 72 height 11
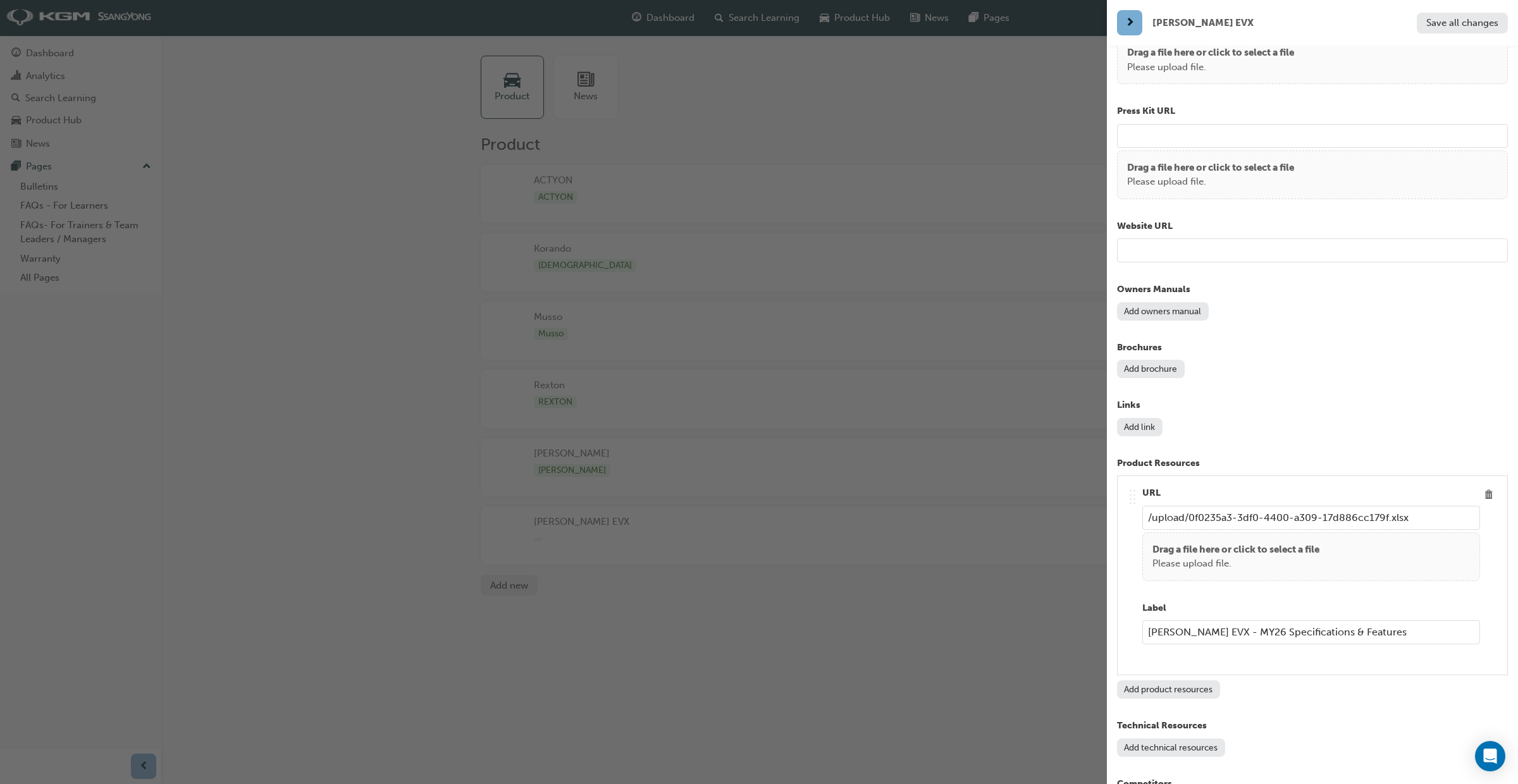
scroll to position [1363, 0]
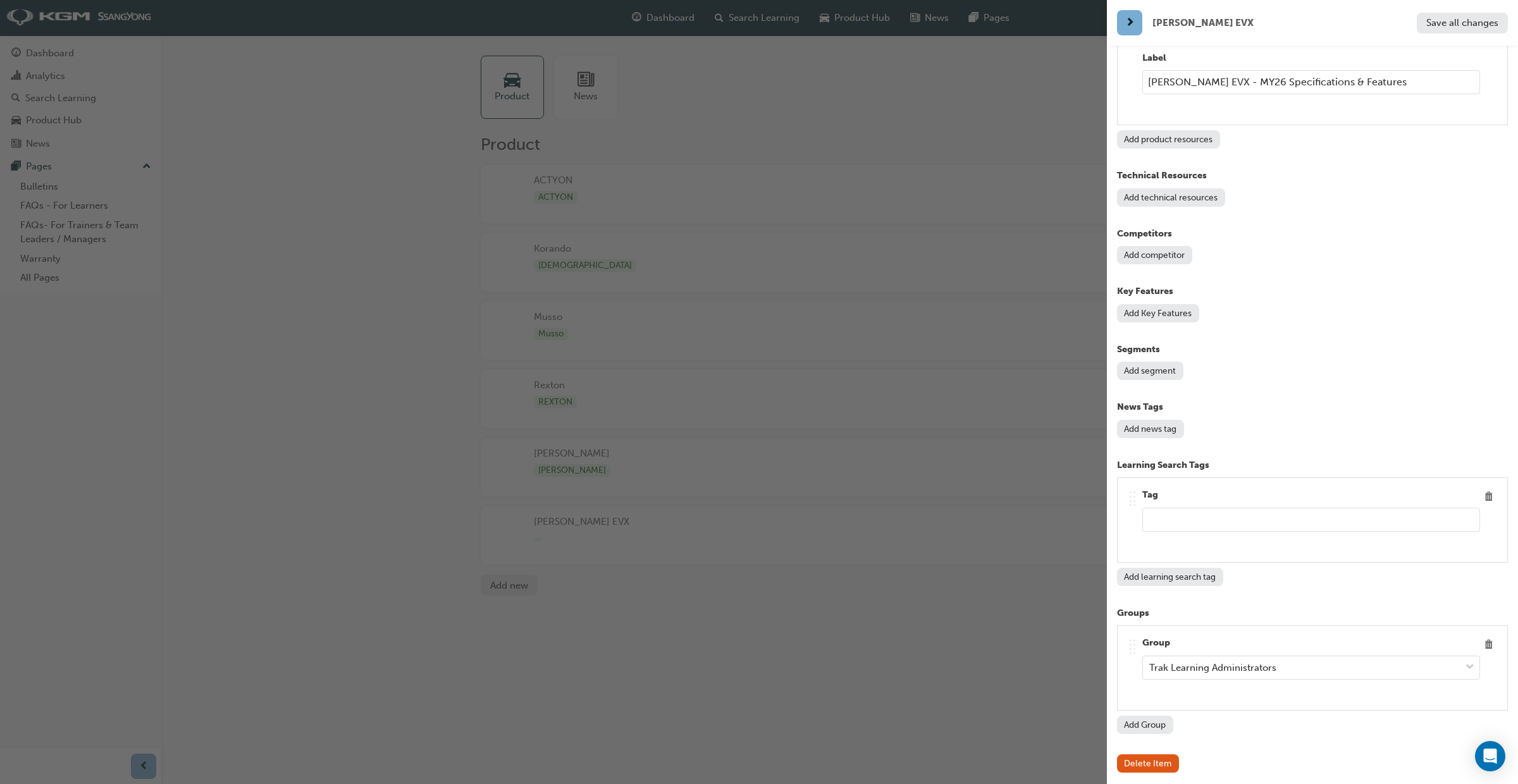
click at [1159, 512] on input "text" at bounding box center [1311, 520] width 338 height 24
type input "Torres EVX"
click at [1452, 28] on button "Save all changes" at bounding box center [1462, 23] width 91 height 21
click at [1139, 369] on button "Add segment" at bounding box center [1150, 371] width 66 height 19
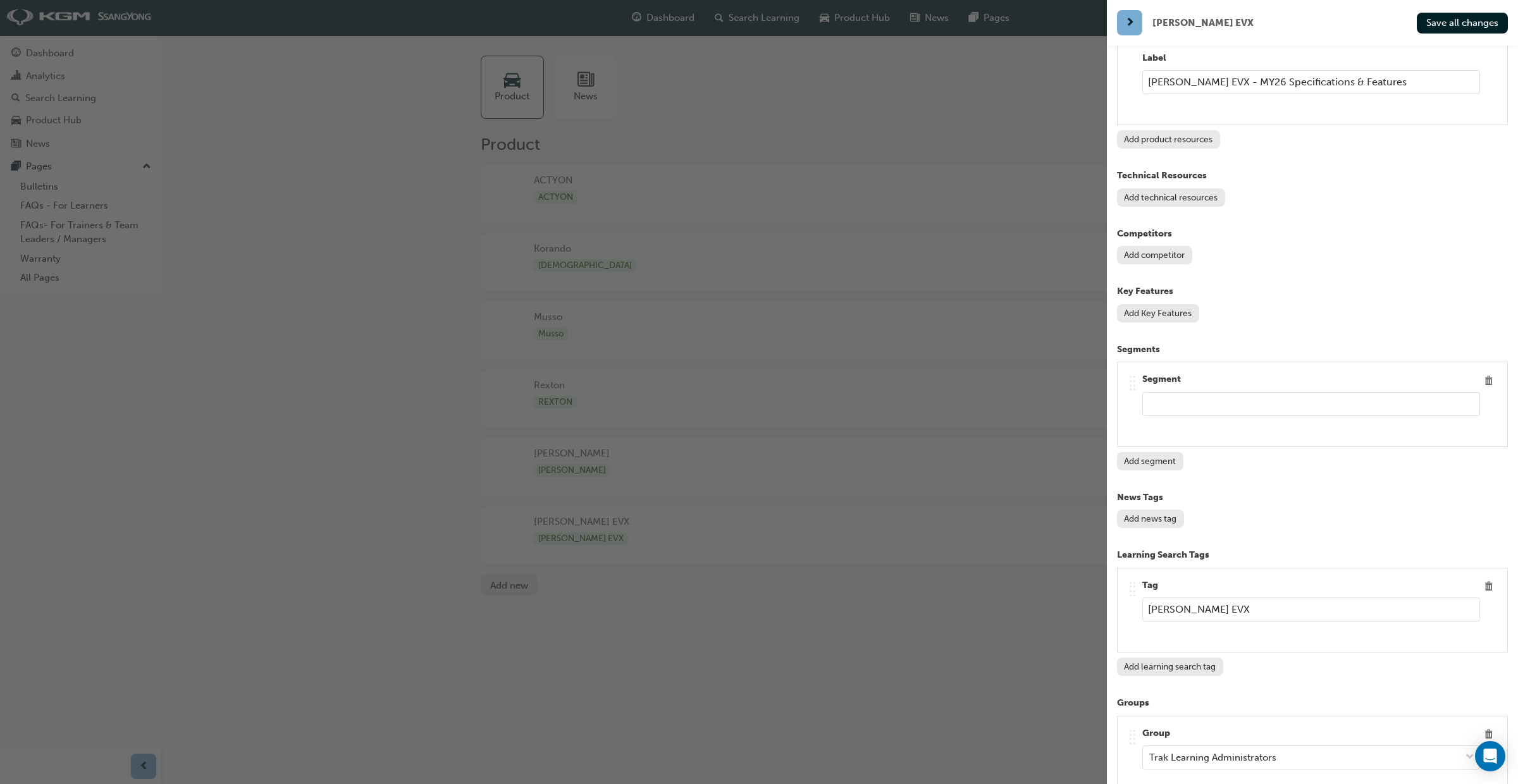
click at [1170, 410] on input "text" at bounding box center [1311, 405] width 338 height 24
type input "EV"
drag, startPoint x: 1466, startPoint y: 22, endPoint x: 1465, endPoint y: 30, distance: 8.1
click at [1466, 22] on span "Save all changes" at bounding box center [1462, 22] width 72 height 11
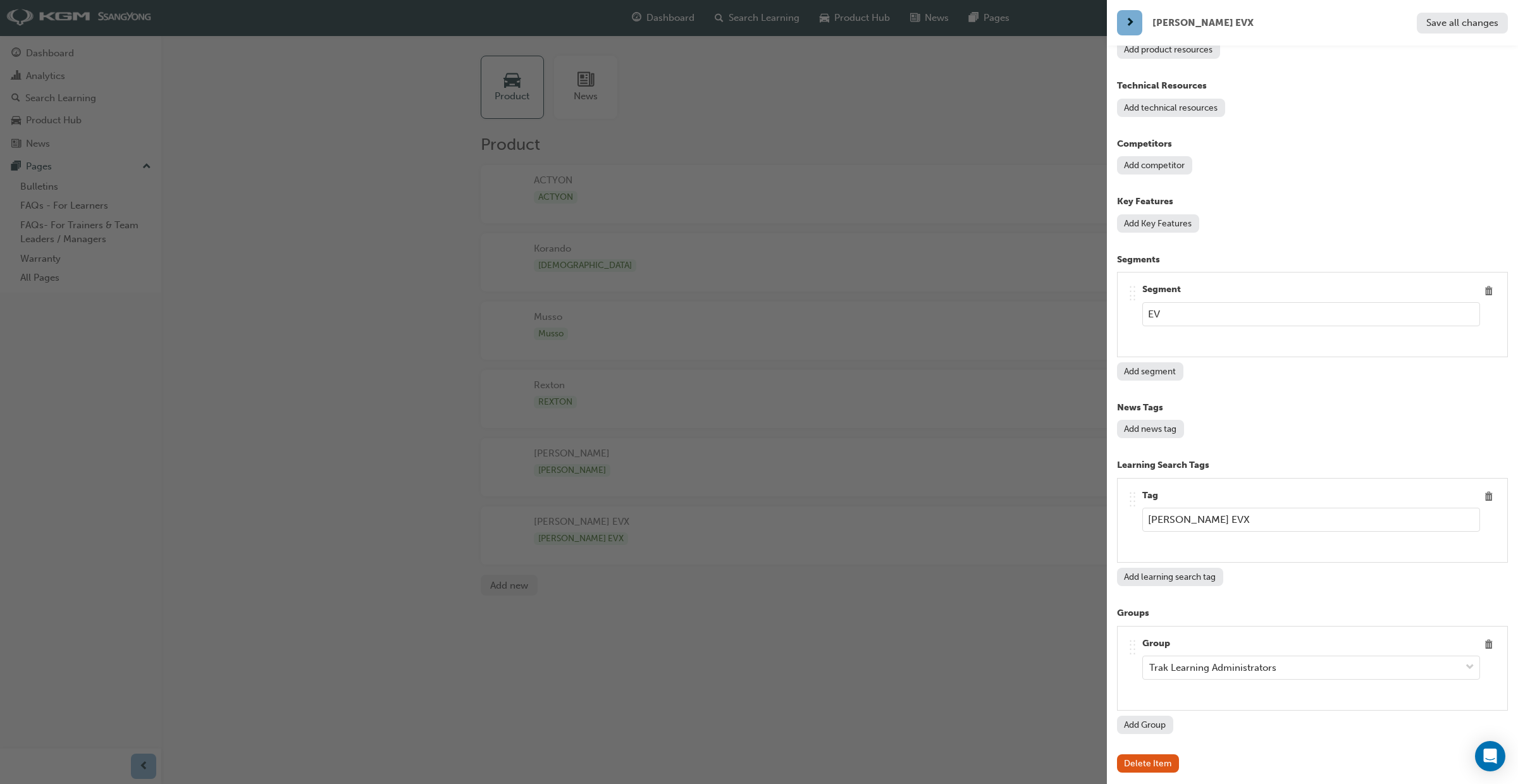
click at [1159, 429] on button "Add news tag" at bounding box center [1151, 429] width 67 height 19
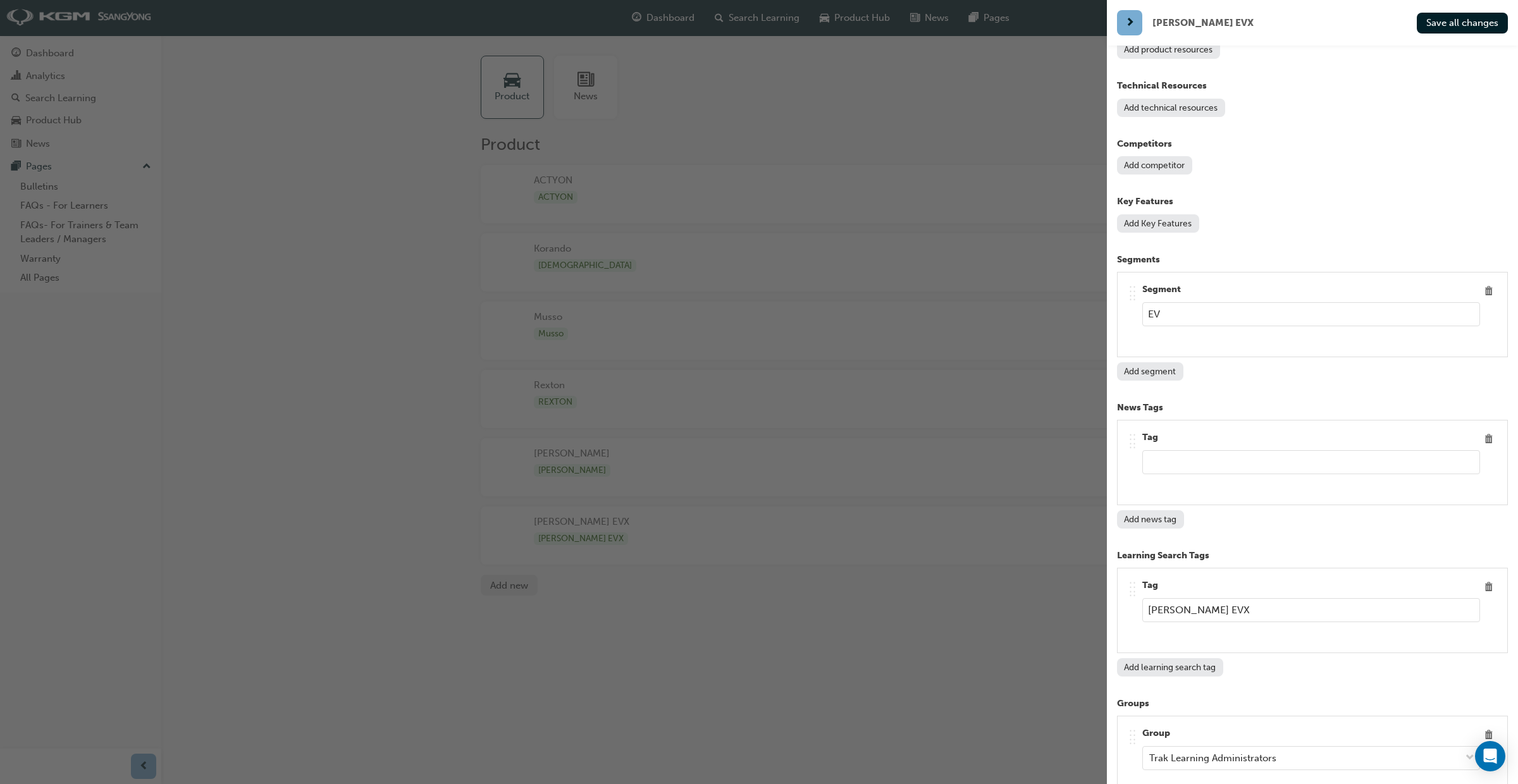
drag, startPoint x: 1191, startPoint y: 609, endPoint x: 1125, endPoint y: 602, distance: 66.4
click at [1125, 602] on div ".. .. .. .. Tag Torres EVX" at bounding box center [1312, 611] width 391 height 86
click at [1166, 455] on input "text" at bounding box center [1311, 462] width 338 height 24
paste input "Torres EVX"
type input "Torres EVX"
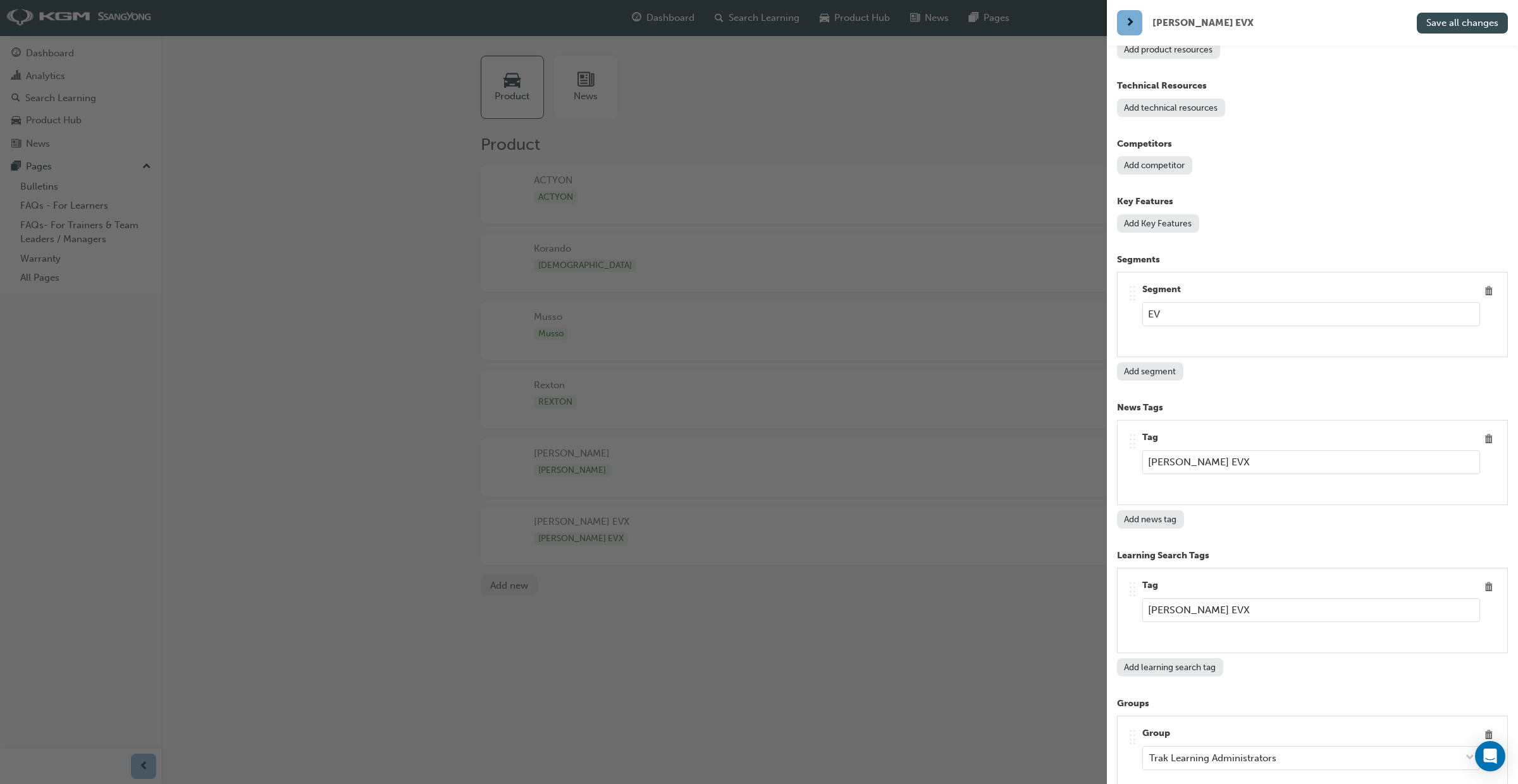
click at [1471, 28] on span "Save all changes" at bounding box center [1462, 22] width 72 height 11
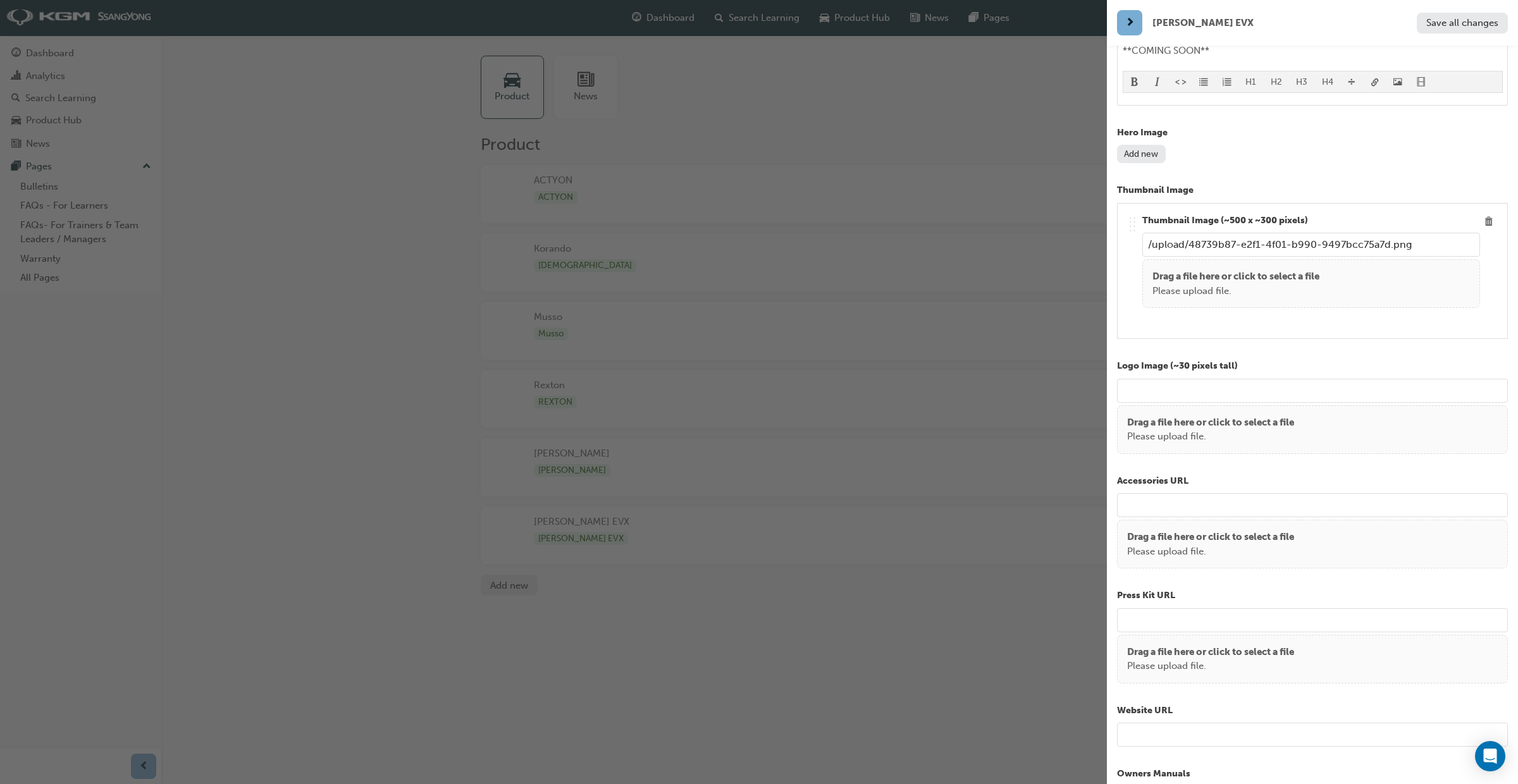
scroll to position [0, 0]
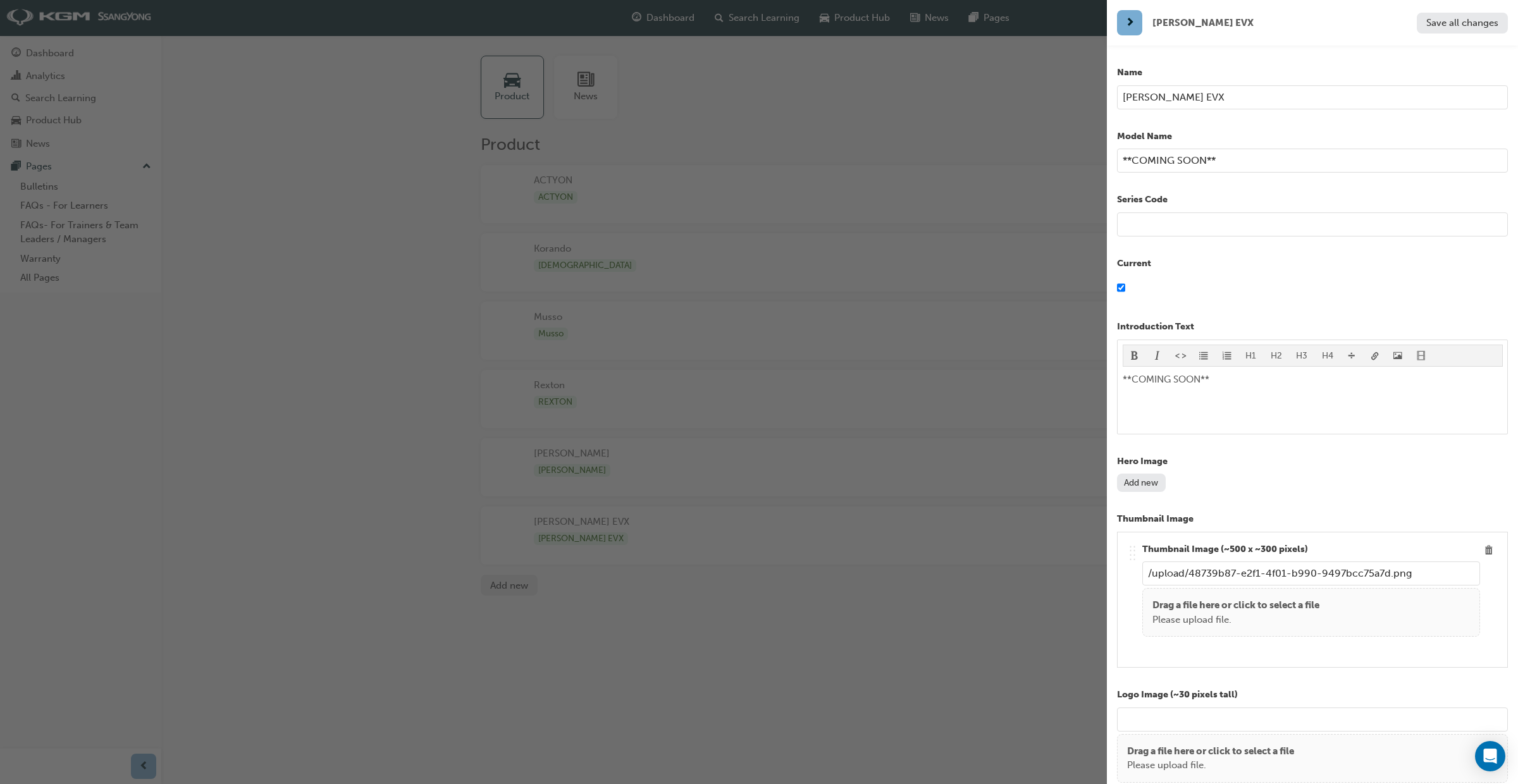
click at [880, 601] on div "button" at bounding box center [553, 392] width 1107 height 784
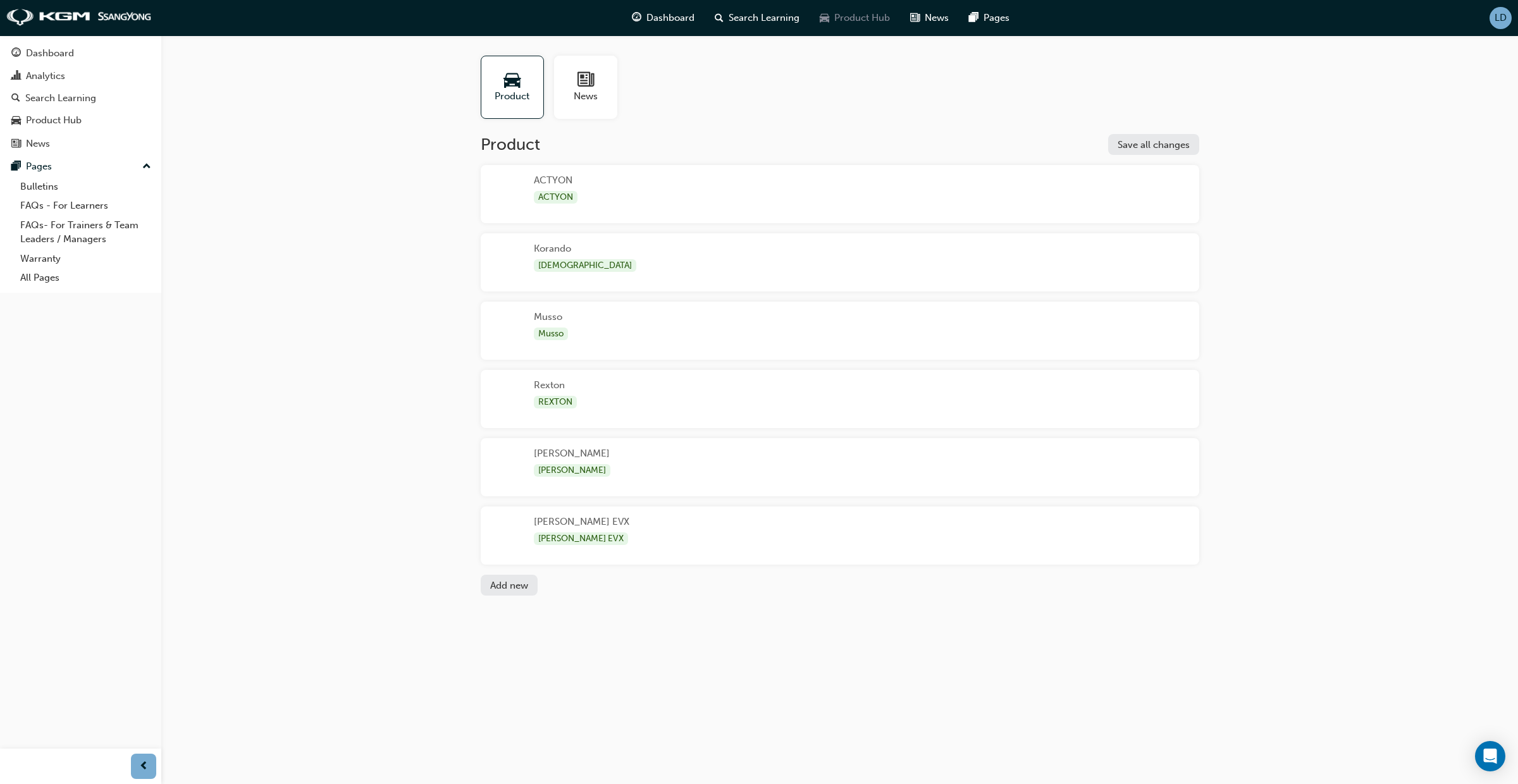
click at [863, 19] on span "Product Hub" at bounding box center [862, 19] width 56 height 15
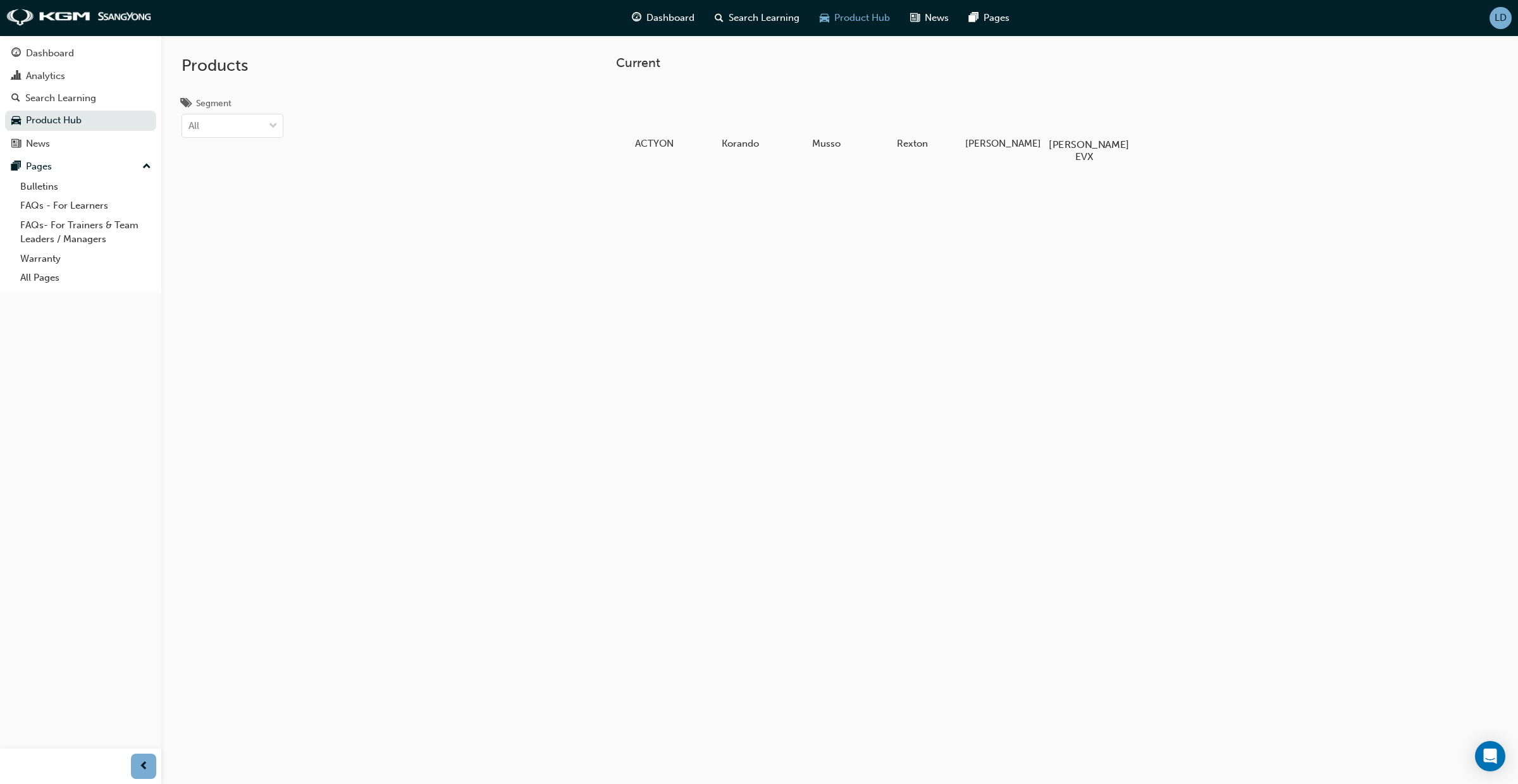
click at [1067, 121] on div at bounding box center [1083, 108] width 70 height 50
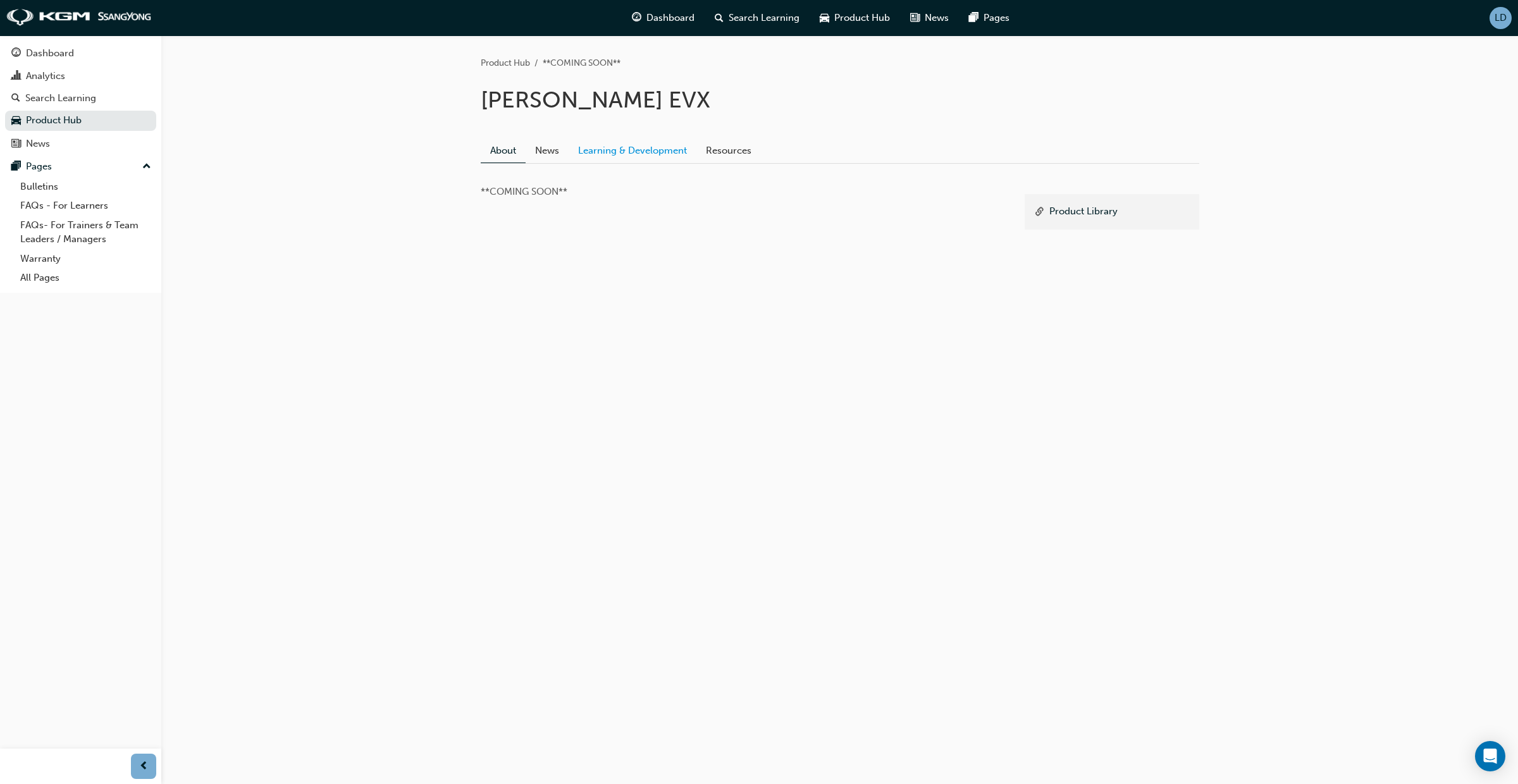
click at [634, 157] on link "Learning & Development" at bounding box center [632, 151] width 128 height 24
click at [543, 155] on link "News" at bounding box center [547, 151] width 43 height 24
click at [721, 151] on link "Resources" at bounding box center [728, 151] width 64 height 24
click at [836, 21] on span "Product Hub" at bounding box center [862, 19] width 56 height 15
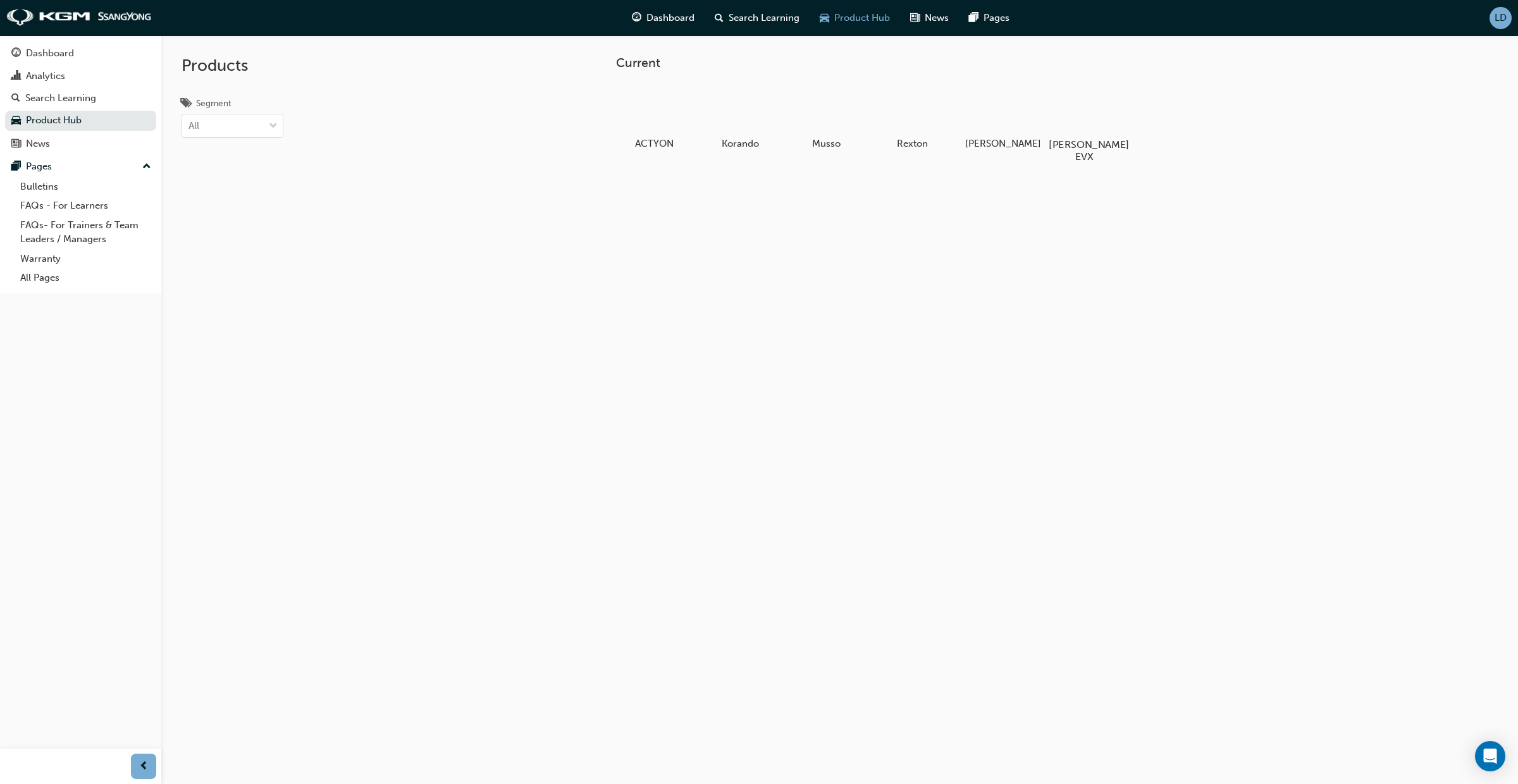
click at [1093, 121] on div at bounding box center [1083, 108] width 70 height 50
